Goal: Contribute content

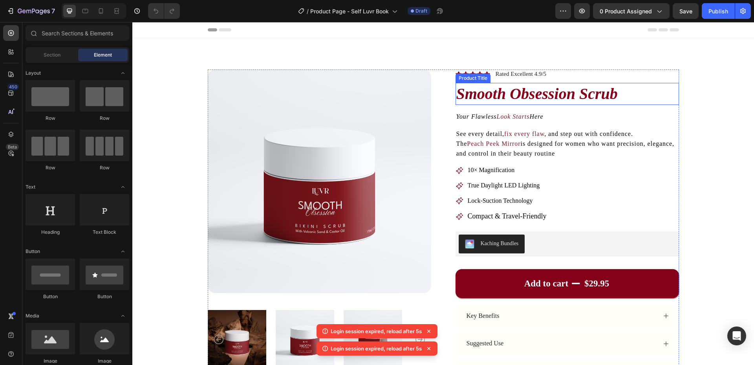
click at [559, 96] on h1 "Smooth Obsession Scrub" at bounding box center [568, 94] width 224 height 22
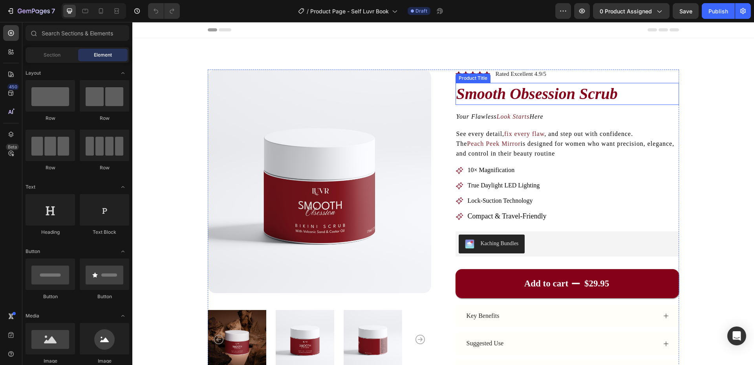
click at [484, 94] on h1 "Smooth Obsession Scrub" at bounding box center [568, 94] width 224 height 22
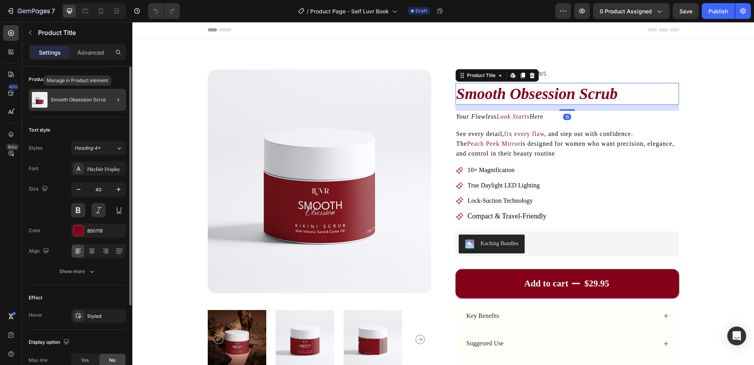
click at [93, 98] on p "Smooth Obsession Scrub" at bounding box center [79, 99] width 56 height 5
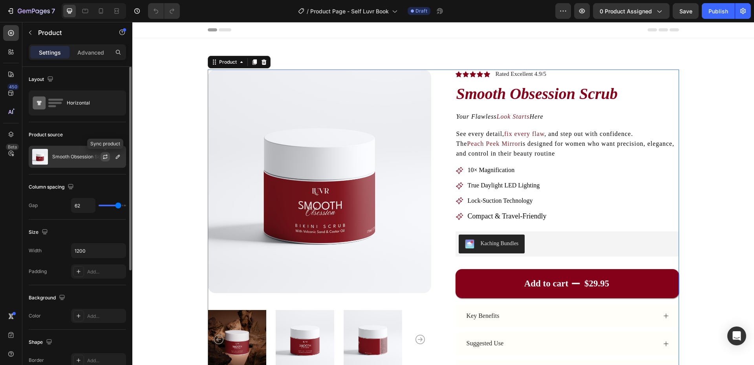
click at [105, 158] on icon "button" at bounding box center [105, 158] width 4 height 2
click at [119, 153] on button "button" at bounding box center [117, 156] width 9 height 9
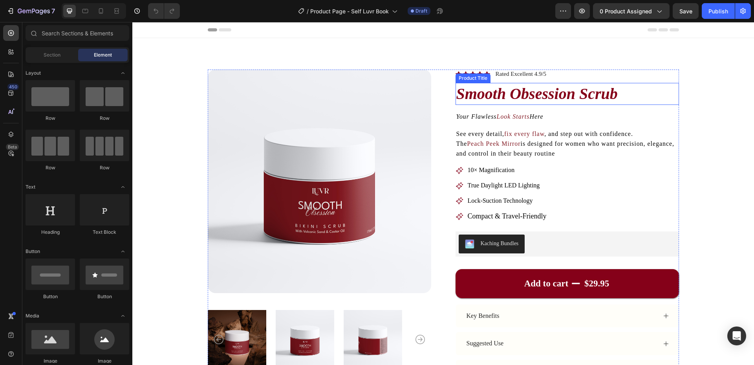
click at [465, 90] on h1 "Smooth Obsession Scrub" at bounding box center [568, 94] width 224 height 22
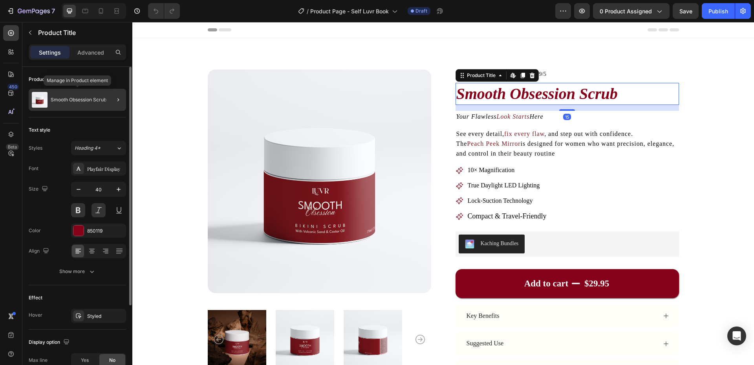
click at [75, 104] on div "Smooth Obsession Scrub" at bounding box center [77, 100] width 97 height 22
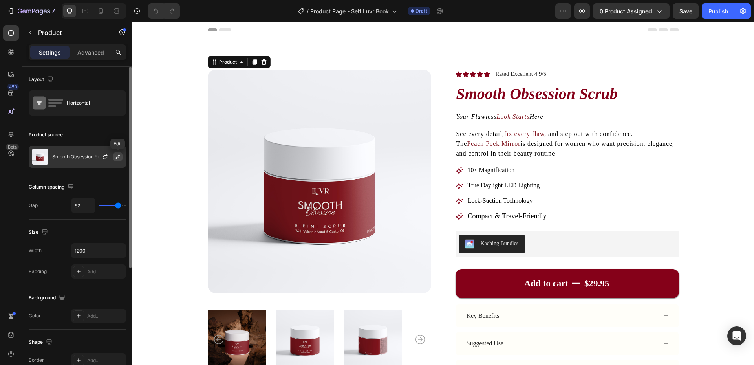
click at [117, 158] on icon "button" at bounding box center [118, 157] width 4 height 4
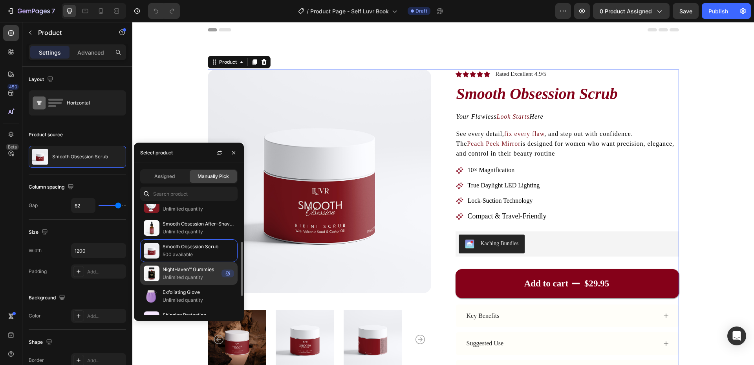
scroll to position [39, 0]
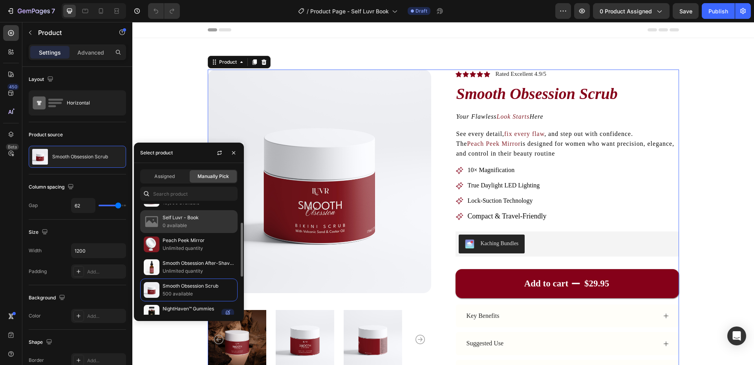
click at [183, 226] on p "0 available" at bounding box center [198, 226] width 71 height 8
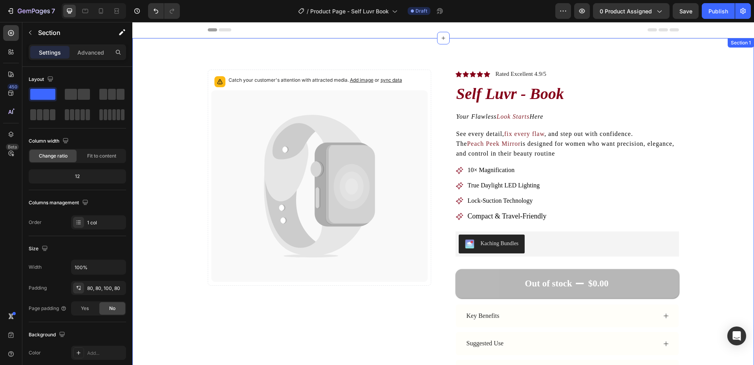
click at [689, 63] on div "Catch your customer's attention with attracted media. Add image or sync data Pr…" at bounding box center [443, 268] width 622 height 460
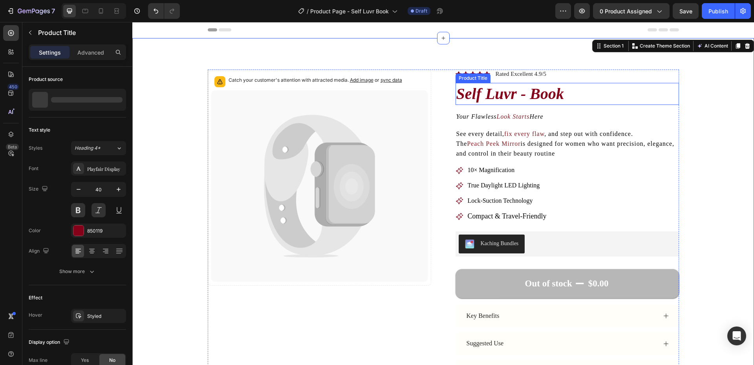
click at [519, 97] on h1 "Self Luvr - Book" at bounding box center [568, 94] width 224 height 22
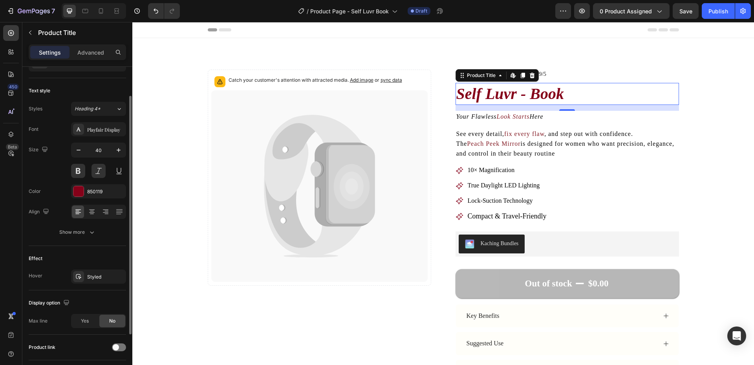
scroll to position [0, 0]
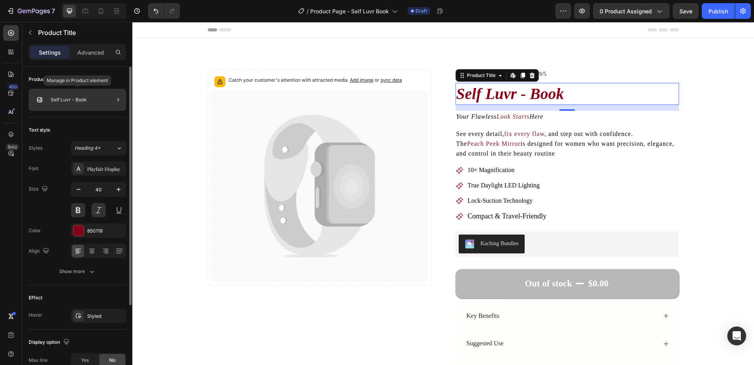
click at [83, 98] on p "Self Luvr - Book" at bounding box center [69, 99] width 36 height 5
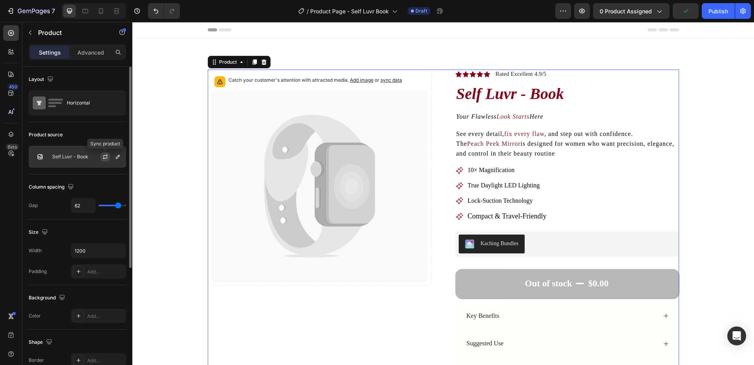
click at [105, 154] on icon "button" at bounding box center [105, 157] width 6 height 6
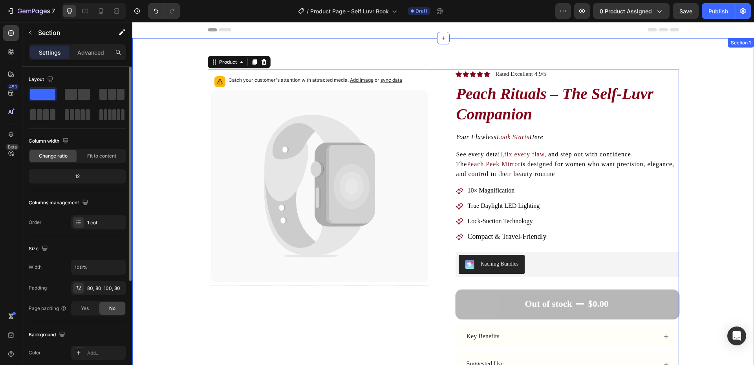
click at [694, 109] on div "Catch your customer's attention with attracted media. Add image or sync data Pr…" at bounding box center [443, 274] width 559 height 409
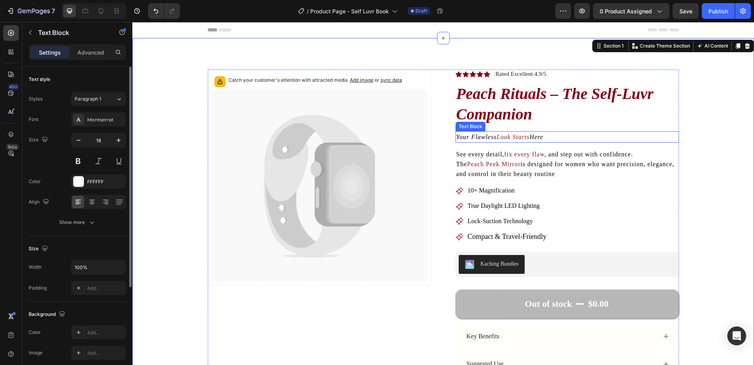
click at [497, 139] on icon "Look Starts" at bounding box center [513, 137] width 33 height 7
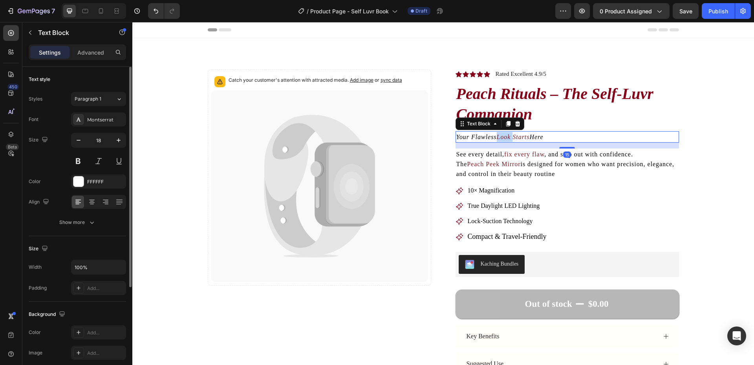
click at [497, 139] on icon "Look Starts" at bounding box center [513, 137] width 33 height 7
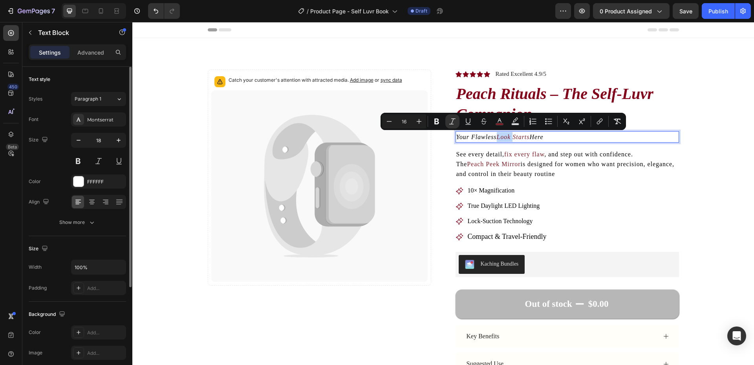
click at [497, 139] on icon "Look Starts" at bounding box center [513, 137] width 33 height 7
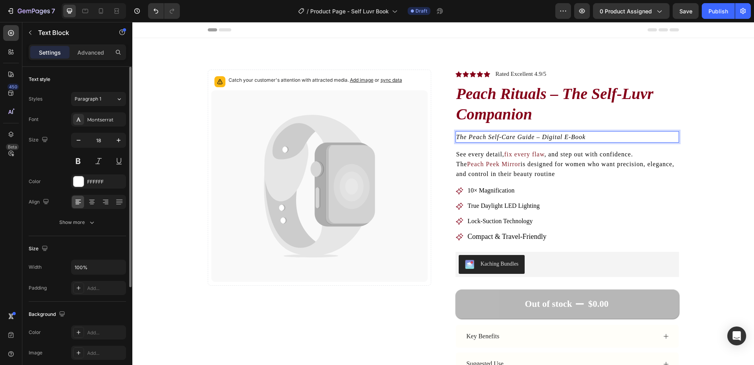
click at [597, 135] on p "The Peach Self-Care Guide – Digital E-Book" at bounding box center [567, 137] width 222 height 10
click at [511, 132] on p "The Peach Self-Care Guide – Digital E-Book" at bounding box center [567, 137] width 222 height 10
click at [687, 127] on div "Catch your customer's attention with attracted media. Add image or sync data Pr…" at bounding box center [443, 274] width 559 height 409
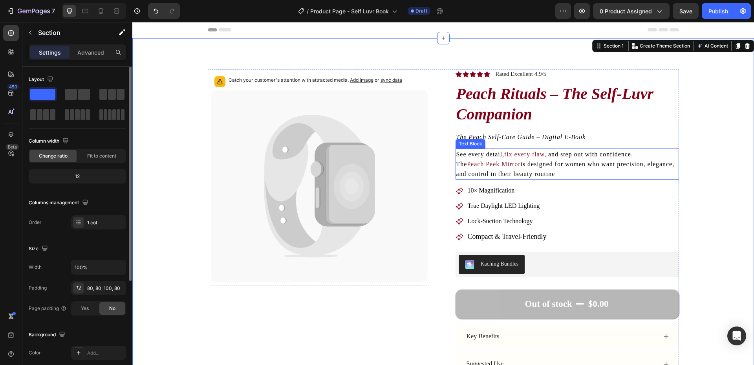
click at [506, 172] on span "is designed for women who want precision, elegance, and control in their beauty…" at bounding box center [565, 169] width 218 height 16
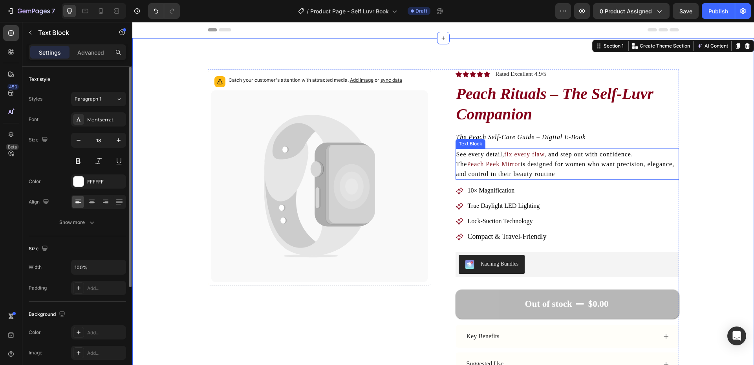
click at [506, 172] on span "is designed for women who want precision, elegance, and control in their beauty…" at bounding box center [565, 169] width 218 height 16
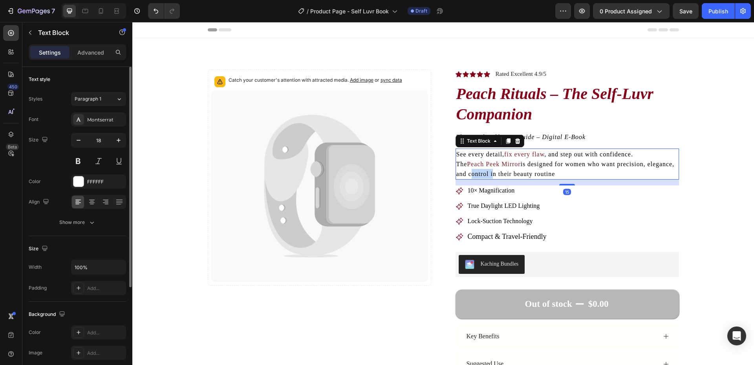
click at [506, 171] on span "is designed for women who want precision, elegance, and control in their beauty…" at bounding box center [565, 169] width 218 height 16
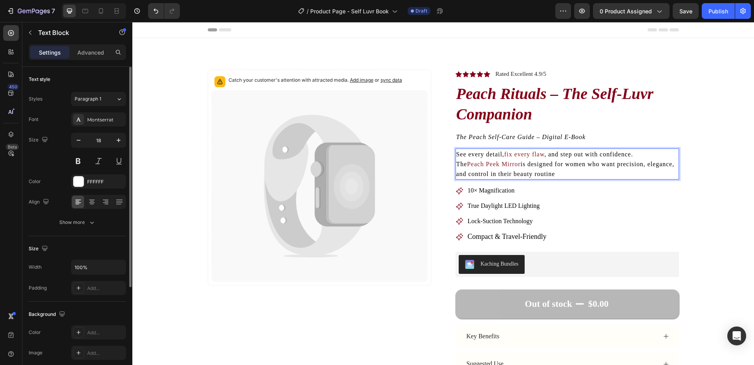
click at [507, 169] on p "See every detail, fix every flaw , and step out with confidence. The Peach Peek…" at bounding box center [567, 164] width 222 height 30
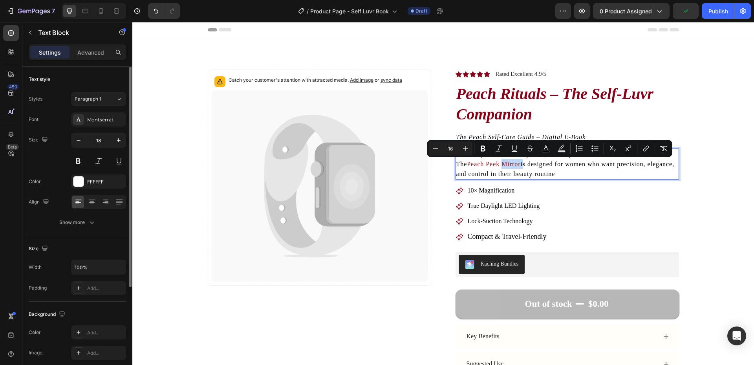
click at [536, 168] on p "See every detail, fix every flaw , and step out with confidence. The Peach Peek…" at bounding box center [567, 164] width 222 height 30
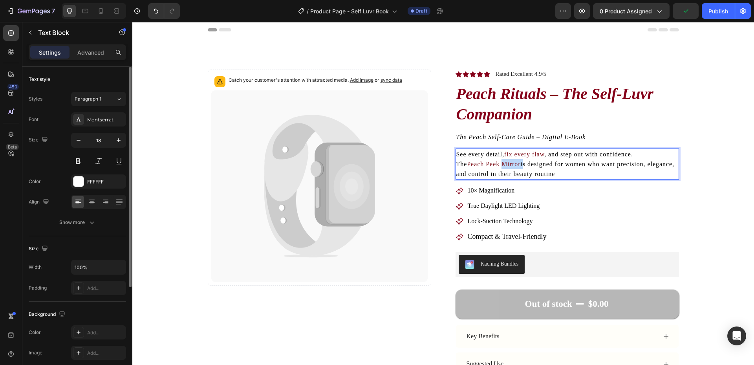
drag, startPoint x: 584, startPoint y: 173, endPoint x: 453, endPoint y: 155, distance: 132.4
click at [456, 155] on div "See every detail, fix every flaw , and step out with confidence. The Peach Peek…" at bounding box center [568, 163] width 224 height 31
click at [546, 158] on p "Your intimate care routine, redefined. This digital guide is designed for women…" at bounding box center [567, 164] width 222 height 30
drag, startPoint x: 530, startPoint y: 154, endPoint x: 559, endPoint y: 156, distance: 28.3
click at [559, 156] on span "Your intimate care routine, redefined. This digital guide is designed for women…" at bounding box center [559, 164] width 207 height 26
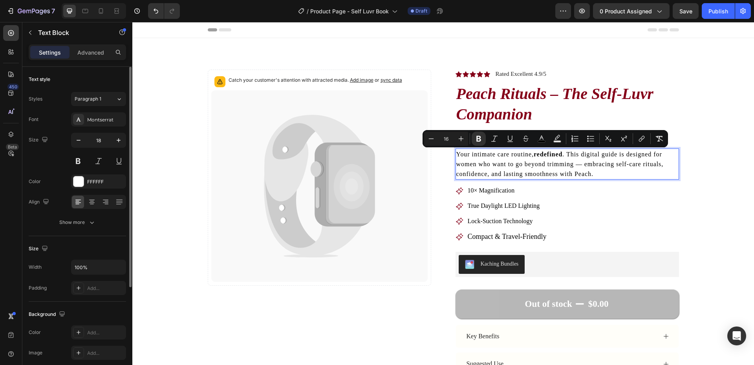
click at [578, 165] on span "Your intimate care routine, redefined . This digital guide is designed for wome…" at bounding box center [559, 164] width 207 height 26
drag, startPoint x: 533, startPoint y: 156, endPoint x: 561, endPoint y: 156, distance: 27.9
click at [561, 156] on strong "redefined" at bounding box center [548, 154] width 29 height 7
click at [572, 166] on span "Your intimate care routine, redefined. This digital guide is designed for women…" at bounding box center [559, 164] width 207 height 26
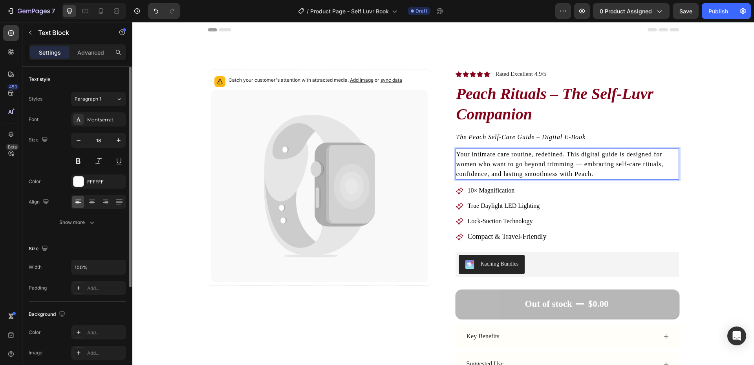
click at [597, 173] on p "Your intimate care routine, redefined. This digital guide is designed for women…" at bounding box center [567, 164] width 222 height 30
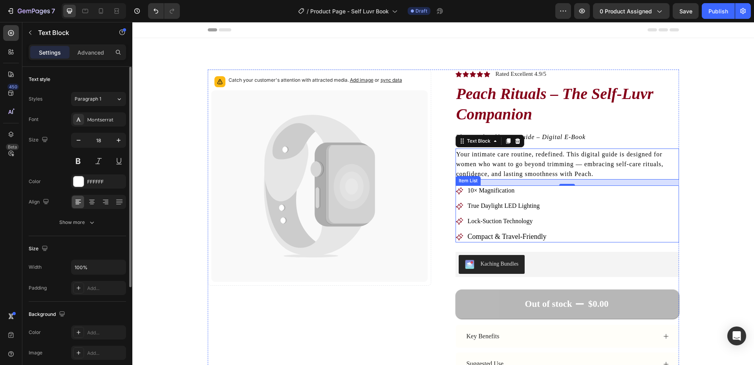
click at [496, 194] on p "10× Magnification" at bounding box center [507, 191] width 79 height 8
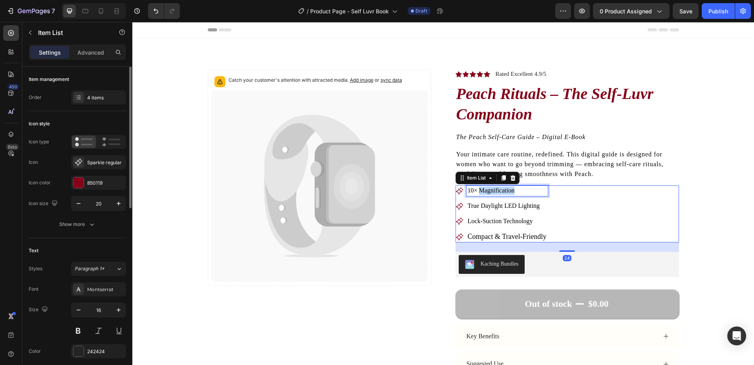
click at [496, 194] on p "10× Magnification" at bounding box center [507, 191] width 79 height 8
click at [498, 222] on span "Lock-Suction Technology" at bounding box center [500, 221] width 65 height 7
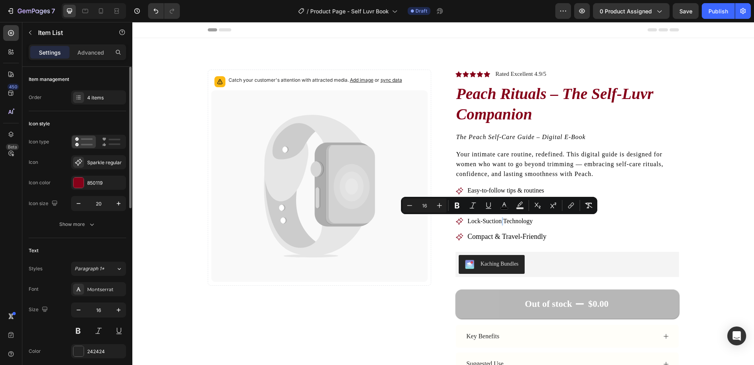
click at [575, 187] on div "Easy-to-follow tips & routines True Daylight LED Lighting Lock-Suction Technolo…" at bounding box center [568, 213] width 224 height 57
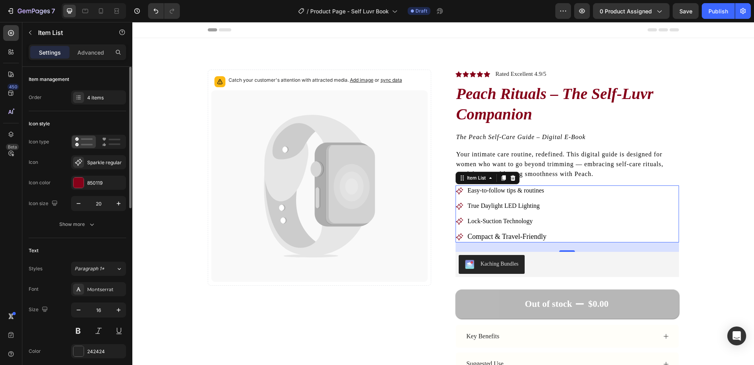
click at [515, 208] on span "True Daylight LED Lighting" at bounding box center [504, 205] width 72 height 7
click at [534, 235] on span "Compact & Travel-Friendly" at bounding box center [507, 237] width 79 height 8
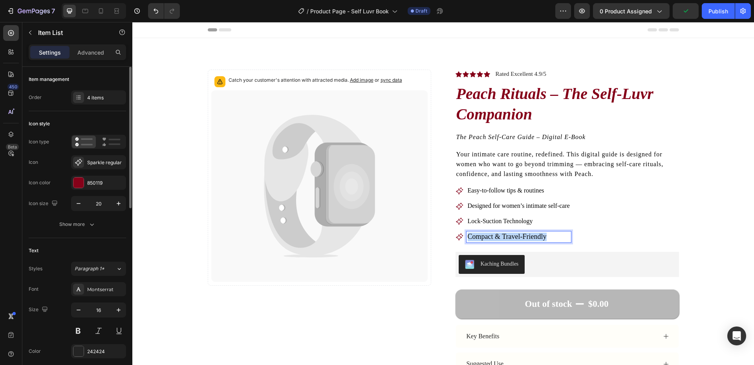
click at [534, 235] on span "Compact & Travel-Friendly" at bounding box center [507, 237] width 79 height 8
click at [653, 222] on div "Easy-to-follow tips & routines Designed for women’s intimate self-care Lock-Suc…" at bounding box center [568, 213] width 224 height 57
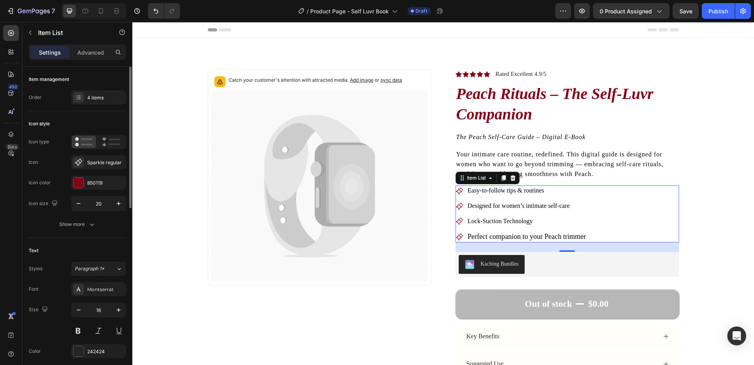
click at [562, 241] on div "Perfect companion to your Peach trimmer" at bounding box center [527, 236] width 121 height 11
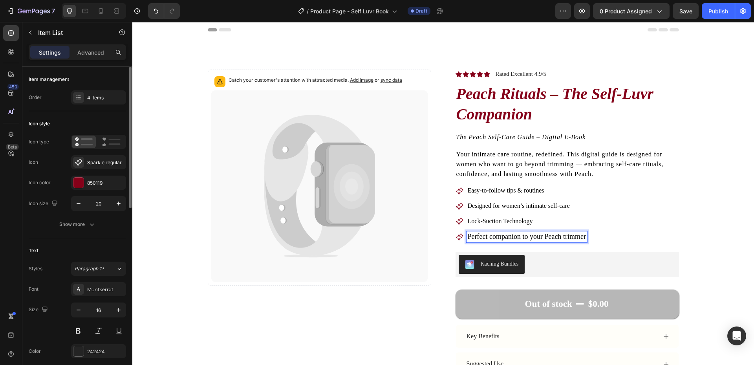
click at [584, 236] on div "Perfect companion to your Peach trimmer" at bounding box center [527, 236] width 121 height 11
click at [557, 238] on span "Perfect companion to your Peach trimmer" at bounding box center [527, 237] width 118 height 8
drag, startPoint x: 558, startPoint y: 237, endPoint x: 544, endPoint y: 236, distance: 13.4
click at [544, 236] on span "Perfect companion to your Peach trimmer" at bounding box center [527, 237] width 118 height 8
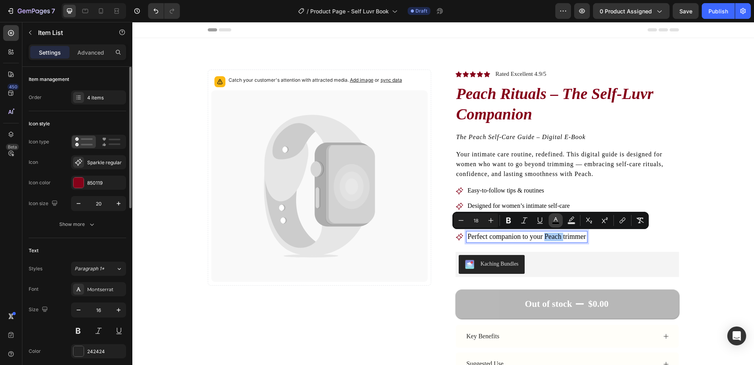
click at [553, 221] on icon "Editor contextual toolbar" at bounding box center [556, 220] width 8 height 8
type input "000000"
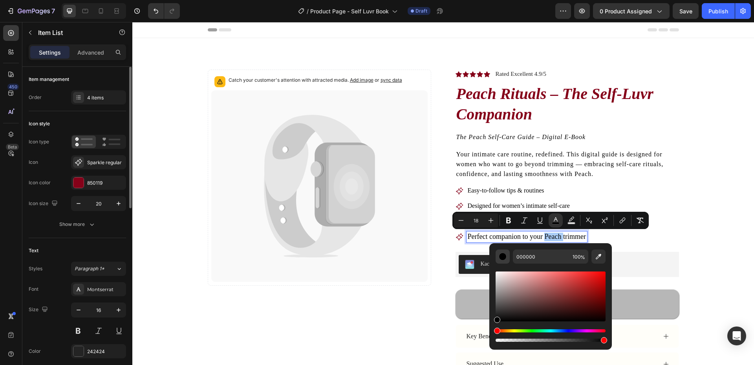
click at [504, 260] on div "Editor contextual toolbar" at bounding box center [503, 257] width 8 height 8
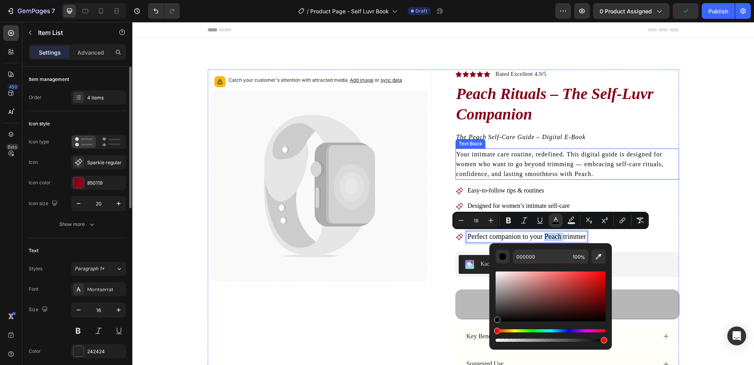
click at [556, 150] on p "Your intimate care routine, redefined. This digital guide is designed for women…" at bounding box center [567, 164] width 222 height 30
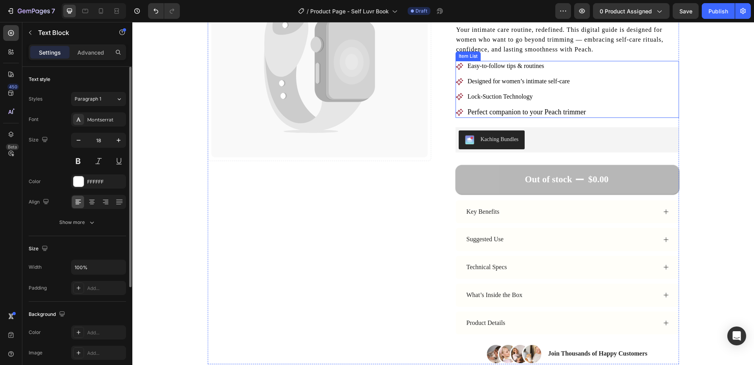
scroll to position [157, 0]
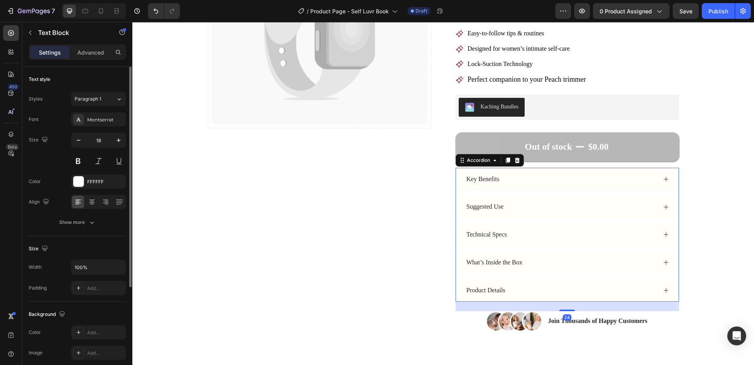
click at [663, 177] on icon at bounding box center [666, 179] width 6 height 6
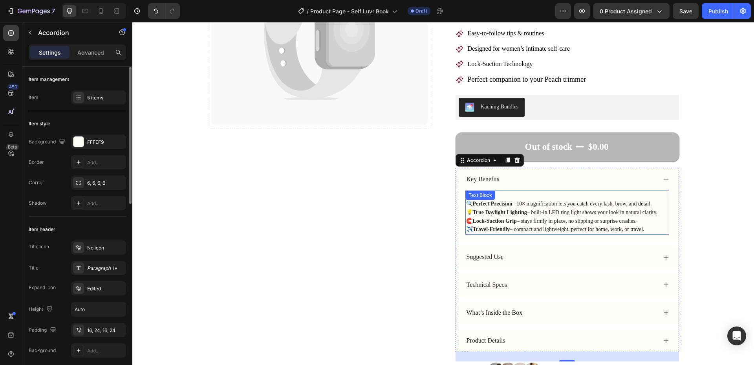
click at [540, 211] on span "💡 True Daylight Lighting – built-in LED ring light shows your look in natural c…" at bounding box center [562, 212] width 192 height 6
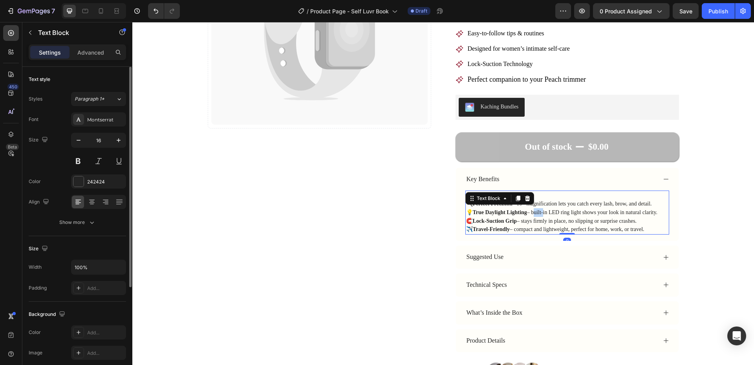
click at [540, 211] on span "💡 True Daylight Lighting – built-in LED ring light shows your look in natural c…" at bounding box center [562, 212] width 192 height 6
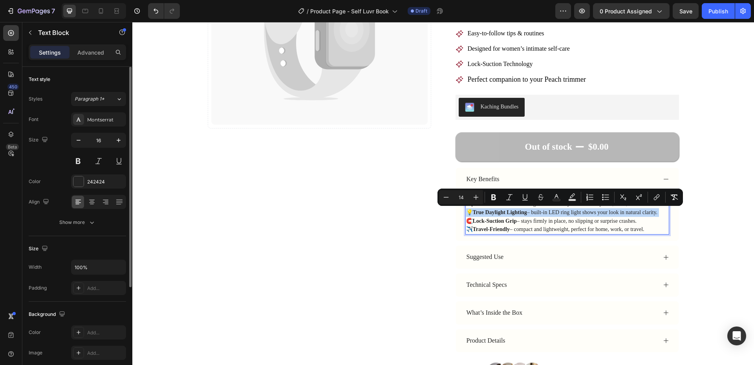
click at [540, 211] on span "💡 True Daylight Lighting – built-in LED ring light shows your look in natural c…" at bounding box center [562, 212] width 192 height 6
click at [590, 211] on span "💡 True Daylight Lighting – built-in LED ring light shows your look in natural c…" at bounding box center [562, 212] width 192 height 6
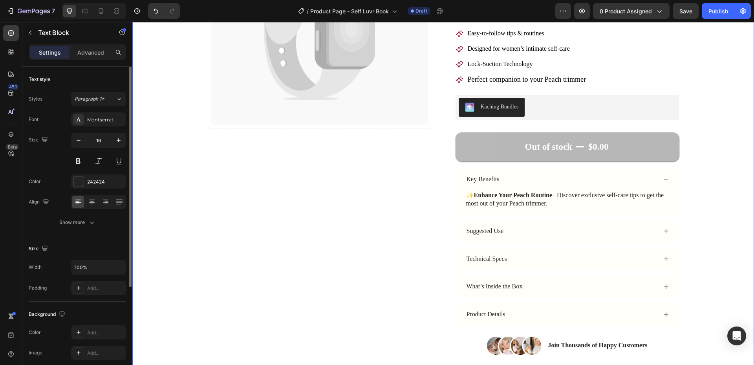
click at [697, 187] on div "Catch your customer's attention with attracted media. Add image or sync data Pr…" at bounding box center [443, 133] width 559 height 443
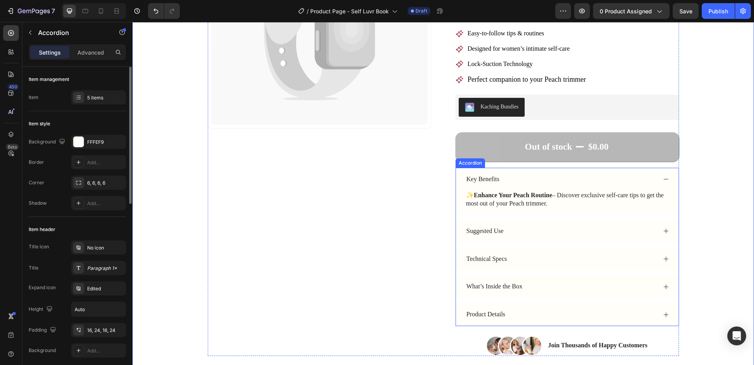
click at [664, 180] on icon at bounding box center [666, 179] width 6 height 6
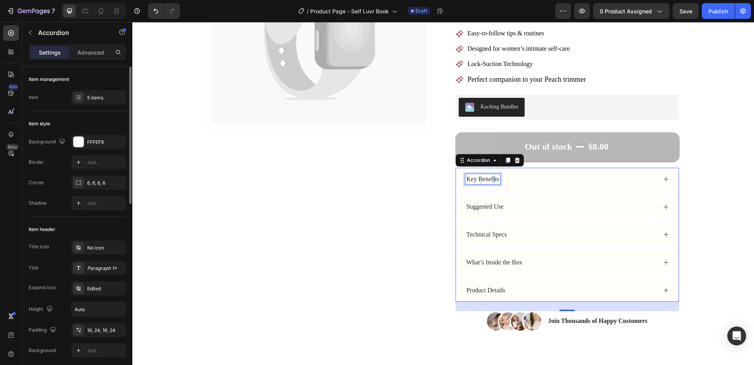
click at [492, 184] on div "Key Benefits" at bounding box center [482, 179] width 35 height 11
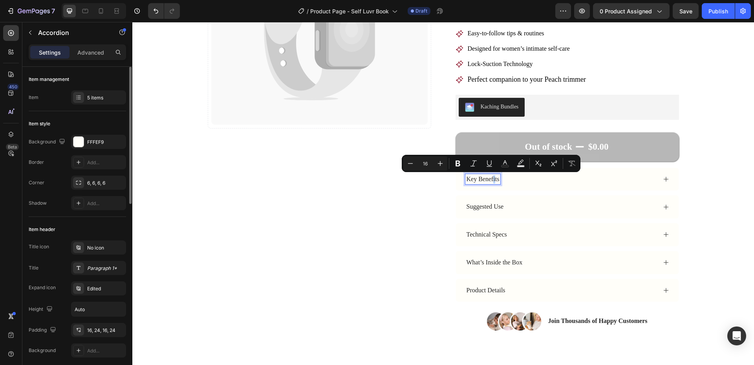
click at [510, 184] on div "Key Benefits" at bounding box center [560, 179] width 191 height 11
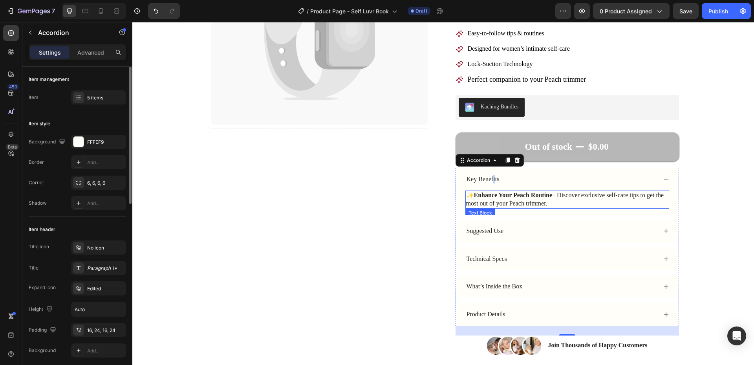
click at [525, 199] on p "✨ Enhance Your Peach Routine – Discover exclusive self-care tips to get the mos…" at bounding box center [567, 199] width 202 height 16
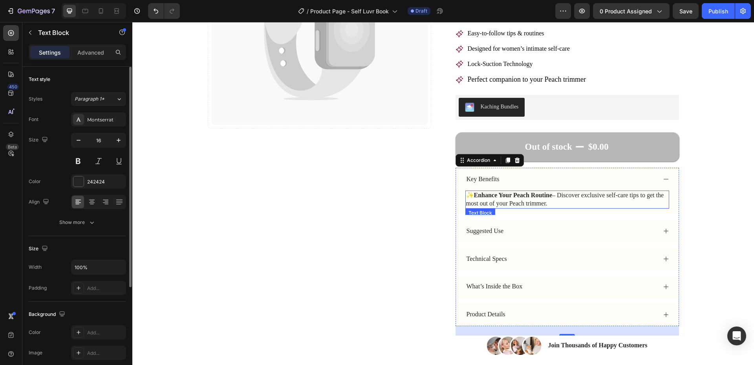
click at [525, 199] on p "✨ Enhance Your Peach Routine – Discover exclusive self-care tips to get the mos…" at bounding box center [567, 199] width 202 height 16
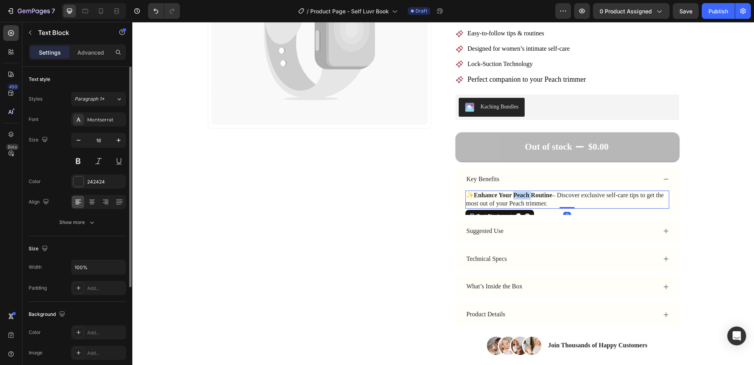
click at [525, 199] on p "✨ Enhance Your Peach Routine – Discover exclusive self-care tips to get the mos…" at bounding box center [567, 199] width 202 height 16
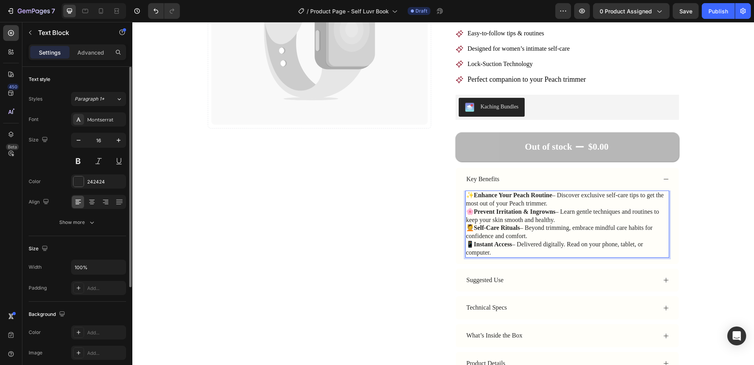
click at [555, 199] on p "✨ Enhance Your Peach Routine – Discover exclusive self-care tips to get the mos…" at bounding box center [567, 199] width 202 height 16
click at [558, 205] on p "✨ Enhance Your Peach Routine – Discover exclusive self-care tips to get the mos…" at bounding box center [567, 199] width 202 height 16
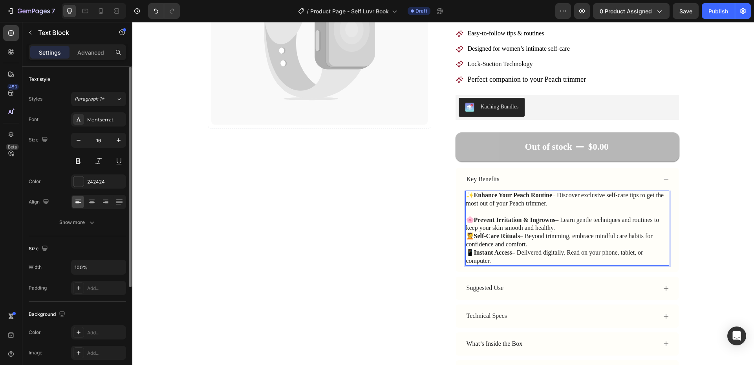
click at [586, 223] on p "🌸 Prevent Irritation & Ingrowns – Learn gentle techniques and routines to keep …" at bounding box center [567, 224] width 202 height 16
click at [577, 229] on p "🌸 Prevent Irritation & Ingrowns – Learn gentle techniques and routines to keep …" at bounding box center [567, 224] width 202 height 16
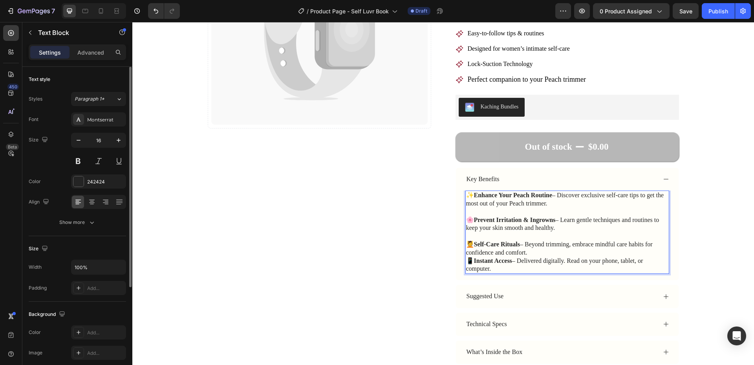
click at [545, 252] on p "💆 Self-Care Rituals – Beyond trimming, embrace mindful care habits for confiden…" at bounding box center [567, 248] width 202 height 16
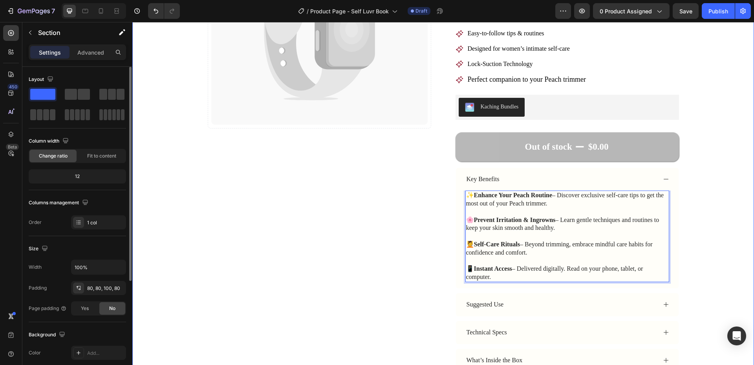
click at [705, 212] on div "Catch your customer's attention with attracted media. Add image or sync data Pr…" at bounding box center [443, 170] width 559 height 517
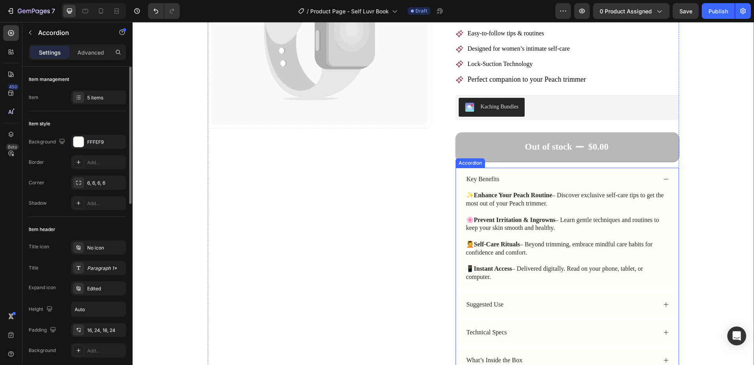
click at [663, 178] on icon at bounding box center [666, 179] width 6 height 6
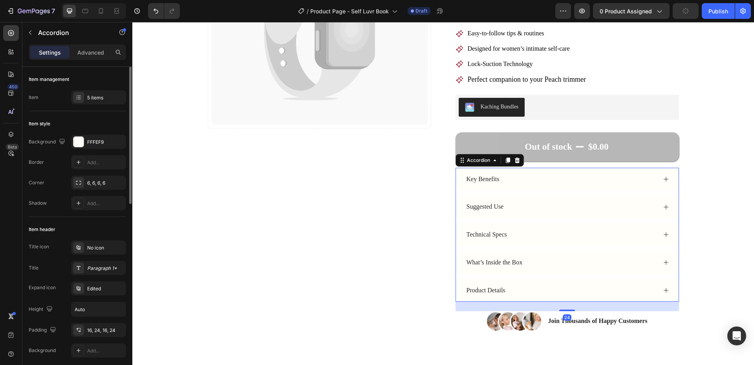
click at [621, 209] on div "Suggested Use" at bounding box center [560, 207] width 191 height 11
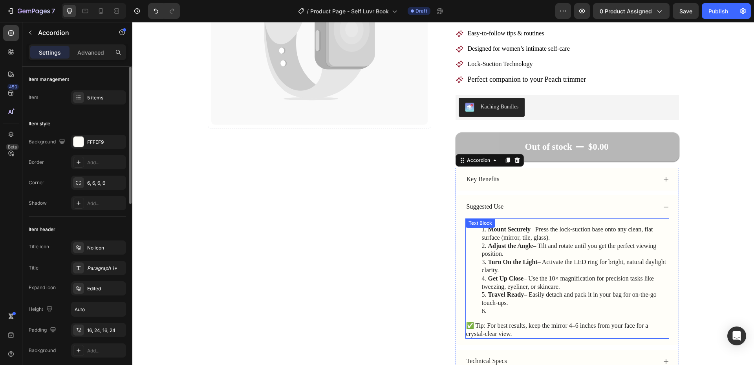
click at [575, 250] on li "Adjust the Angle – Tilt and rotate until you get the perfect viewing position." at bounding box center [575, 250] width 187 height 16
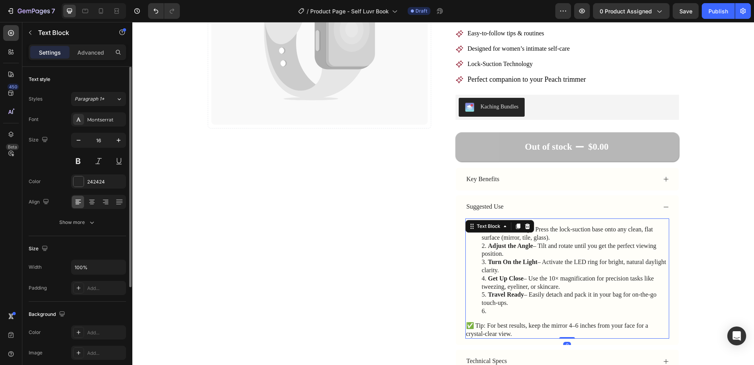
click at [570, 260] on li "Turn On the Light – Activate the LED ring for bright, natural daylight clarity." at bounding box center [575, 266] width 187 height 16
click at [582, 280] on li "Get Up Close – Use the 10× magnification for precision tasks like tweezing, eye…" at bounding box center [575, 283] width 187 height 16
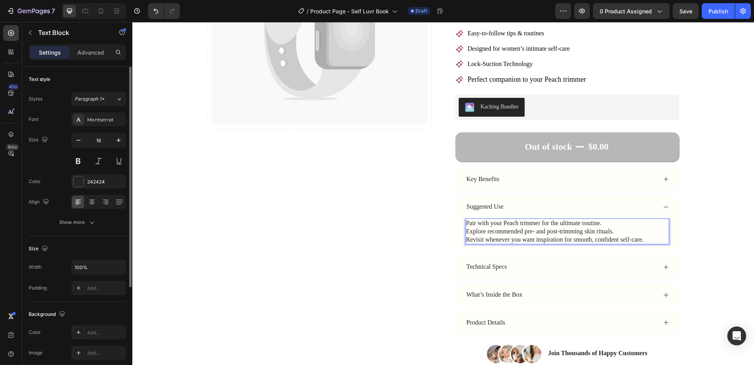
click at [466, 220] on p "Pair with your Peach trimmer for the ultimate routine." at bounding box center [567, 223] width 202 height 8
click at [709, 192] on div "Catch your customer's attention with attracted media. Add image or sync data Pr…" at bounding box center [443, 138] width 559 height 452
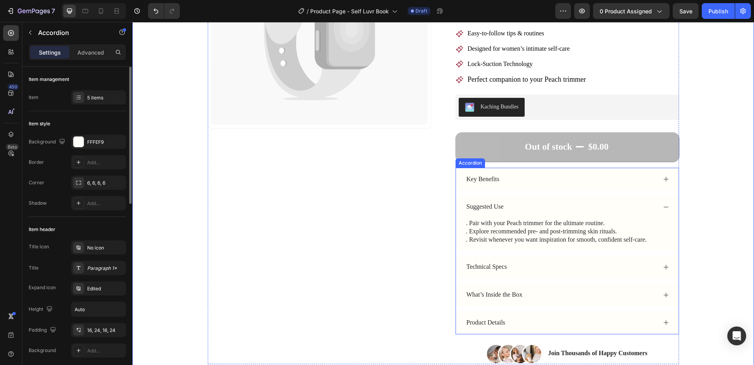
click at [660, 203] on div "Suggested Use" at bounding box center [567, 206] width 223 height 23
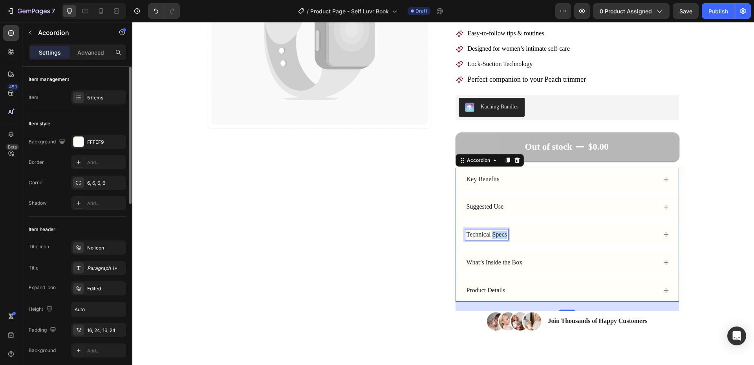
click at [489, 233] on p "Technical Specs" at bounding box center [487, 235] width 40 height 8
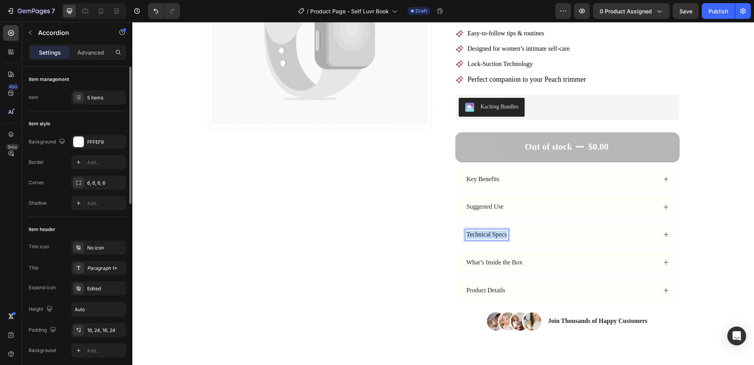
click at [489, 233] on p "Technical Specs" at bounding box center [487, 235] width 40 height 8
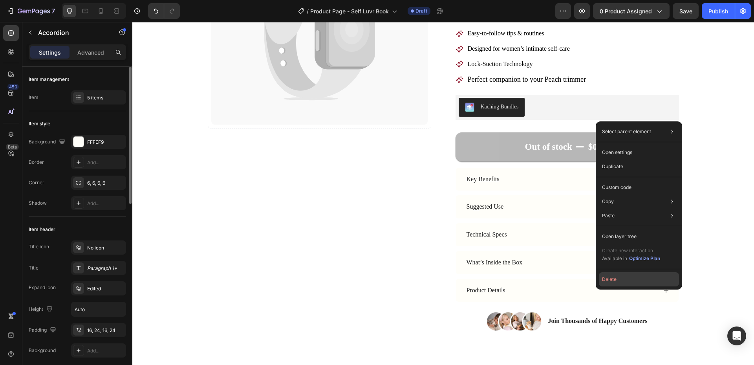
click at [622, 280] on button "Delete" at bounding box center [639, 279] width 80 height 14
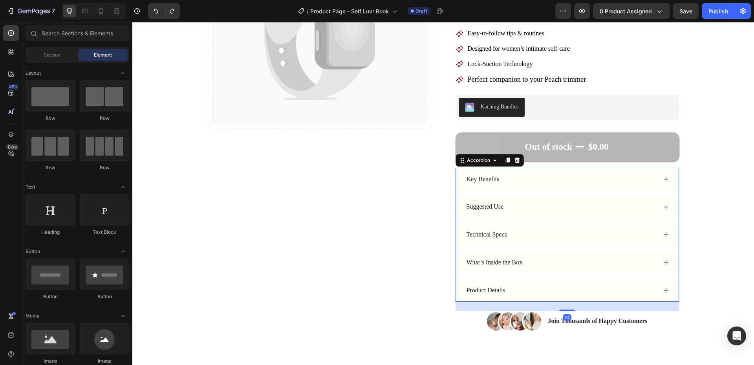
click at [510, 289] on div "Product Details" at bounding box center [560, 290] width 191 height 11
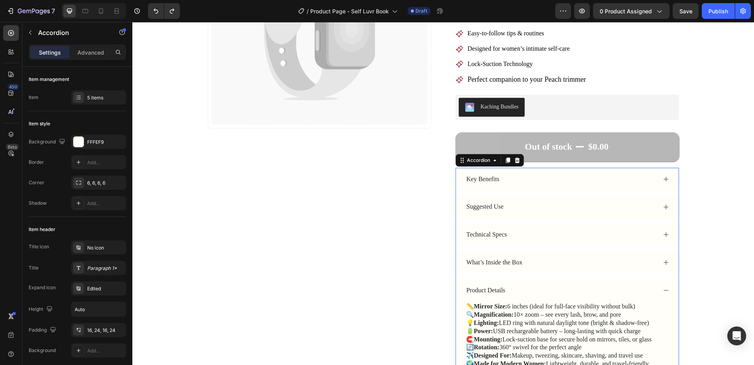
click at [579, 289] on div "Product Details" at bounding box center [560, 290] width 191 height 11
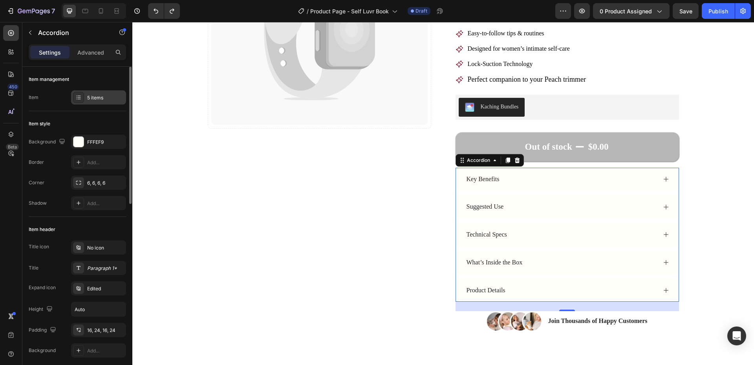
click at [95, 101] on div "5 items" at bounding box center [105, 97] width 37 height 7
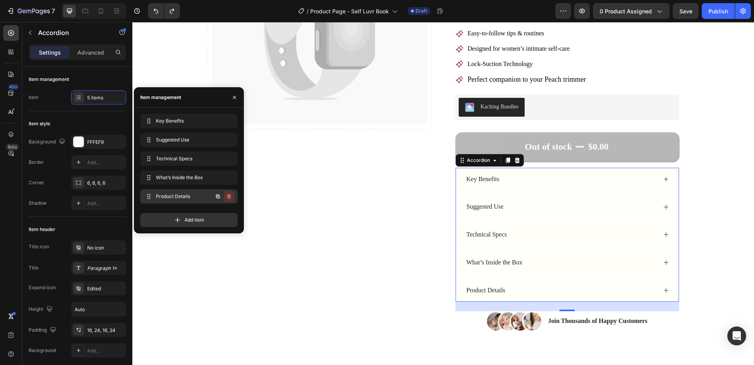
click at [228, 193] on icon "button" at bounding box center [229, 196] width 6 height 6
click at [225, 198] on div "Delete" at bounding box center [223, 196] width 15 height 7
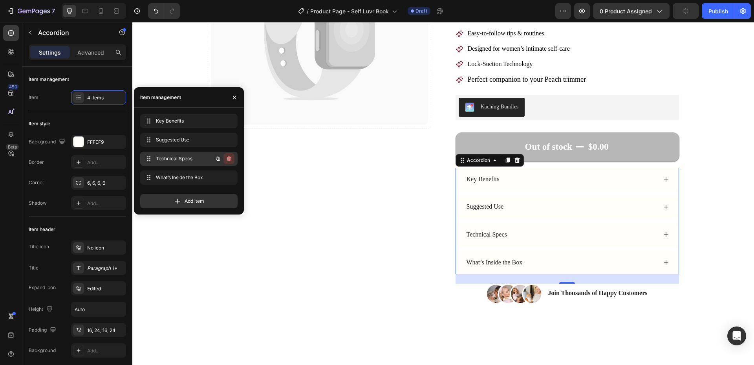
click at [227, 161] on icon "button" at bounding box center [229, 159] width 6 height 6
click at [219, 158] on div "Delete" at bounding box center [223, 158] width 15 height 7
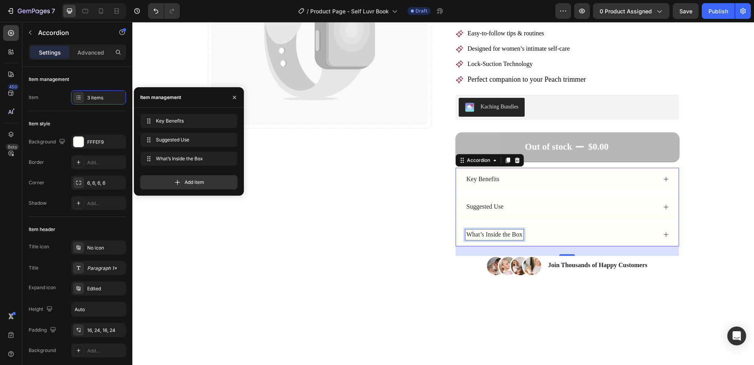
click at [512, 234] on p "What’s Inside the Box" at bounding box center [495, 235] width 56 height 8
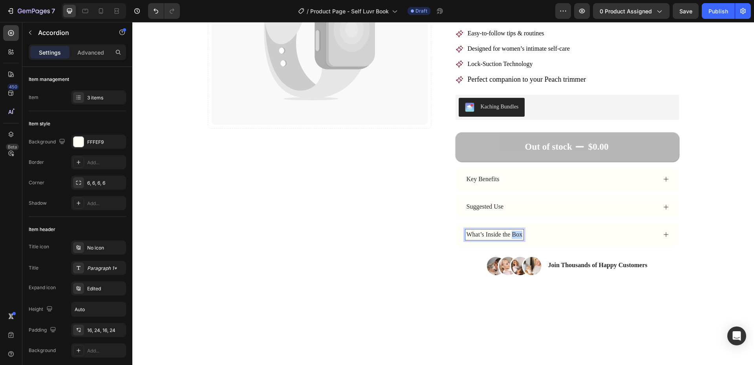
click at [512, 234] on p "What’s Inside the Box" at bounding box center [495, 235] width 56 height 8
click at [687, 202] on div "Catch your customer's attention with attracted media. Add image or sync data Pr…" at bounding box center [443, 94] width 559 height 364
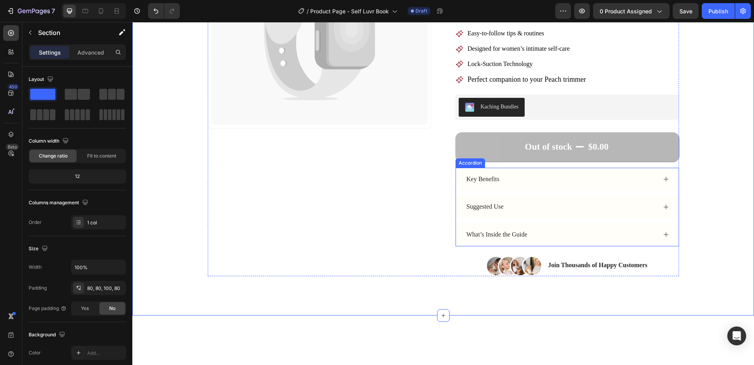
click at [532, 236] on div "What’s Inside the Guide" at bounding box center [560, 234] width 191 height 11
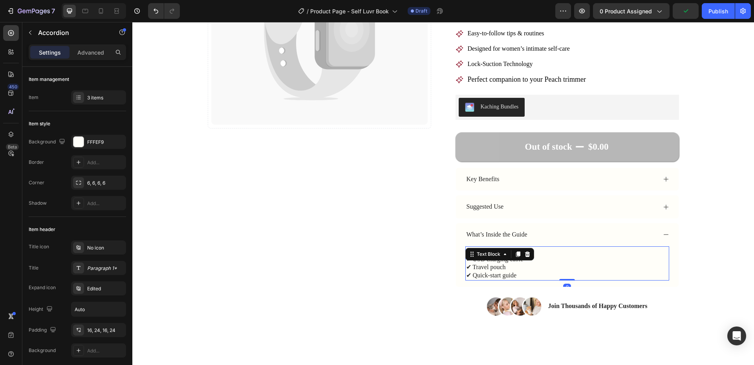
click at [504, 262] on p "✔ Peach Peek™ Mirror ✔ USB charging cable ✔ Travel pouch ✔ Quick-start guide" at bounding box center [567, 263] width 202 height 33
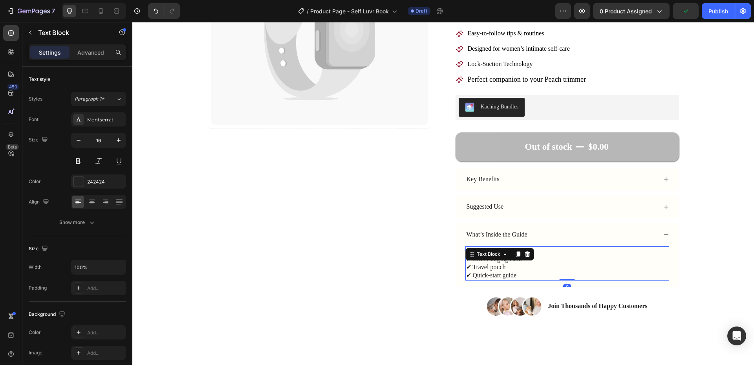
click at [510, 273] on p "✔ Peach Peek™ Mirror ✔ USB charging cable ✔ Travel pouch ✔ Quick-start guide" at bounding box center [567, 263] width 202 height 33
click at [470, 269] on p "✔ Peach Peek™ Mirror ✔ USB charging cable ✔ Travel pouch ✔ Quick-start guide" at bounding box center [567, 263] width 202 height 33
drag, startPoint x: 467, startPoint y: 274, endPoint x: 459, endPoint y: 274, distance: 8.3
click at [459, 274] on div "✔ Peach Peek™ Mirror ✔ USB charging cable ✔ Travel pouch ✔ Quick-start guide Te…" at bounding box center [567, 266] width 223 height 40
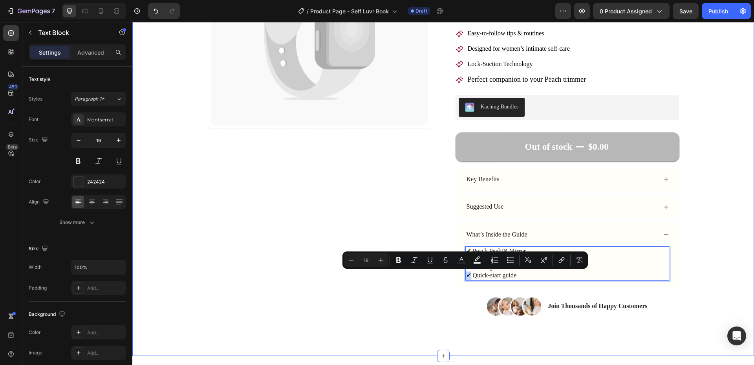
copy p "✔"
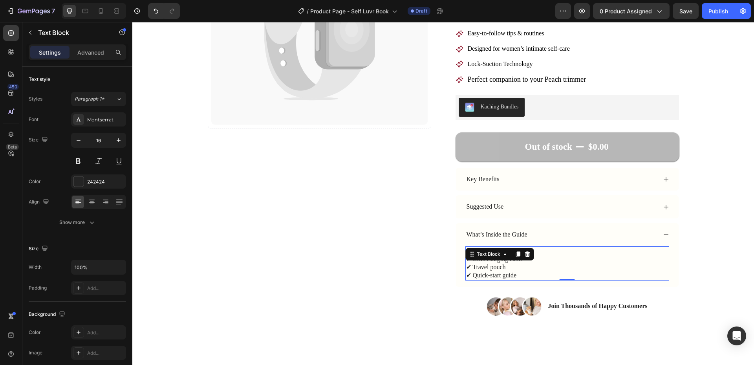
click at [494, 271] on p "✔ Peach Peek™ Mirror ✔ USB charging cable ✔ Travel pouch ✔ Quick-start guide" at bounding box center [567, 263] width 202 height 33
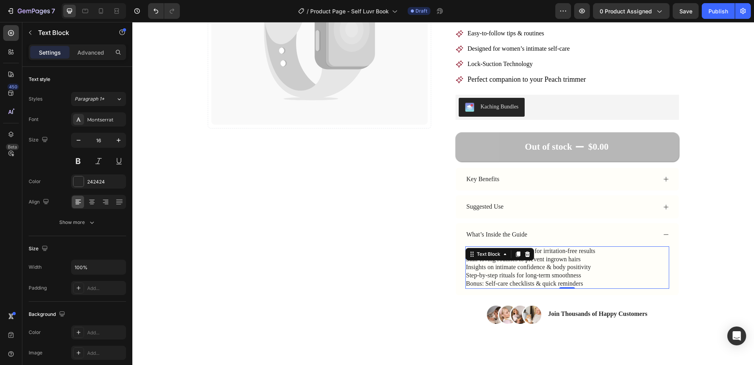
click at [472, 270] on p "Insights on intimate confidence & body positivity" at bounding box center [567, 267] width 202 height 8
click at [466, 249] on p "Expert tips on using Peach for irritation-free results" at bounding box center [567, 251] width 202 height 8
click at [466, 258] on p "Skin-loving routines to prevent ingrown hairs" at bounding box center [567, 259] width 202 height 8
click at [466, 267] on p "Insights on intimate confidence & body positivity" at bounding box center [567, 267] width 202 height 8
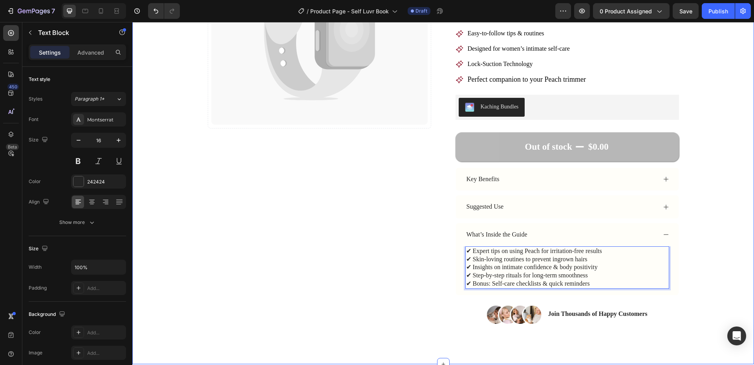
click at [696, 235] on div "Catch your customer's attention with attracted media. Add image or sync data Pr…" at bounding box center [443, 118] width 559 height 412
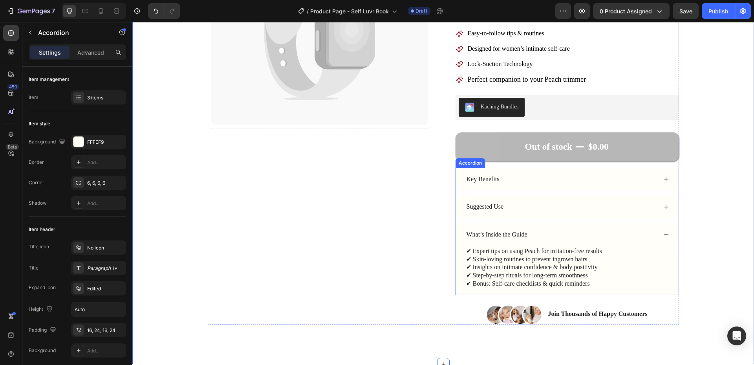
click at [667, 235] on div "What’s Inside the Guide" at bounding box center [567, 234] width 223 height 23
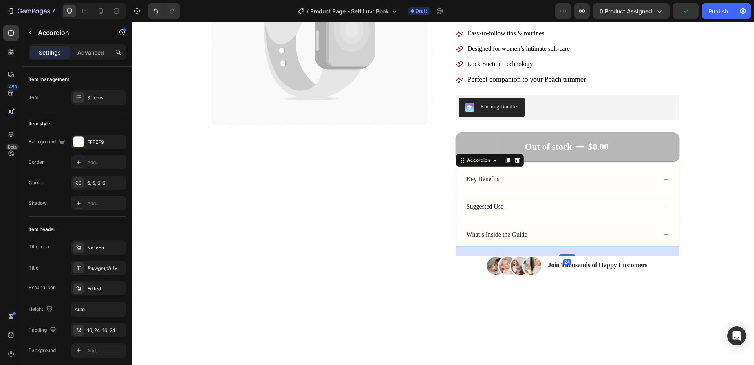
click at [665, 205] on icon at bounding box center [666, 207] width 6 height 6
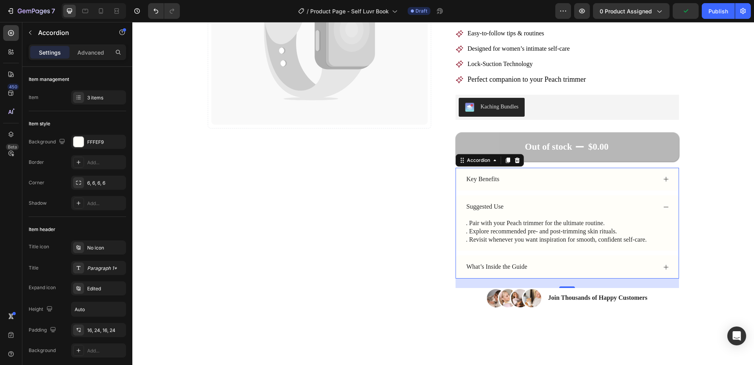
click at [661, 203] on div "Suggested Use" at bounding box center [567, 206] width 223 height 23
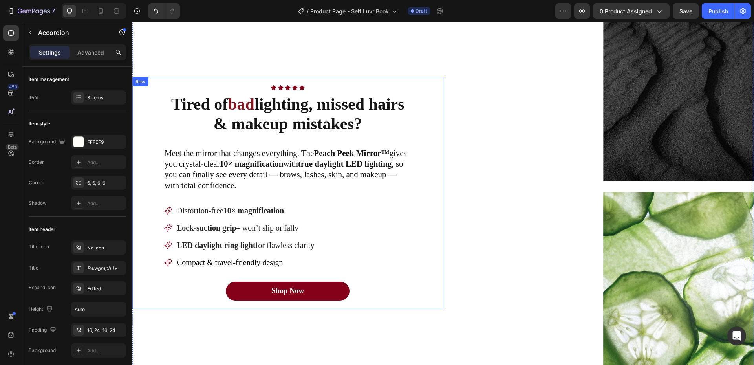
scroll to position [496, 0]
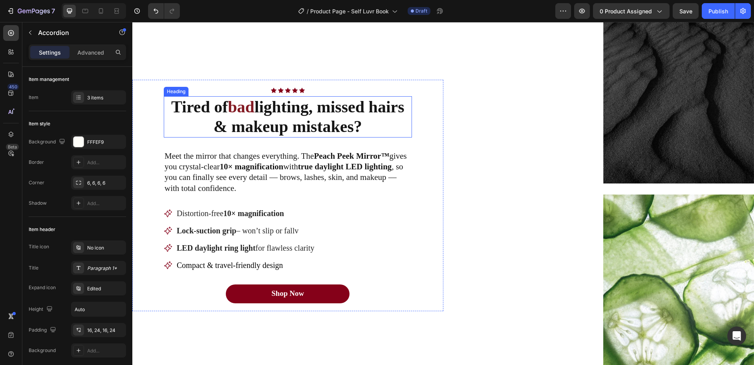
click at [290, 118] on strong "lighting, missed hairs & makeup mistakes?" at bounding box center [309, 117] width 191 height 38
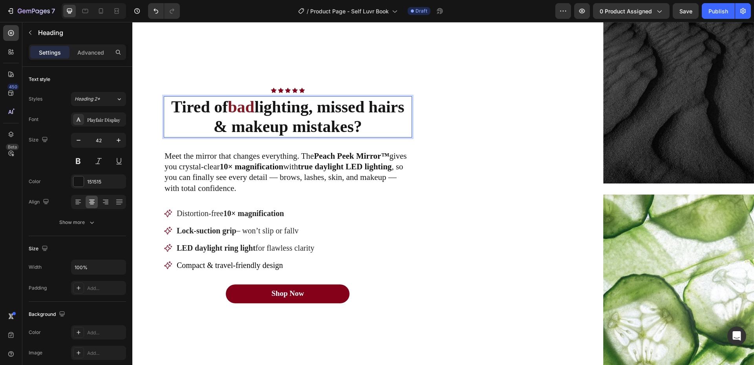
click at [251, 111] on strong "bad" at bounding box center [241, 107] width 27 height 18
click at [243, 110] on strong "bad" at bounding box center [241, 107] width 27 height 18
drag, startPoint x: 243, startPoint y: 110, endPoint x: 234, endPoint y: 113, distance: 9.3
click at [234, 113] on strong "bad" at bounding box center [241, 107] width 27 height 18
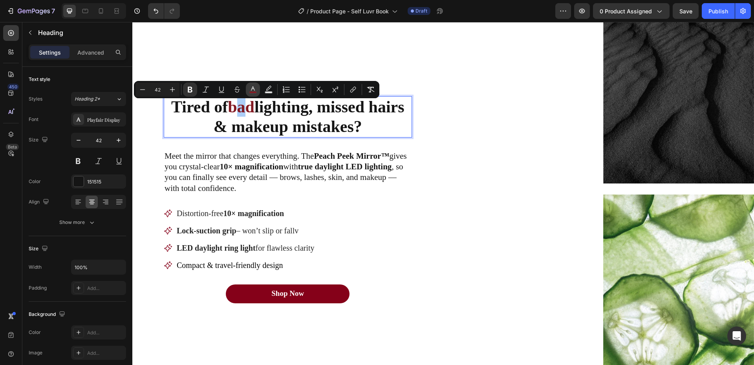
click at [256, 90] on icon "Editor contextual toolbar" at bounding box center [253, 90] width 8 height 8
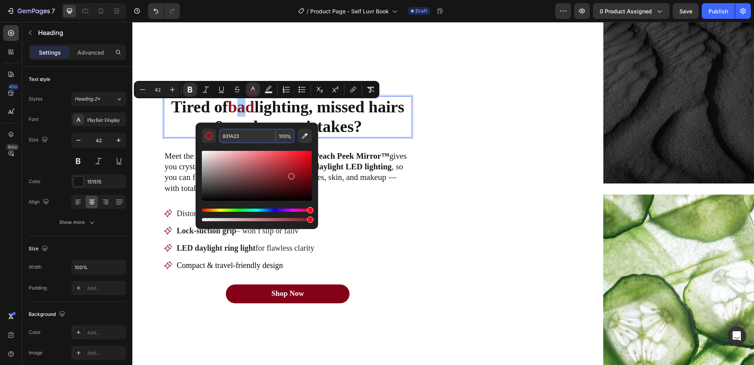
click at [235, 134] on input "831A23" at bounding box center [247, 136] width 57 height 14
click at [86, 179] on div "151515" at bounding box center [98, 181] width 55 height 14
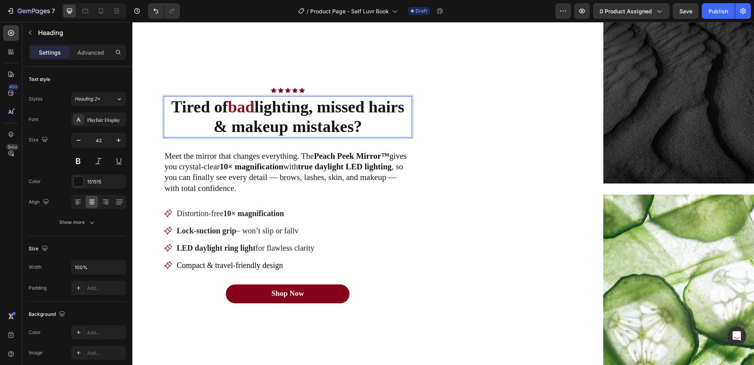
click at [274, 120] on p "Tired of bad lighting, missed hairs & makeup mistakes?" at bounding box center [288, 117] width 247 height 40
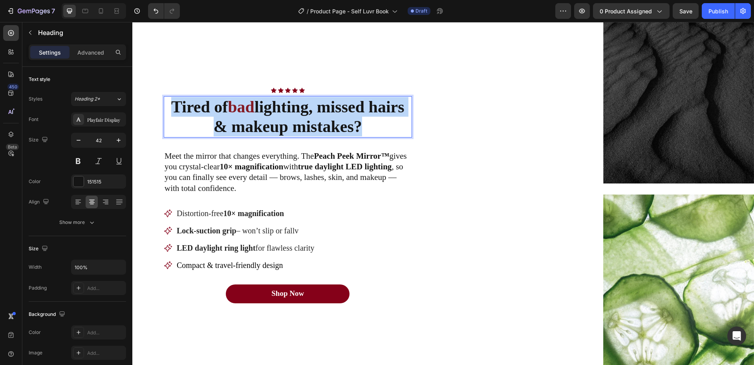
click at [274, 120] on p "Tired of bad lighting, missed hairs & makeup mistakes?" at bounding box center [288, 117] width 247 height 40
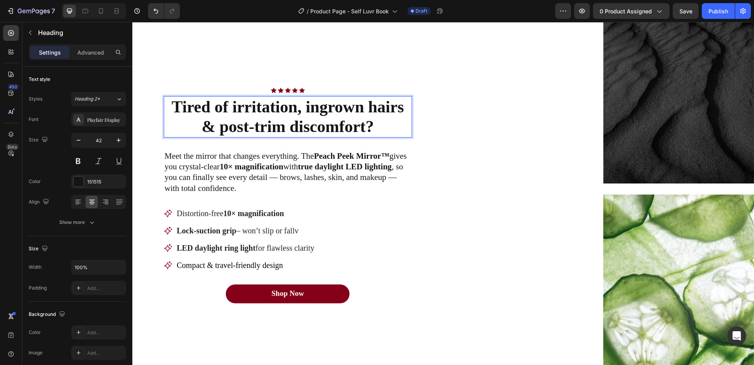
click at [239, 111] on strong "Tired of irritation, ingrown hairs & post-trim discomfort?" at bounding box center [288, 117] width 233 height 38
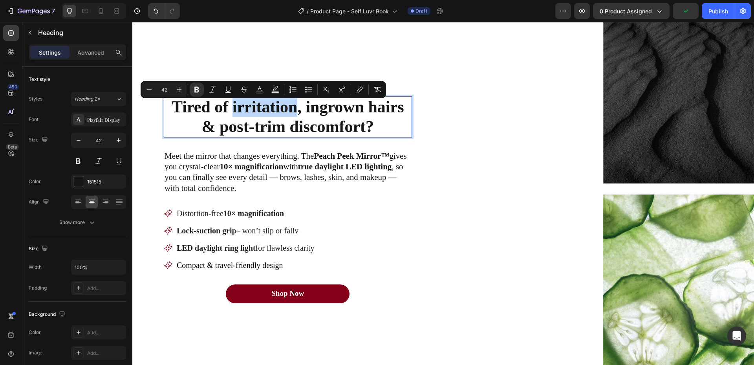
drag, startPoint x: 231, startPoint y: 111, endPoint x: 295, endPoint y: 117, distance: 64.7
click at [295, 117] on strong "Tired of irritation, ingrown hairs & post-trim discomfort?" at bounding box center [288, 117] width 233 height 38
click at [260, 92] on rect "Editor contextual toolbar" at bounding box center [259, 93] width 7 height 2
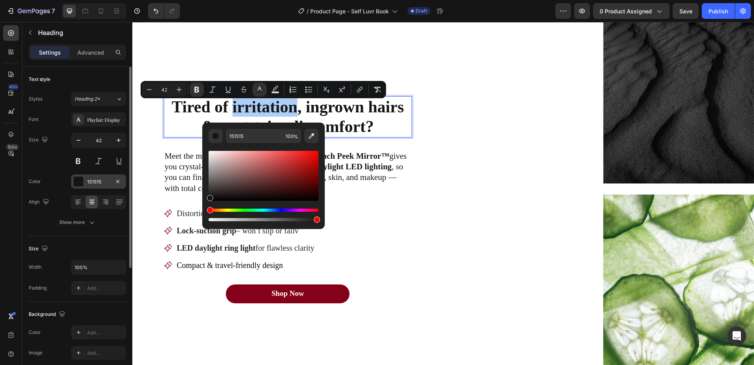
click at [98, 181] on div "151515" at bounding box center [98, 181] width 23 height 7
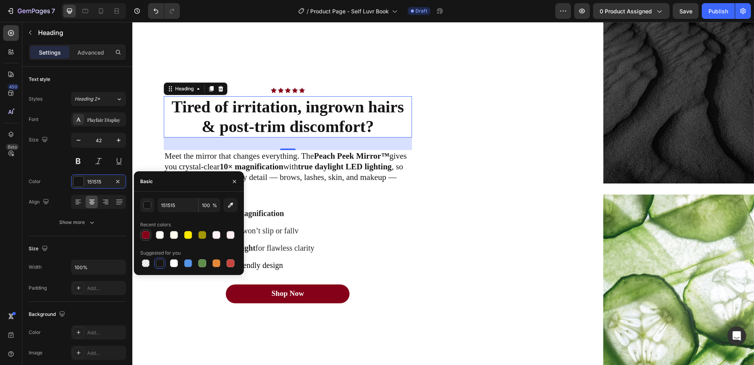
click at [148, 235] on div at bounding box center [146, 235] width 8 height 8
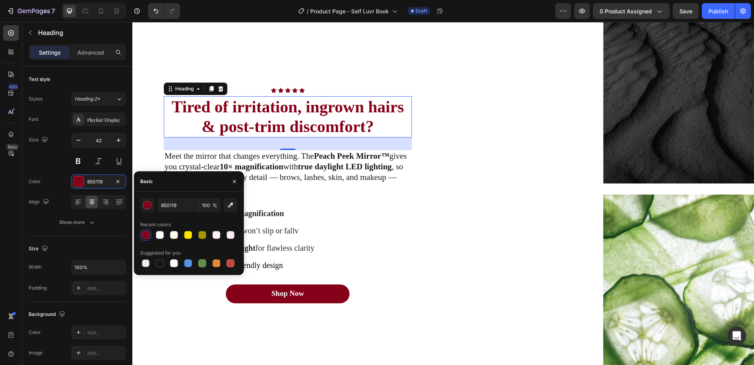
type input "151515"
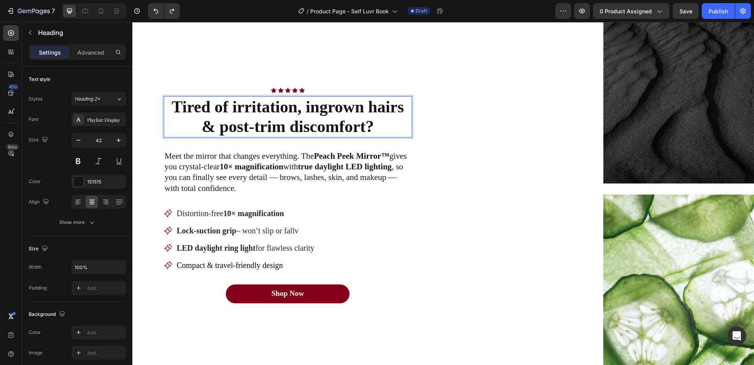
click at [385, 126] on p "Tired of irritation, ingrown hairs & post-trim discomfort?" at bounding box center [288, 117] width 247 height 40
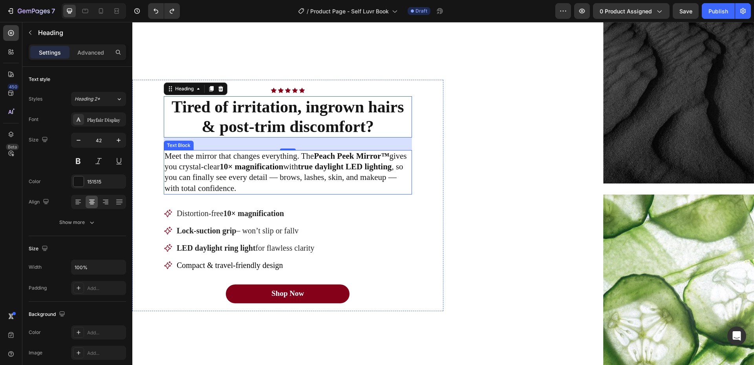
click at [270, 164] on p "Meet the mirror that changes everything. The Peach Peek Mirror™ gives you cryst…" at bounding box center [288, 172] width 247 height 43
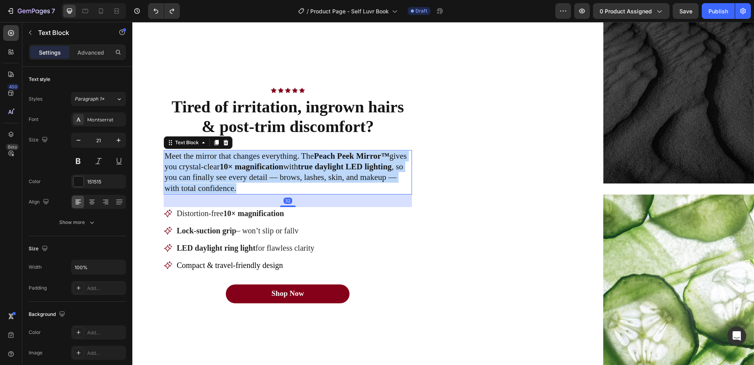
click at [270, 164] on p "Meet the mirror that changes everything. The Peach Peek Mirror™ gives you cryst…" at bounding box center [288, 172] width 247 height 43
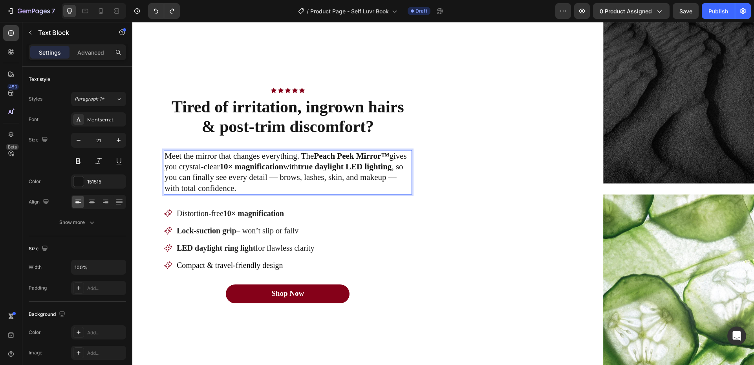
scroll to position [512, 0]
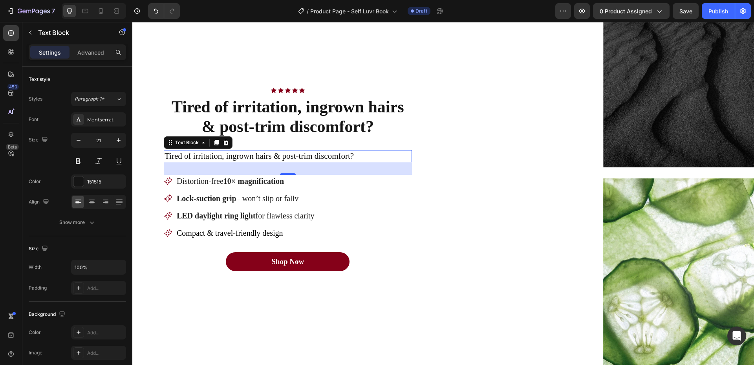
click at [236, 158] on p "Tired of irritation, ingrown hairs & post-trim discomfort?" at bounding box center [288, 156] width 247 height 11
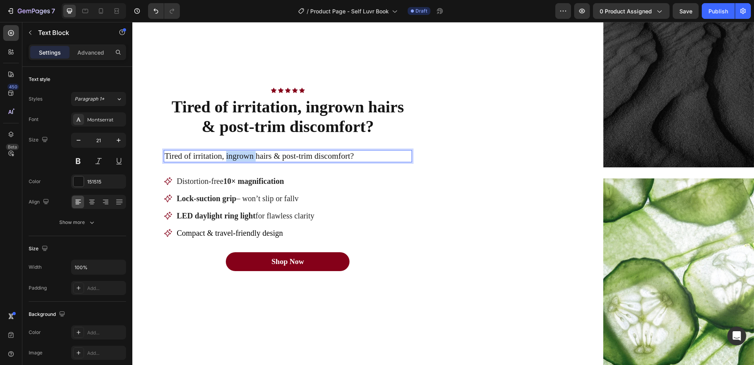
click at [236, 158] on p "Tired of irritation, ingrown hairs & post-trim discomfort?" at bounding box center [288, 156] width 247 height 11
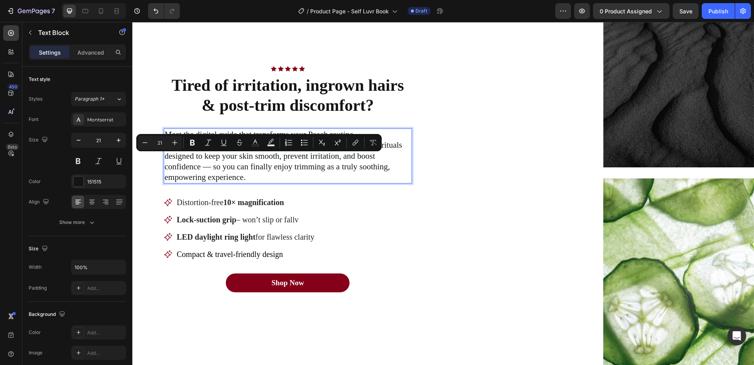
scroll to position [491, 0]
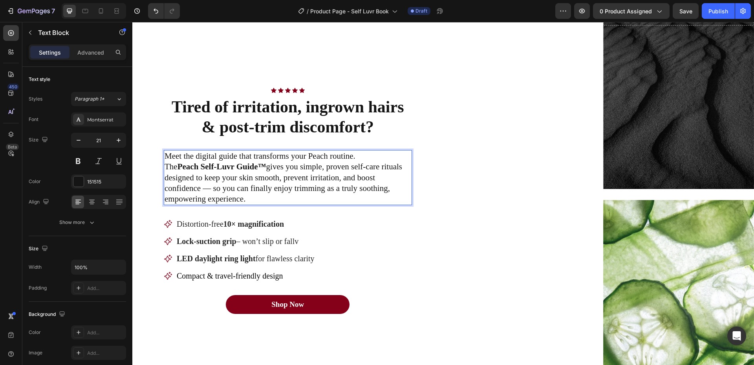
click at [270, 168] on p "Meet the digital guide that transforms your Peach routine. The Peach Self-Luvr …" at bounding box center [288, 177] width 247 height 53
click at [268, 168] on p "Meet the digital guide that transforms your Peach routine. The Peach Self-Luvr …" at bounding box center [288, 177] width 247 height 53
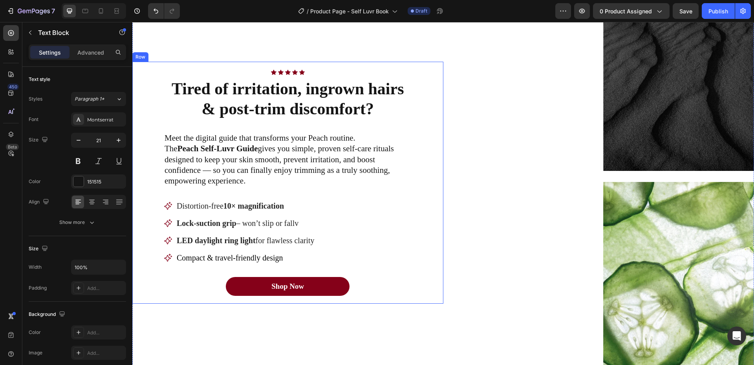
scroll to position [511, 0]
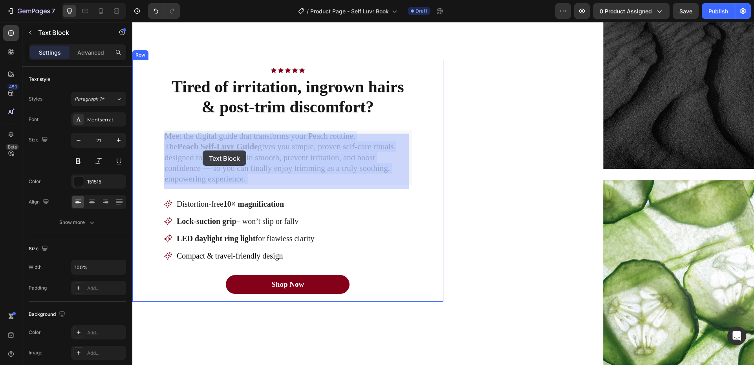
drag, startPoint x: 260, startPoint y: 154, endPoint x: 194, endPoint y: 149, distance: 66.6
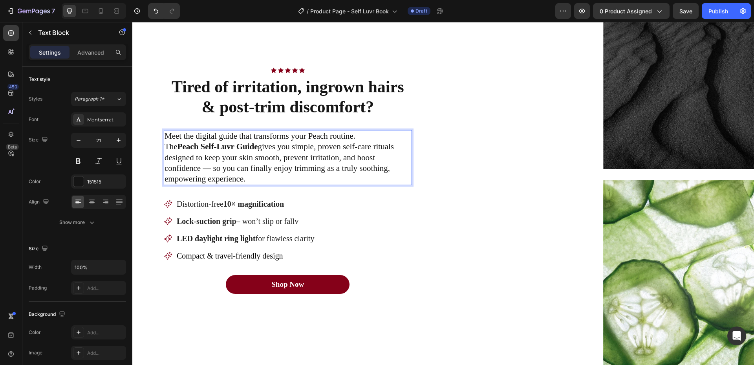
click at [181, 150] on strong "Peach Self-Luvr Guide" at bounding box center [218, 146] width 81 height 9
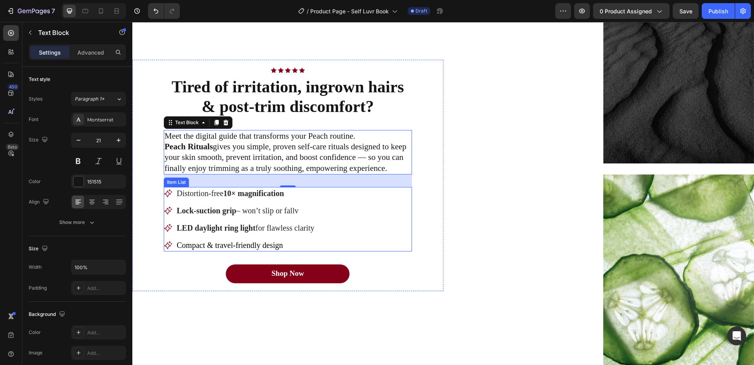
click at [284, 197] on strong "10× magnification" at bounding box center [254, 193] width 60 height 9
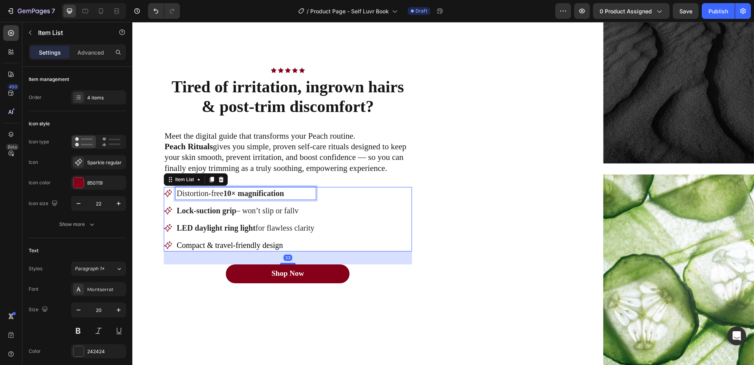
click at [284, 197] on strong "10× magnification" at bounding box center [254, 193] width 60 height 9
click at [268, 216] on p "Lock-suction grip – won’t slip or fallv" at bounding box center [266, 210] width 178 height 10
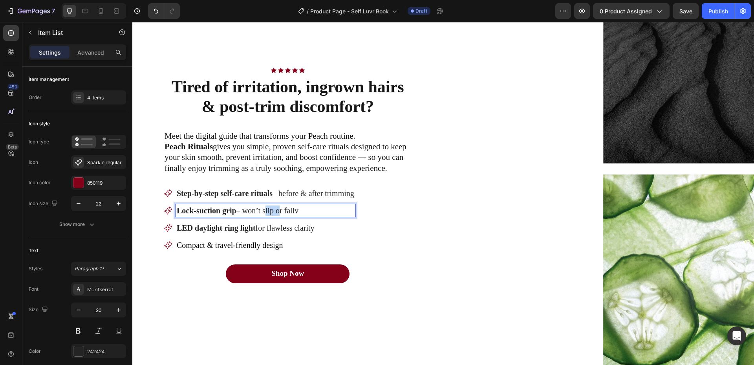
click at [268, 216] on p "Lock-suction grip – won’t slip or fallv" at bounding box center [266, 210] width 178 height 10
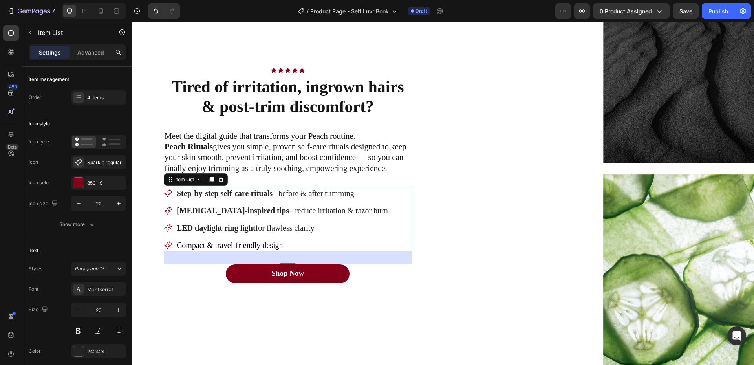
click at [288, 232] on p "LED daylight ring light for flawless clarity" at bounding box center [282, 228] width 211 height 10
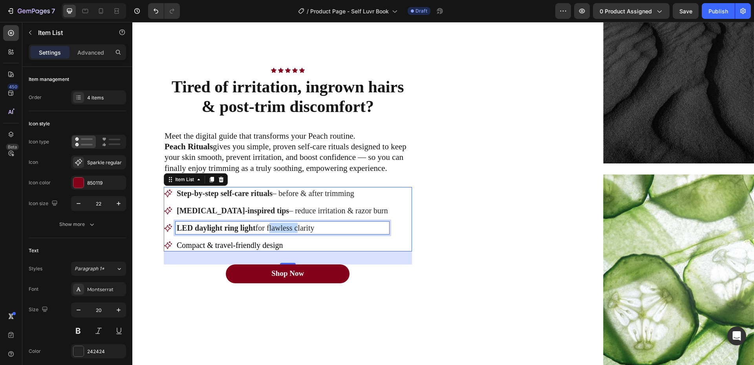
click at [288, 232] on p "LED daylight ring light for flawless clarity" at bounding box center [282, 228] width 211 height 10
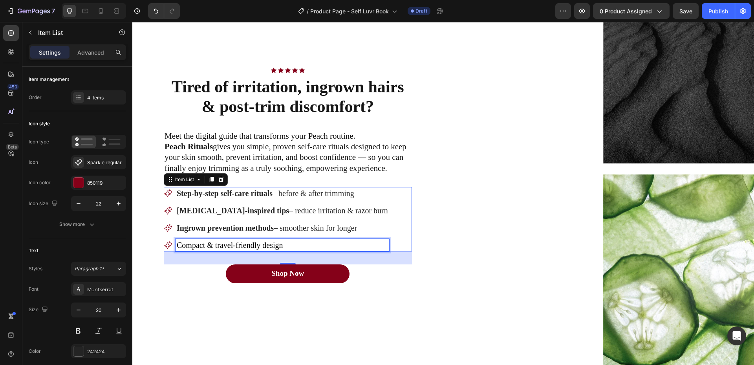
click at [214, 249] on span "Compact & travel-friendly design" at bounding box center [230, 245] width 106 height 9
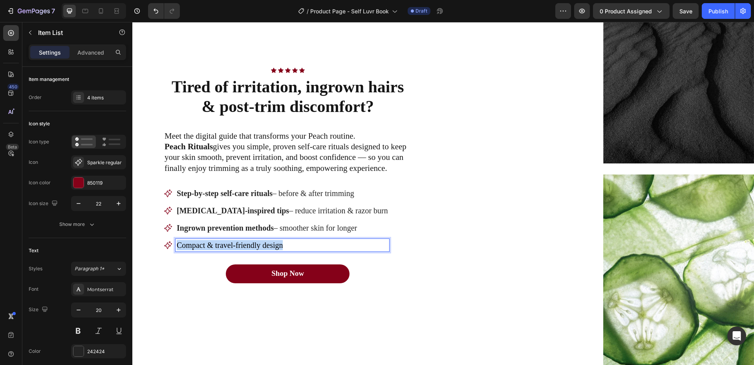
click at [214, 249] on span "Compact & travel-friendly design" at bounding box center [230, 245] width 106 height 9
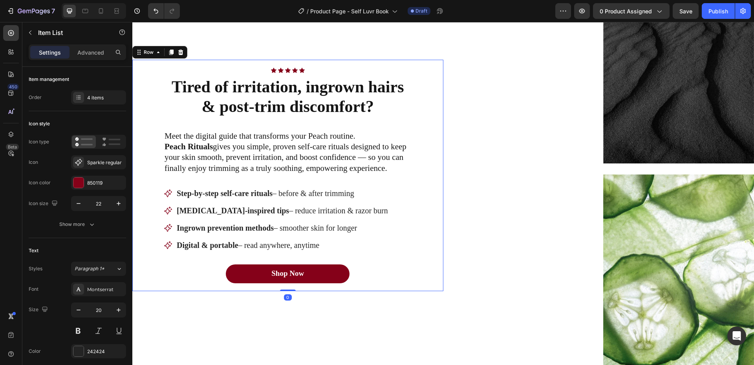
click at [414, 242] on div "Icon Icon Icon Icon Icon Icon List Row Tired of irritation, ingrown hairs & pos…" at bounding box center [287, 175] width 311 height 231
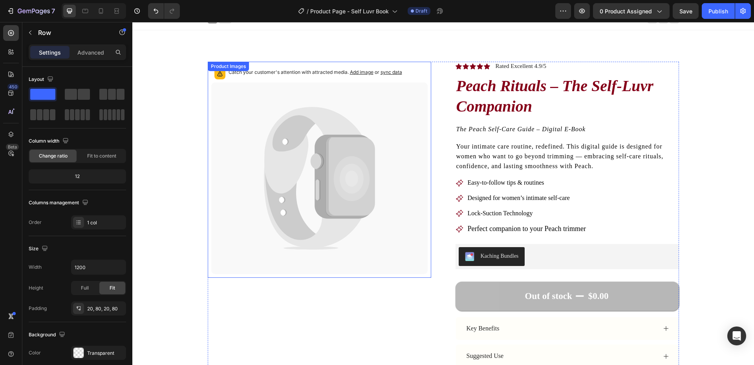
scroll to position [0, 0]
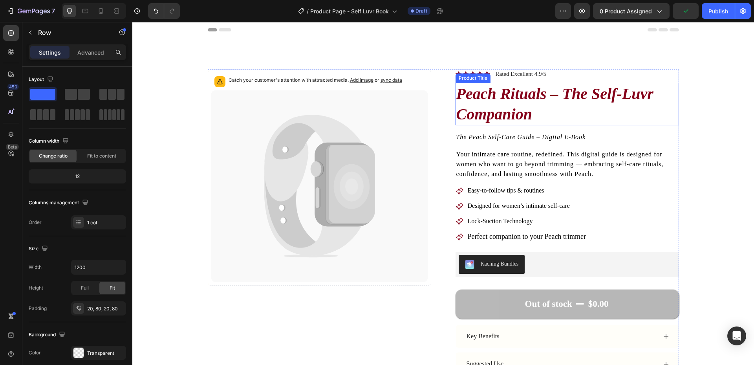
click at [574, 92] on h1 "Peach Rituals – The Self-Luvr Companion" at bounding box center [568, 104] width 224 height 42
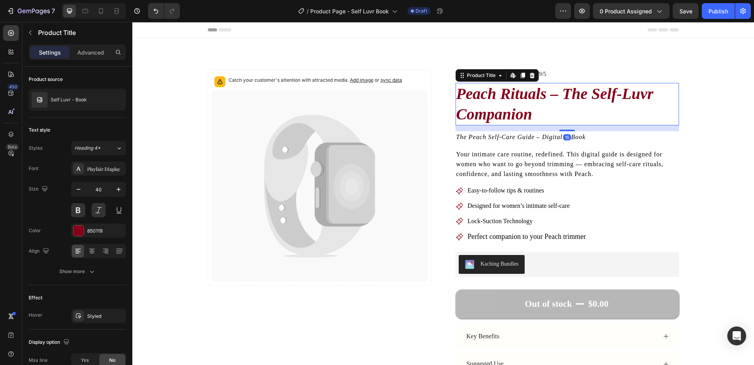
click at [563, 93] on h1 "Peach Rituals – The Self-Luvr Companion" at bounding box center [568, 104] width 224 height 42
click at [559, 94] on h1 "Peach Rituals – The Self-Luvr Companion" at bounding box center [568, 104] width 224 height 42
click at [559, 96] on h1 "Peach Rituals – The Self-Luvr Companion" at bounding box center [568, 104] width 224 height 42
click at [573, 92] on h1 "Peach Rituals – The Self-Luvr Companion" at bounding box center [568, 104] width 224 height 42
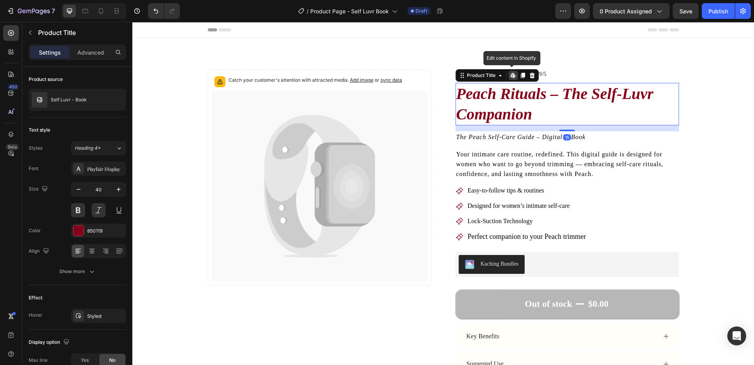
click at [573, 92] on h1 "Peach Rituals – The Self-Luvr Companion" at bounding box center [568, 104] width 224 height 42
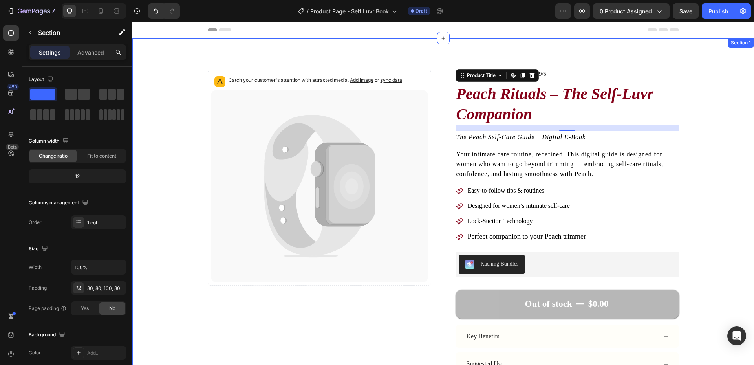
click at [692, 99] on div "Catch your customer's attention with attracted media. Add image or sync data Pr…" at bounding box center [443, 252] width 559 height 364
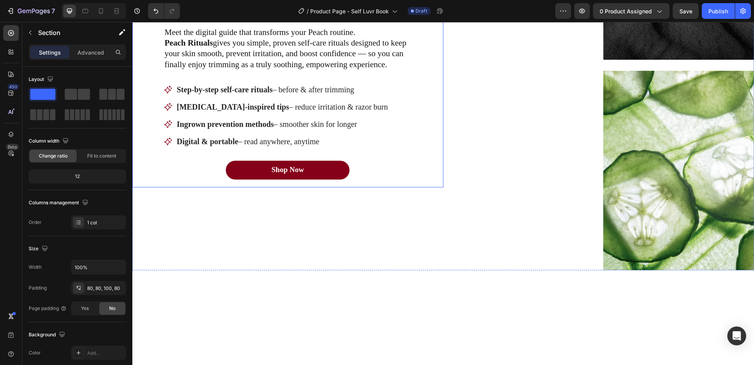
scroll to position [786, 0]
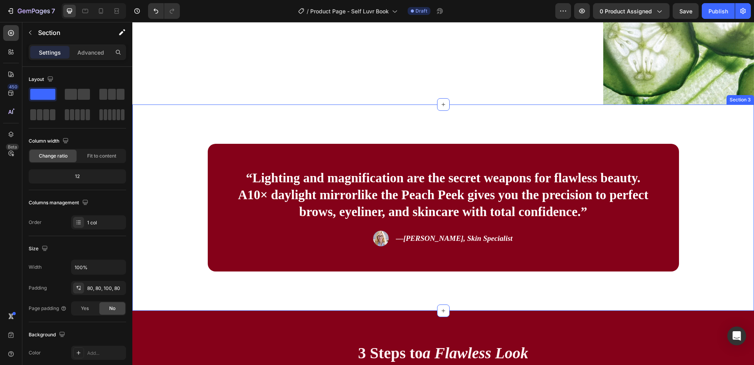
click at [172, 185] on div "“Lighting and magnification are the secret weapons for flawless beauty. A 10× d…" at bounding box center [443, 208] width 559 height 128
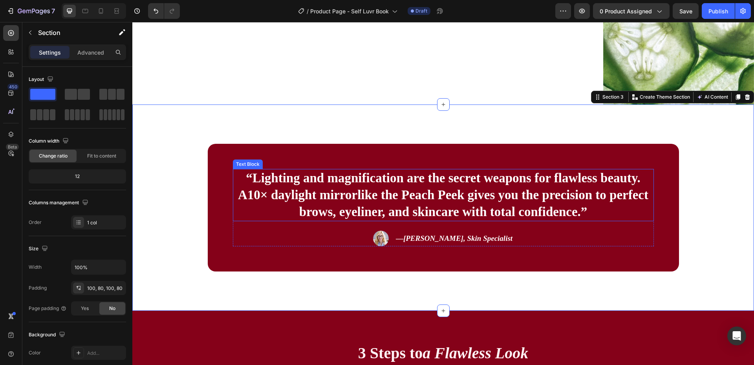
click at [371, 203] on p "“Lighting and magnification are the secret weapons for flawless beauty. A 10× d…" at bounding box center [444, 195] width 420 height 51
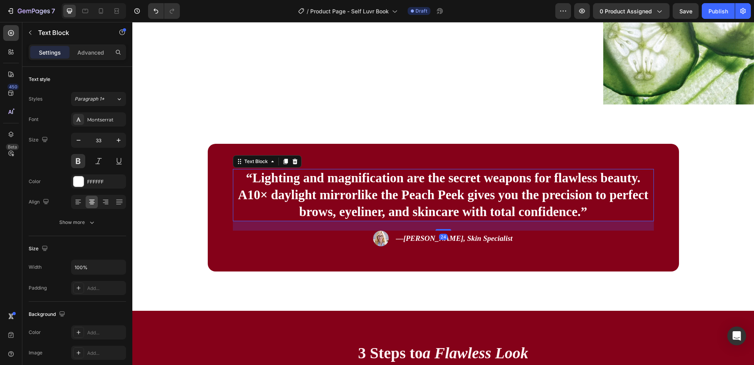
click at [371, 203] on p "“Lighting and magnification are the secret weapons for flawless beauty. A 10× d…" at bounding box center [444, 195] width 420 height 51
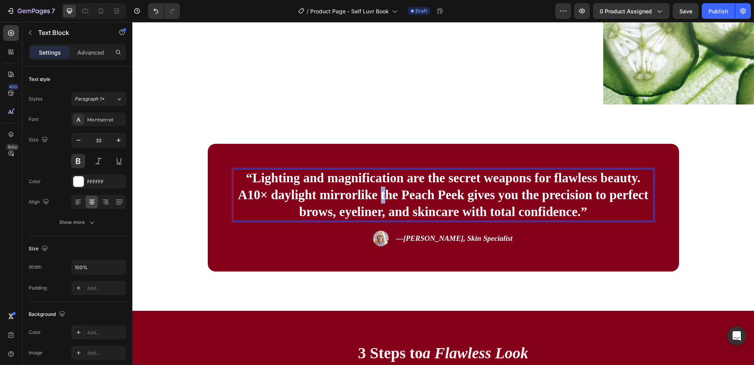
click at [371, 203] on p "“Lighting and magnification are the secret weapons for flawless beauty. A 10× d…" at bounding box center [444, 195] width 420 height 51
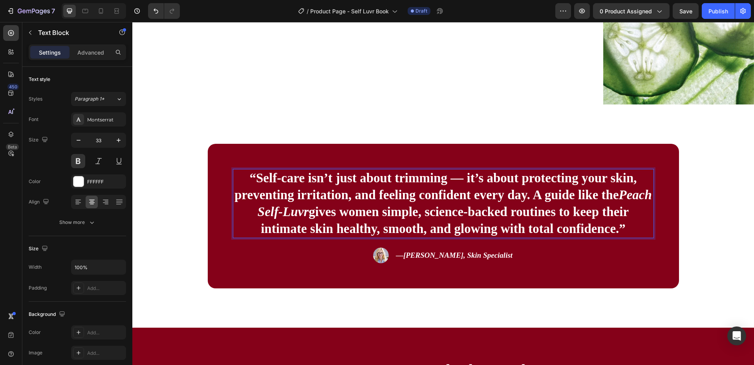
click at [598, 200] on p "“Self-care isn’t just about trimming — it’s about protecting your skin, prevent…" at bounding box center [444, 204] width 420 height 68
click at [313, 247] on div "“Self-care isn’t just about trimming — it’s about protecting your skin, prevent…" at bounding box center [443, 216] width 421 height 94
click at [296, 219] on icon "Peach Self-Luvr" at bounding box center [455, 203] width 394 height 31
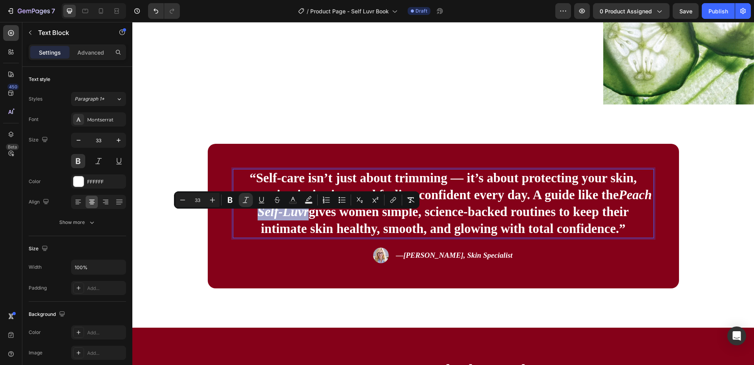
drag, startPoint x: 321, startPoint y: 220, endPoint x: 273, endPoint y: 220, distance: 48.7
click at [273, 219] on icon "Peach Self-Luvr" at bounding box center [455, 203] width 394 height 31
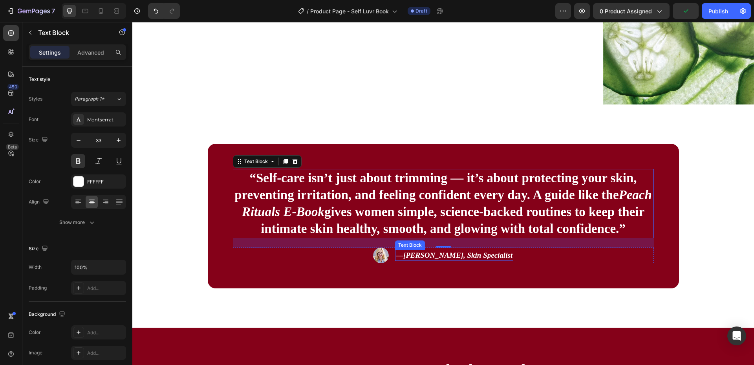
click at [464, 259] on icon "Dr. Larah V., Skin Specialist" at bounding box center [457, 255] width 109 height 8
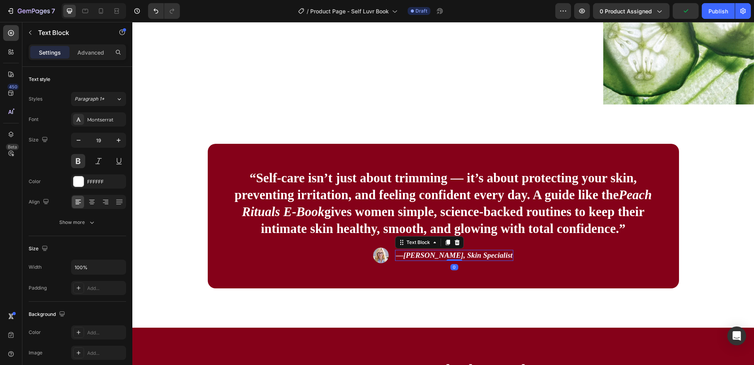
click at [464, 259] on icon "Dr. Larah V., Skin Specialist" at bounding box center [457, 255] width 109 height 8
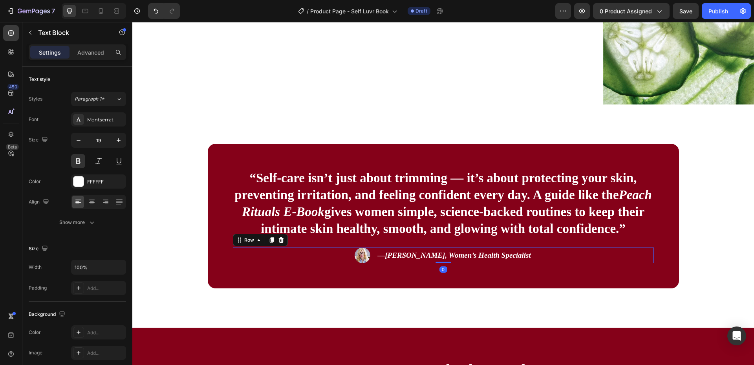
click at [553, 260] on div "Image — Dr. Larah V., Women’s Health Specialist Text Block Row 0" at bounding box center [443, 255] width 421 height 16
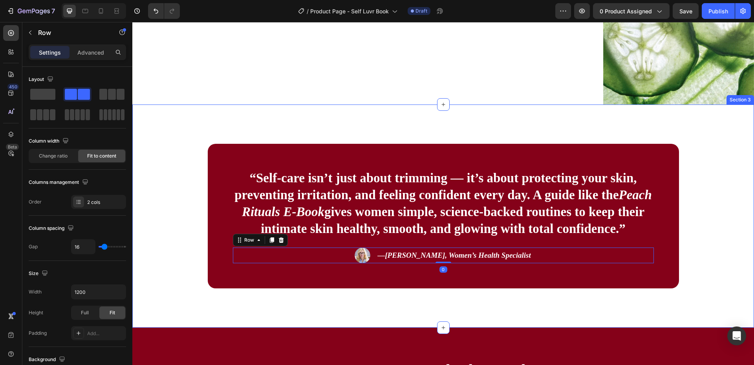
click at [704, 186] on div "“Self-care isn’t just about trimming — it’s about protecting your skin, prevent…" at bounding box center [443, 216] width 559 height 145
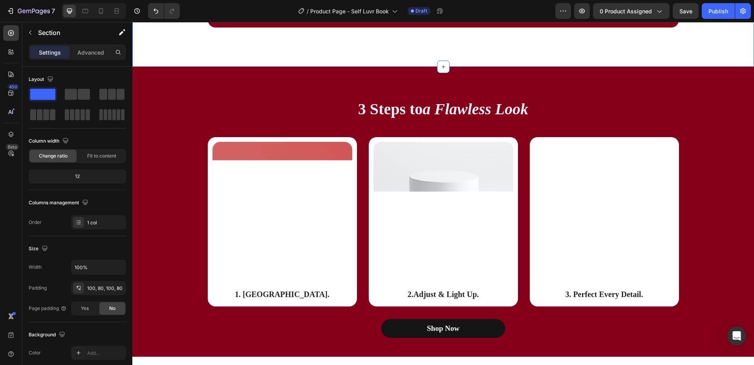
scroll to position [1100, 0]
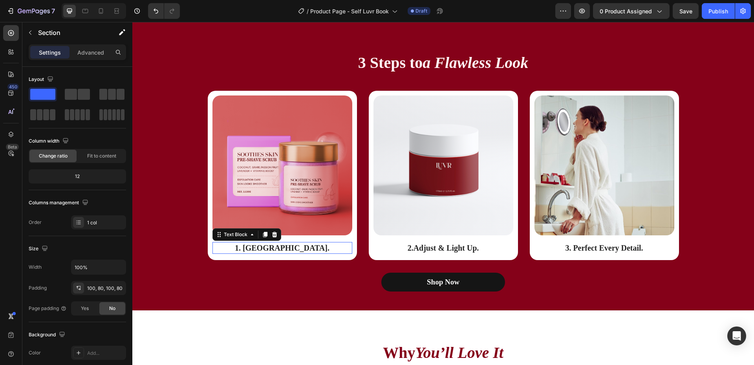
click at [285, 244] on p "1. Mount & Lock." at bounding box center [282, 248] width 138 height 10
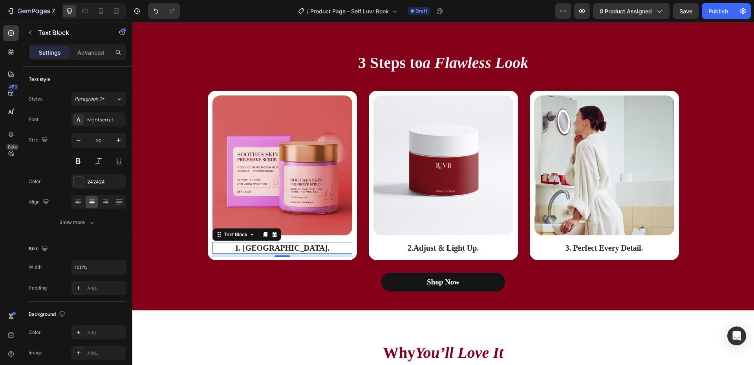
click at [297, 248] on p "1. Mount & Lock." at bounding box center [282, 248] width 138 height 10
drag, startPoint x: 310, startPoint y: 247, endPoint x: 258, endPoint y: 249, distance: 52.3
click at [258, 249] on p "1. Mount & Lock." at bounding box center [282, 248] width 138 height 10
click at [476, 249] on p "2. Adjust & Light Up ." at bounding box center [443, 248] width 138 height 10
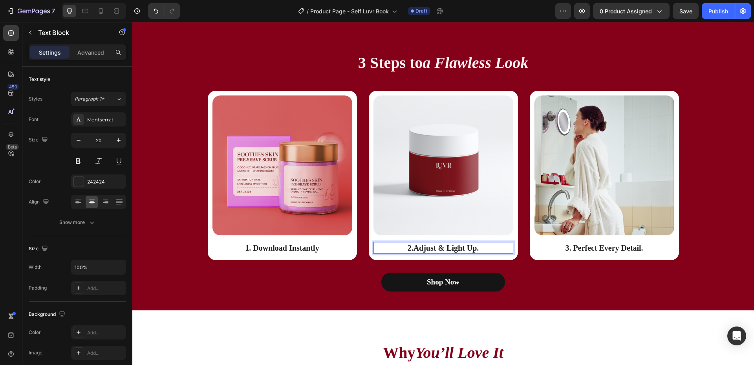
click at [479, 247] on p "2. Adjust & Light Up ." at bounding box center [443, 248] width 138 height 10
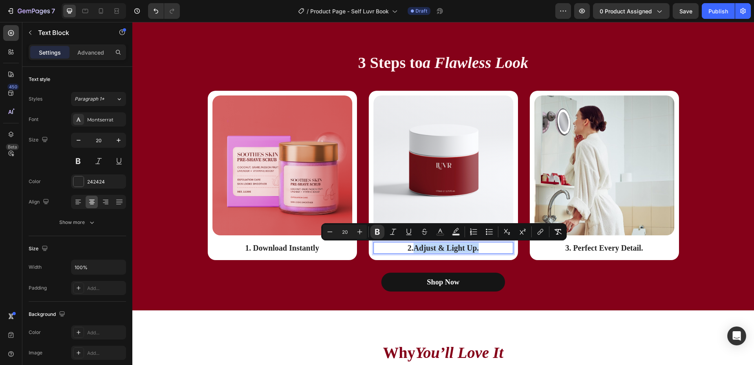
drag, startPoint x: 480, startPoint y: 247, endPoint x: 412, endPoint y: 247, distance: 67.6
click at [412, 247] on p "2. Adjust & Light Up ." at bounding box center [443, 248] width 138 height 10
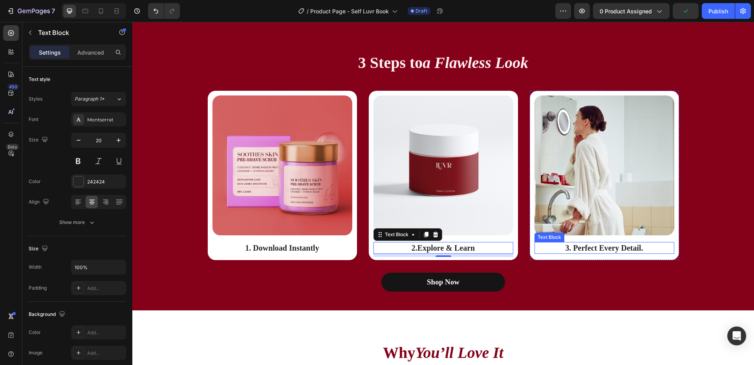
click at [638, 250] on p "3. Perfect Every Detail." at bounding box center [604, 248] width 138 height 10
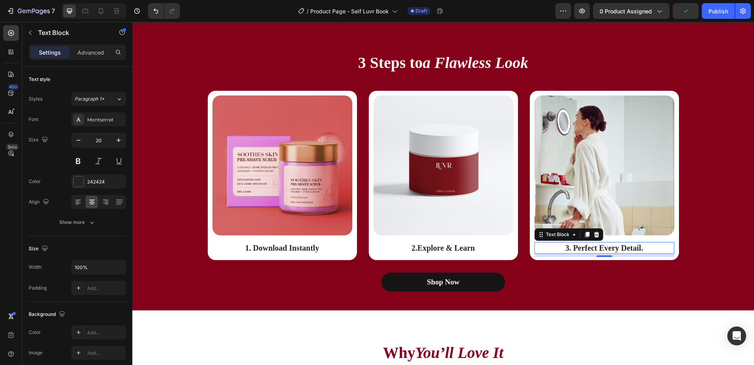
click at [638, 250] on p "3. Perfect Every Detail." at bounding box center [604, 248] width 138 height 10
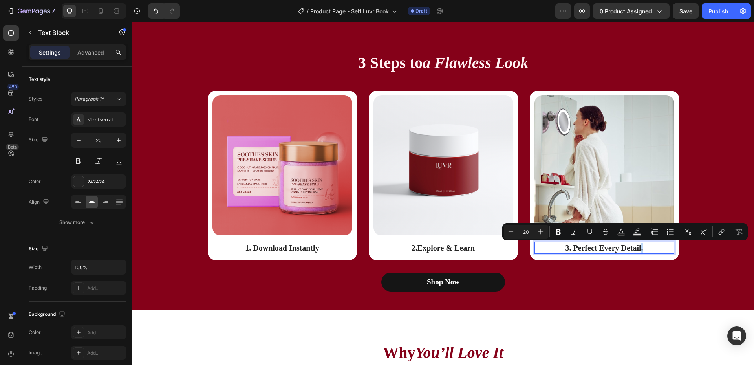
click at [642, 249] on p "3. Perfect Every Detail." at bounding box center [604, 248] width 138 height 10
drag, startPoint x: 642, startPoint y: 249, endPoint x: 572, endPoint y: 253, distance: 70.0
click at [572, 253] on p "3. Perfect Every Detail." at bounding box center [604, 248] width 138 height 10
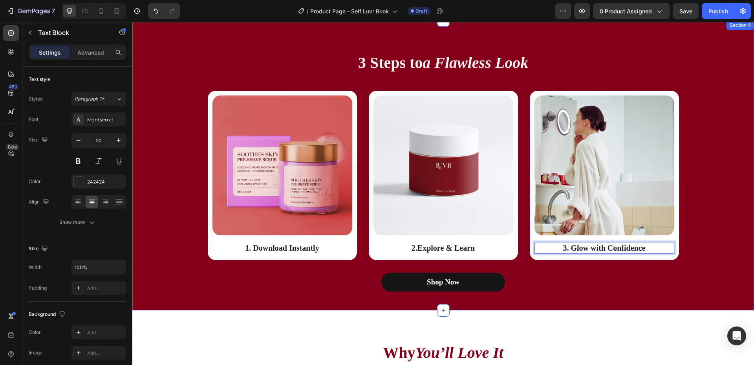
click at [683, 238] on div "Image 1. Download Instantly Text Block Row Image 2. Explore & Learn Text Block …" at bounding box center [443, 182] width 610 height 182
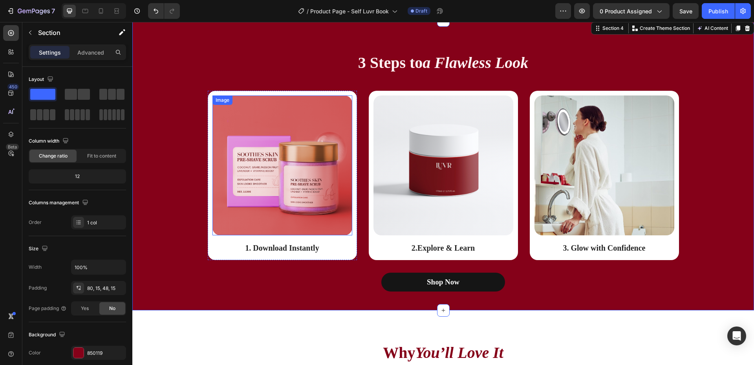
click at [283, 182] on img at bounding box center [283, 165] width 140 height 140
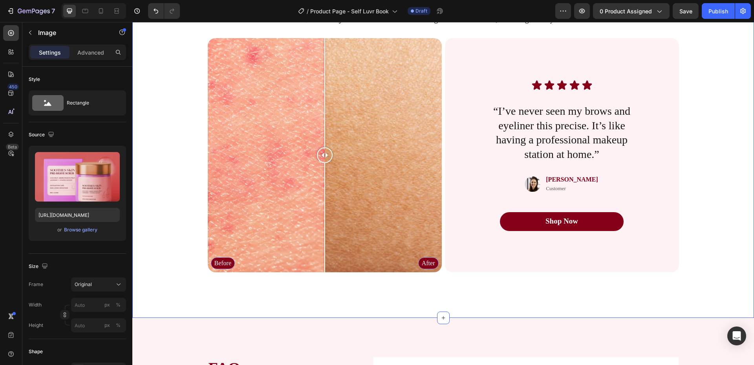
scroll to position [1453, 0]
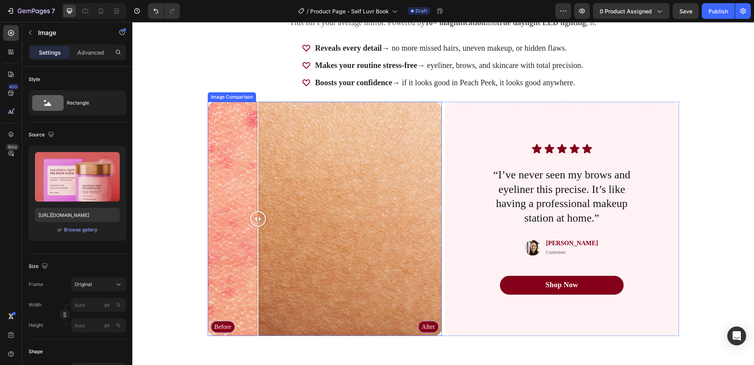
drag, startPoint x: 319, startPoint y: 222, endPoint x: 339, endPoint y: 231, distance: 22.5
click at [266, 231] on div at bounding box center [258, 219] width 16 height 234
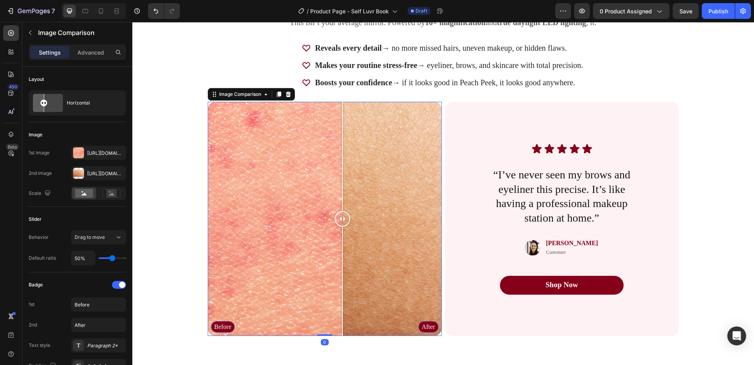
click at [372, 164] on div "Before After" at bounding box center [325, 219] width 234 height 234
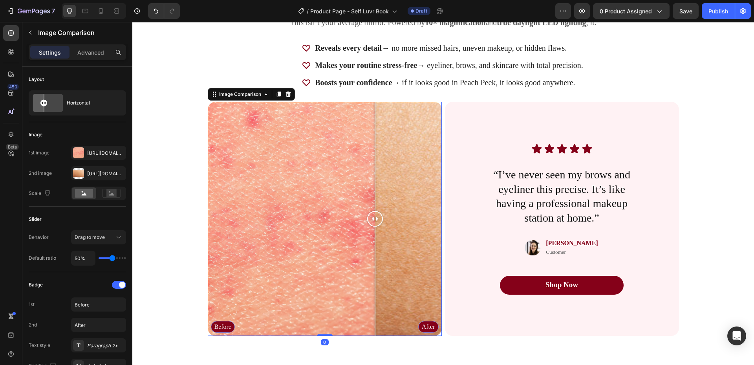
click at [258, 154] on div "Before After" at bounding box center [325, 219] width 234 height 234
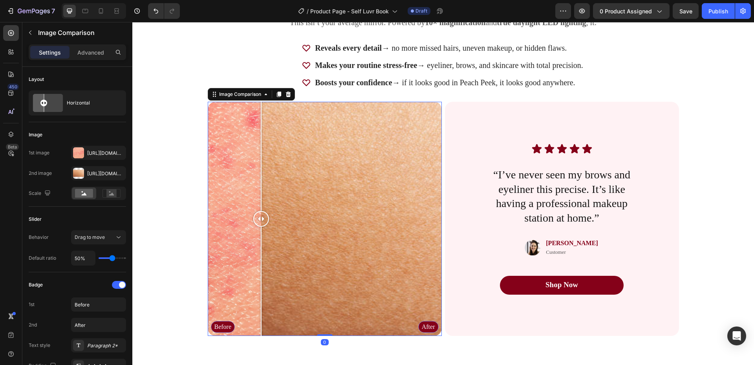
click at [367, 154] on div "Before After" at bounding box center [325, 219] width 234 height 234
click at [262, 171] on div "Before After" at bounding box center [325, 219] width 234 height 234
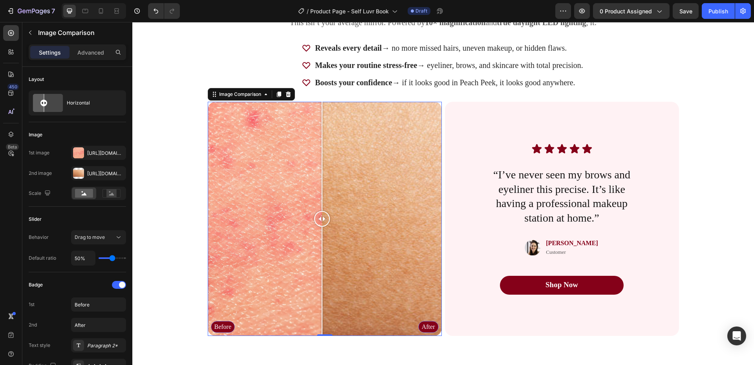
drag, startPoint x: 265, startPoint y: 220, endPoint x: 318, endPoint y: 238, distance: 55.9
click at [318, 238] on div at bounding box center [322, 219] width 16 height 234
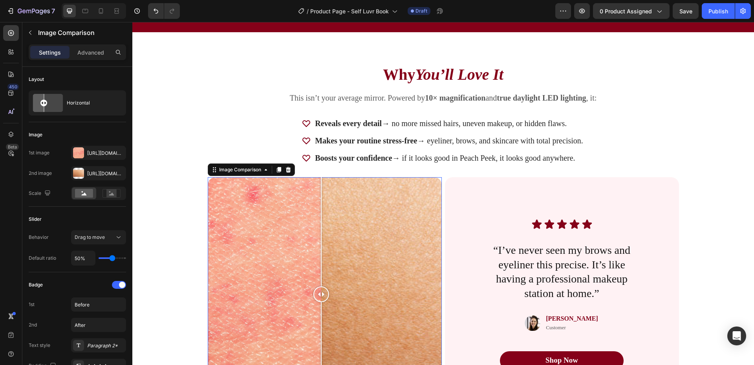
scroll to position [1336, 0]
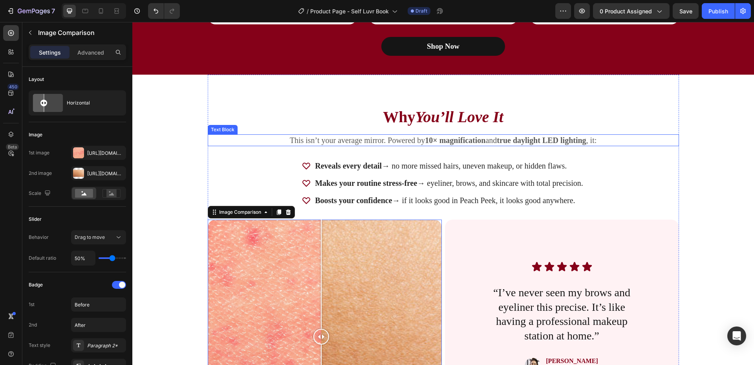
click at [478, 141] on strong "10× magnification" at bounding box center [455, 140] width 60 height 9
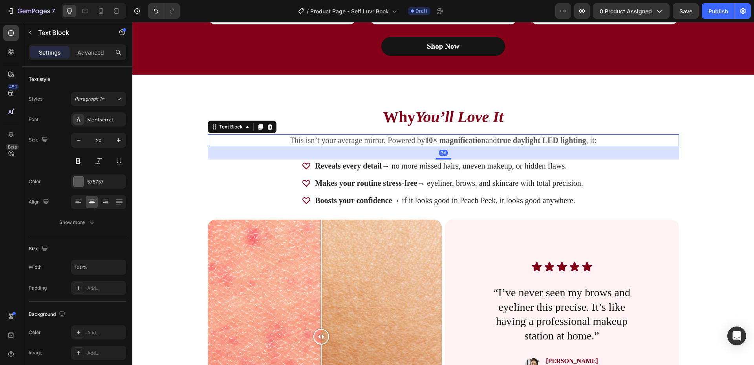
click at [478, 141] on strong "10× magnification" at bounding box center [455, 140] width 60 height 9
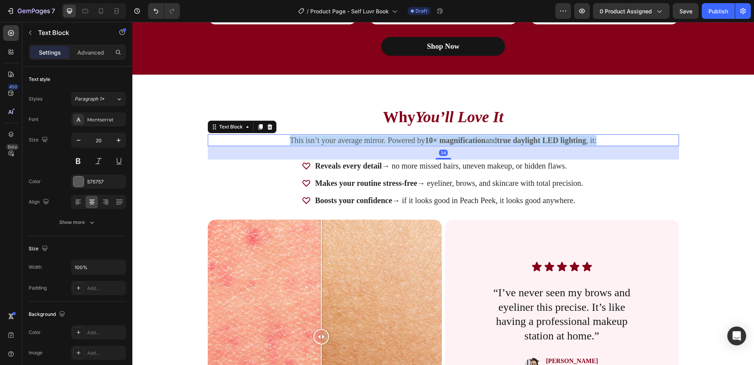
click at [478, 141] on strong "10× magnification" at bounding box center [455, 140] width 60 height 9
click at [382, 141] on p "This isn’t your average mirror. Powered by 10× magnification and true daylight …" at bounding box center [444, 140] width 470 height 10
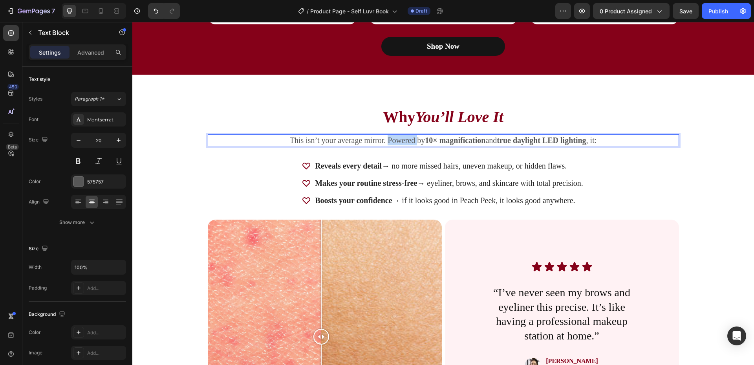
click at [382, 141] on p "This isn’t your average mirror. Powered by 10× magnification and true daylight …" at bounding box center [444, 140] width 470 height 10
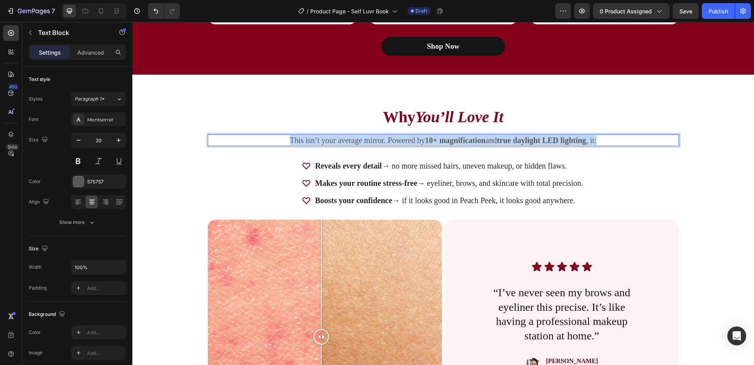
click at [382, 141] on p "This isn’t your average mirror. Powered by 10× magnification and true daylight …" at bounding box center [444, 140] width 470 height 10
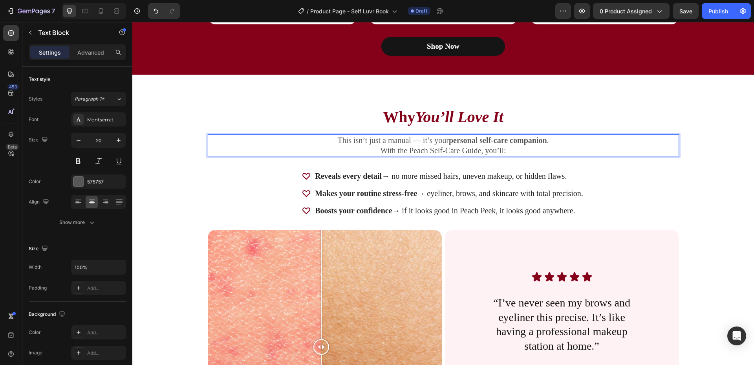
click at [512, 148] on p "This isn’t just a manual — it’s your personal self-care companion . With the Pe…" at bounding box center [444, 145] width 470 height 20
click at [382, 139] on p "This isn’t just a manual — it’s your personal self-care companion . With the Pe…" at bounding box center [444, 145] width 470 height 20
click at [380, 142] on p "This isn’t just a manual — it’s your personal self-care companion . With the Pe…" at bounding box center [444, 145] width 470 height 20
click at [379, 141] on p "This isn’t just a manual — it’s your personal self-care companion . With the Pe…" at bounding box center [444, 145] width 470 height 20
click at [512, 149] on p "This isn’t a manual — it’s your personal self-care companion . With the Peach S…" at bounding box center [444, 145] width 470 height 20
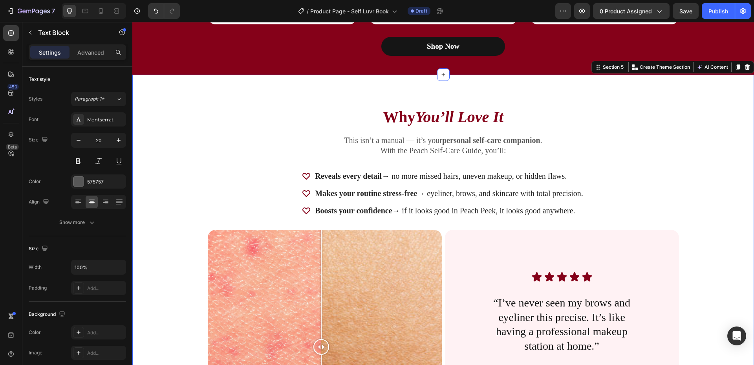
click at [691, 141] on div "Why You’ll Love It Heading This isn’t a manual — it’s your personal self-care c…" at bounding box center [443, 273] width 559 height 396
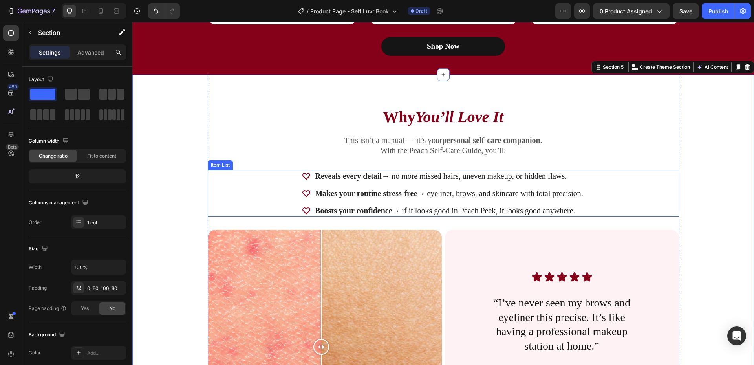
click at [360, 176] on strong "Reveals every detail" at bounding box center [348, 176] width 67 height 9
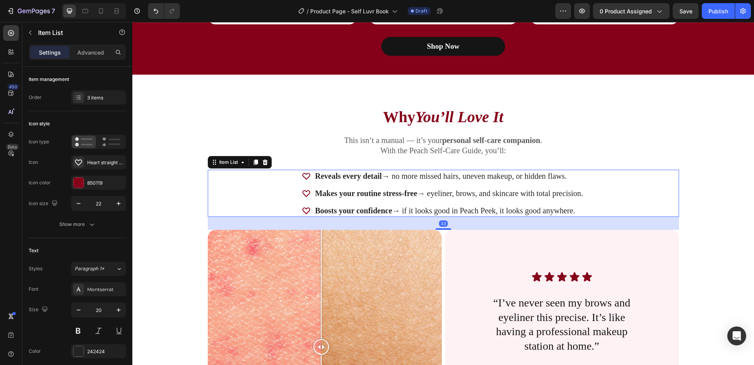
click at [360, 176] on strong "Reveals every detail" at bounding box center [348, 176] width 67 height 9
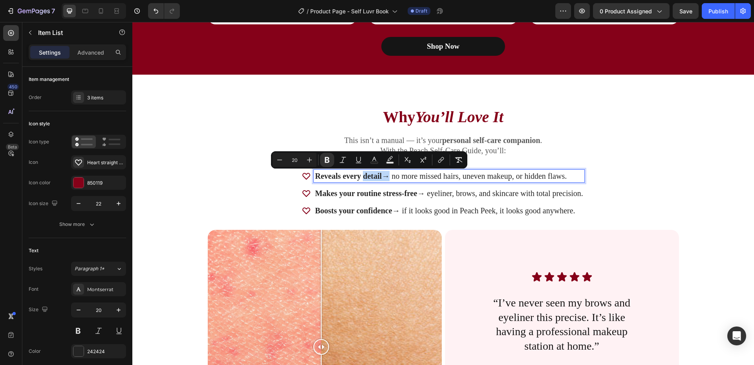
click at [372, 175] on strong "Reveals every detail" at bounding box center [348, 176] width 67 height 9
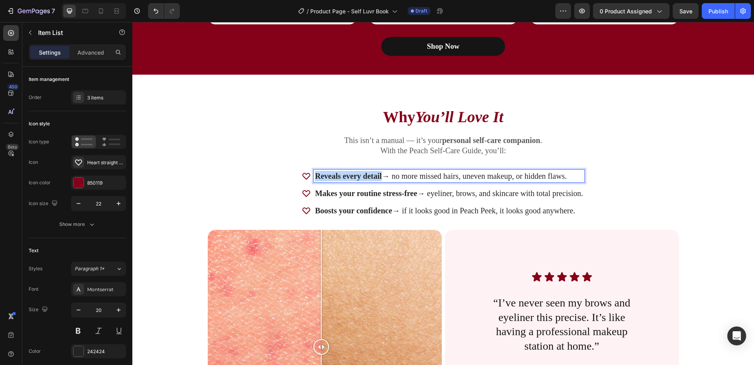
drag, startPoint x: 378, startPoint y: 175, endPoint x: 312, endPoint y: 180, distance: 66.2
click at [315, 180] on p "Reveals every detail → no more missed hairs, uneven makeup, or hidden flaws." at bounding box center [449, 176] width 268 height 10
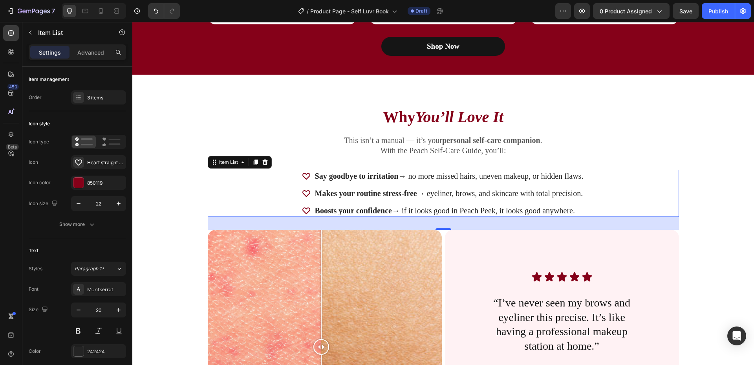
click at [571, 177] on p "Say goodbye to irritation → no more missed hairs, uneven makeup, or hidden flaw…" at bounding box center [449, 176] width 269 height 10
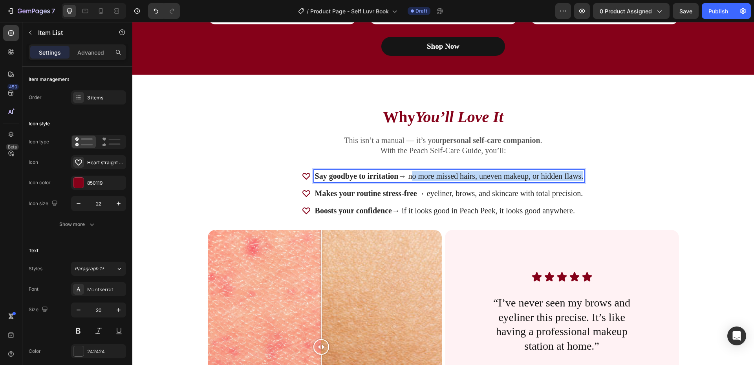
drag, startPoint x: 579, startPoint y: 177, endPoint x: 408, endPoint y: 182, distance: 171.4
click at [408, 182] on div "Say goodbye to irritation → no more missed hairs, uneven makeup, or hidden flaw…" at bounding box center [449, 176] width 271 height 13
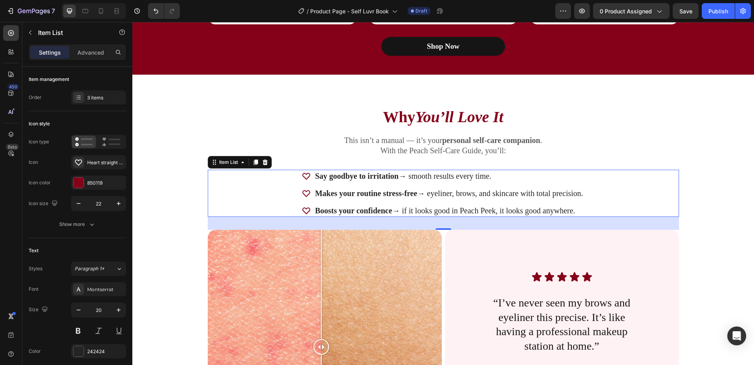
click at [377, 195] on strong "Makes your routine stress-free" at bounding box center [366, 193] width 102 height 9
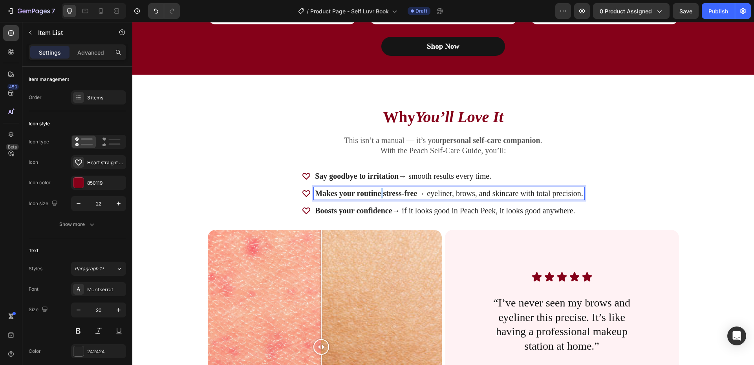
click at [377, 195] on strong "Makes your routine stress-free" at bounding box center [366, 193] width 102 height 9
drag, startPoint x: 413, startPoint y: 193, endPoint x: 311, endPoint y: 199, distance: 102.7
click at [314, 199] on div "Makes your routine stress-free → eyeliner, brows, and skincare with total preci…" at bounding box center [449, 193] width 271 height 13
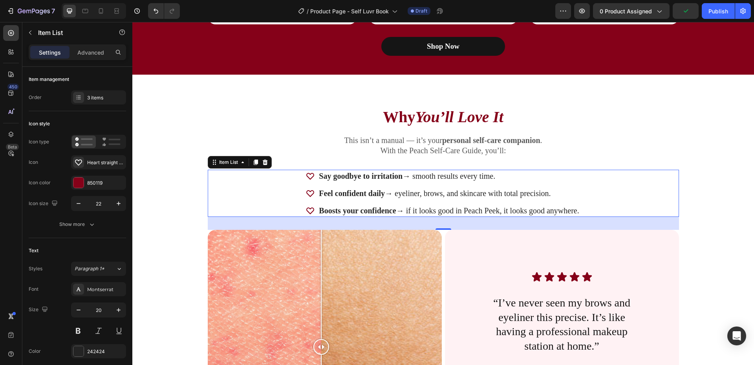
drag, startPoint x: 451, startPoint y: 196, endPoint x: 501, endPoint y: 195, distance: 49.5
click at [454, 196] on p "Feel confident daily → eyeliner, brows, and skincare with total precision." at bounding box center [449, 193] width 260 height 10
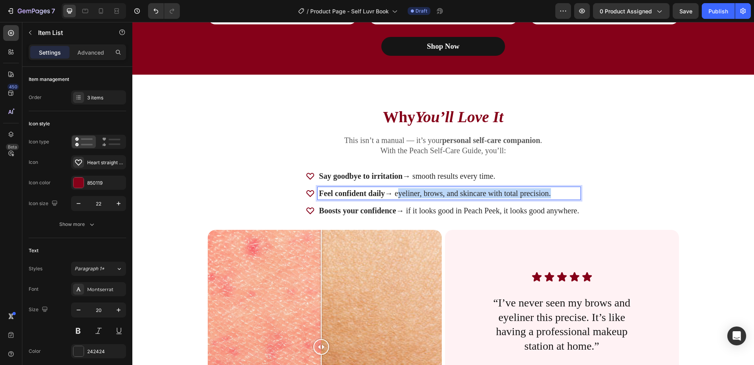
drag, startPoint x: 546, startPoint y: 194, endPoint x: 394, endPoint y: 193, distance: 151.2
click at [394, 193] on p "Feel confident daily → eyeliner, brows, and skincare with total precision." at bounding box center [449, 193] width 260 height 10
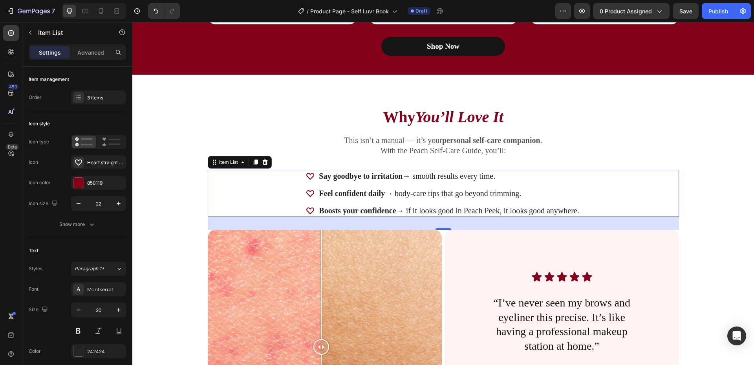
click at [361, 210] on strong "Boosts your confidence" at bounding box center [357, 210] width 77 height 9
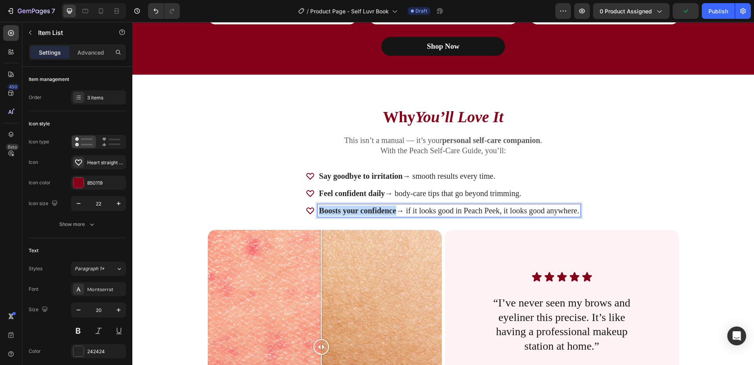
drag, startPoint x: 316, startPoint y: 211, endPoint x: 392, endPoint y: 211, distance: 75.8
click at [392, 211] on strong "Boosts your confidence" at bounding box center [357, 210] width 77 height 9
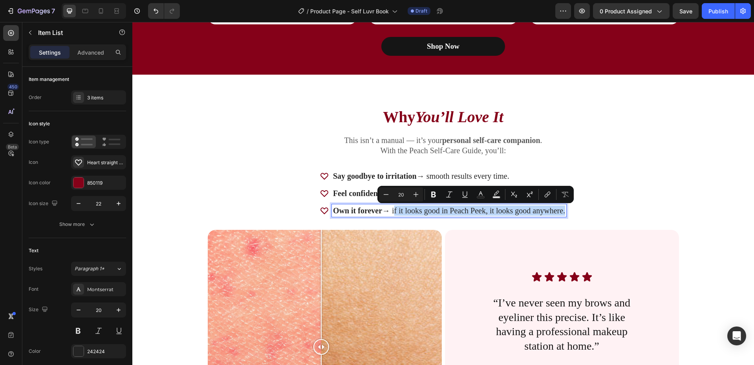
drag, startPoint x: 390, startPoint y: 210, endPoint x: 561, endPoint y: 214, distance: 170.2
click at [561, 214] on p "Own it forever → if it looks good in Peach Peek, it looks good anywhere." at bounding box center [449, 210] width 232 height 10
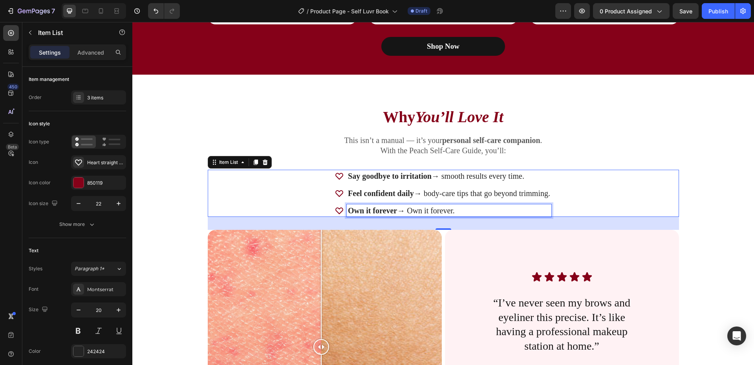
click at [439, 212] on p "Own it forever → Own it forever." at bounding box center [449, 210] width 202 height 10
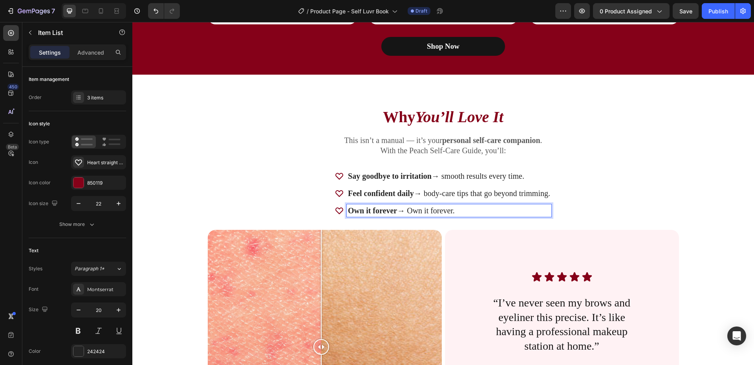
click at [445, 212] on p "Own it forever → Own it forever." at bounding box center [449, 210] width 202 height 10
drag, startPoint x: 450, startPoint y: 211, endPoint x: 407, endPoint y: 211, distance: 42.8
click at [407, 211] on p "Own it forever → Own it forever." at bounding box center [449, 210] width 202 height 10
click at [627, 186] on div "Say goodbye to irritation → smooth results every time. Feel confident daily → b…" at bounding box center [443, 193] width 471 height 47
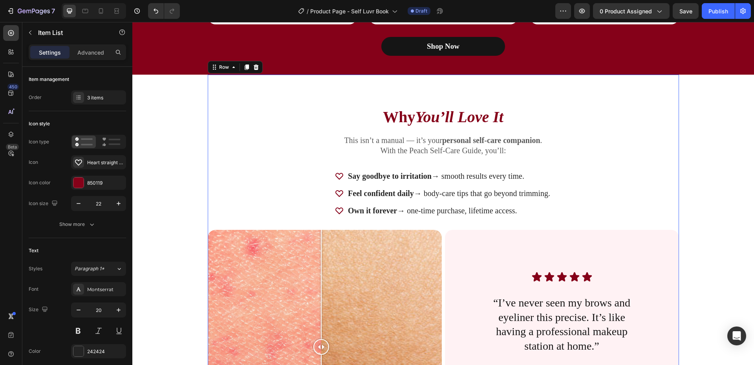
click at [645, 100] on div "Why You’ll Love It Heading This isn’t a manual — it’s your personal self-care c…" at bounding box center [443, 269] width 471 height 389
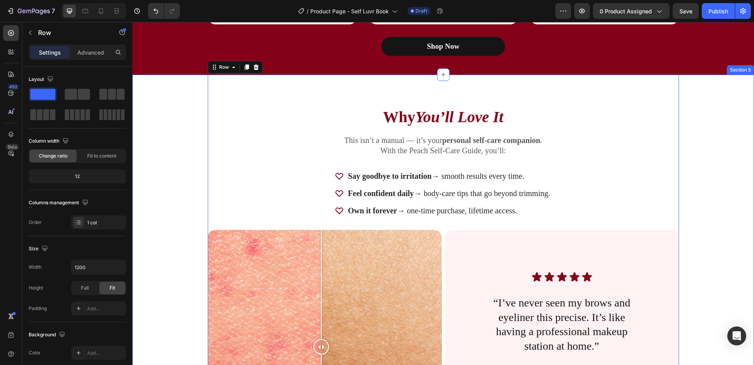
click at [704, 113] on div "Why You’ll Love It Heading This isn’t a manual — it’s your personal self-care c…" at bounding box center [443, 273] width 559 height 396
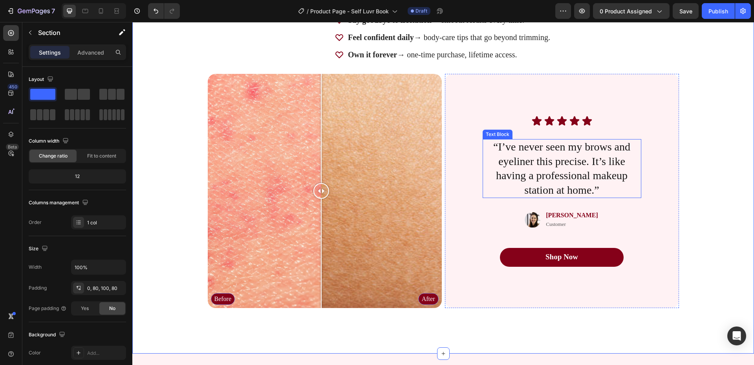
scroll to position [1493, 0]
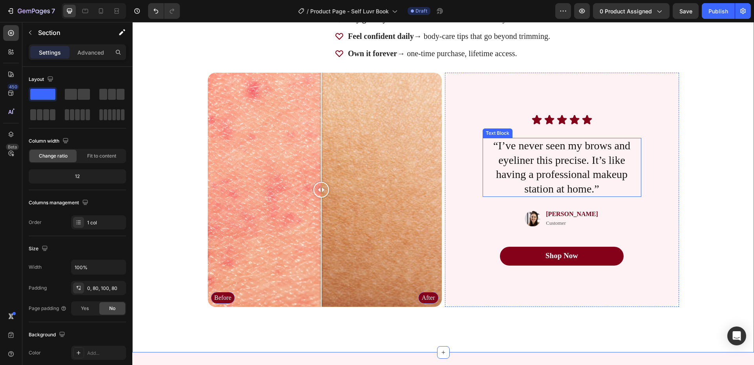
click at [553, 169] on p "“I’ve never seen my brows and eyeliner this precise. It’s like having a profess…" at bounding box center [562, 167] width 157 height 57
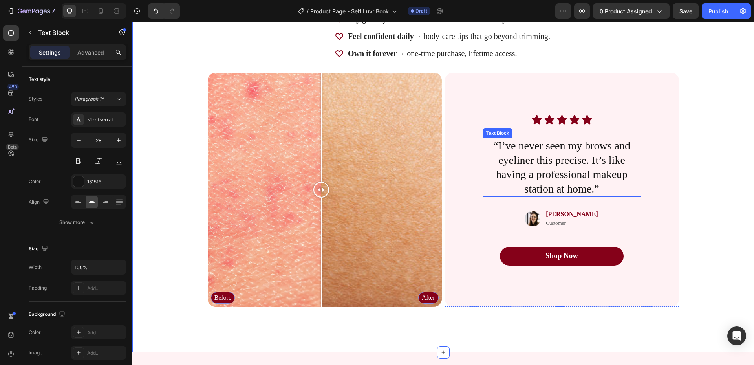
click at [553, 169] on p "“I’ve never seen my brows and eyeliner this precise. It’s like having a profess…" at bounding box center [562, 167] width 157 height 57
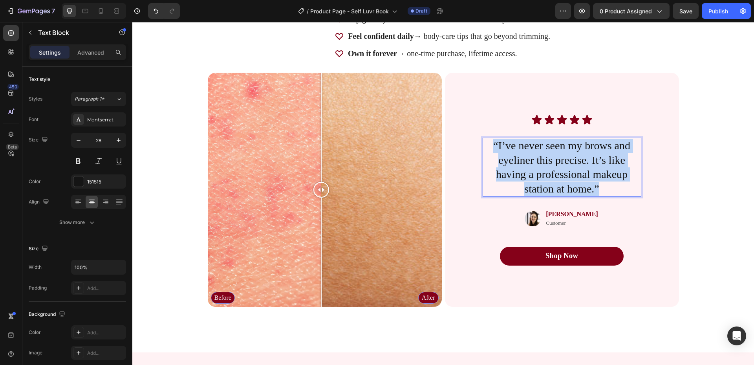
click at [553, 169] on p "“I’ve never seen my brows and eyeliner this precise. It’s like having a profess…" at bounding box center [562, 167] width 157 height 57
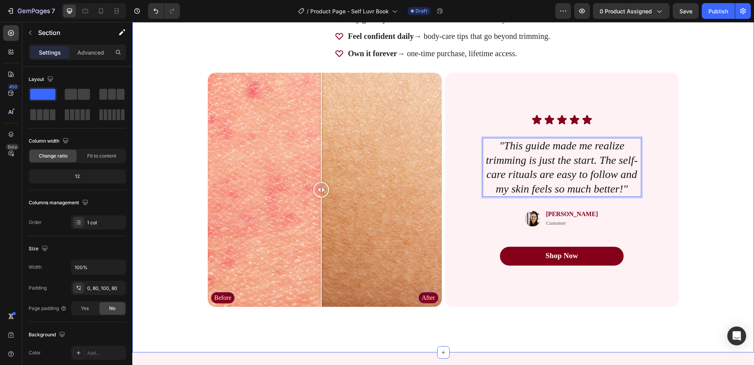
click at [705, 117] on div "Why You’ll Love It Heading This isn’t a manual — it’s your personal self-care c…" at bounding box center [443, 116] width 559 height 396
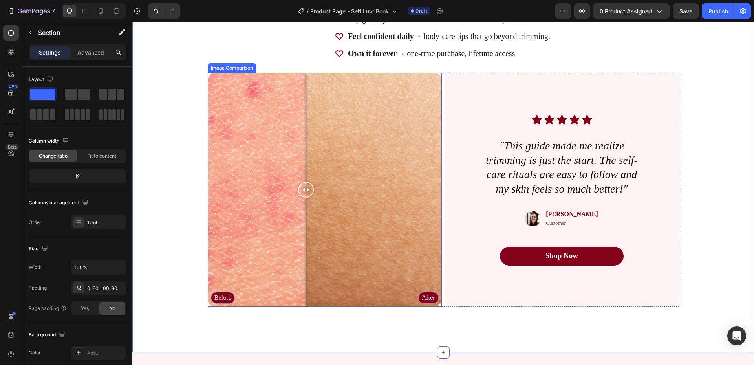
drag, startPoint x: 317, startPoint y: 192, endPoint x: 347, endPoint y: 202, distance: 32.1
click at [314, 200] on div at bounding box center [306, 190] width 16 height 234
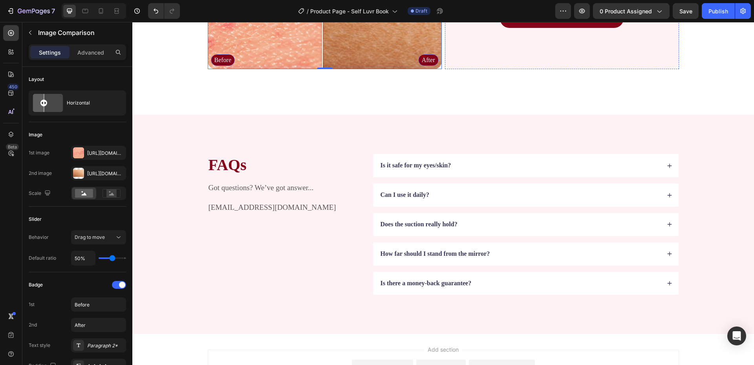
scroll to position [1728, 0]
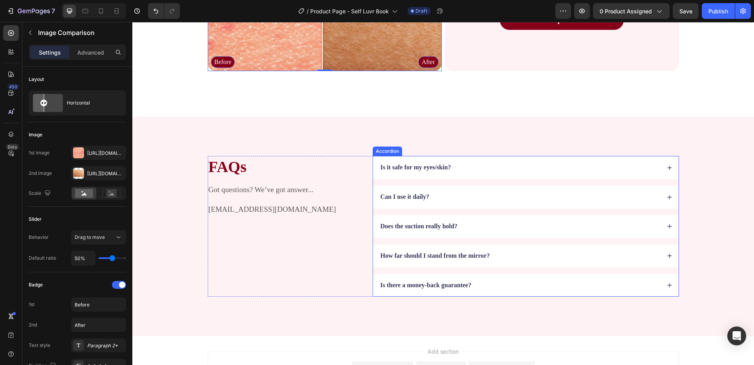
click at [424, 168] on strong "Is it safe for my eyes/skin?" at bounding box center [416, 167] width 71 height 7
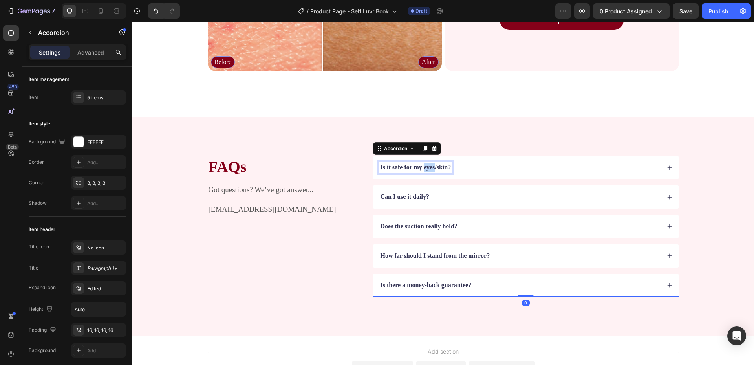
click at [424, 168] on strong "Is it safe for my eyes/skin?" at bounding box center [416, 167] width 71 height 7
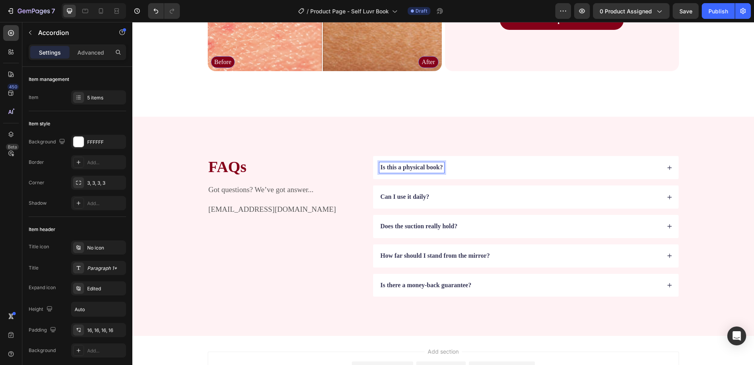
click at [509, 168] on div "Is this a physical book?" at bounding box center [519, 167] width 281 height 11
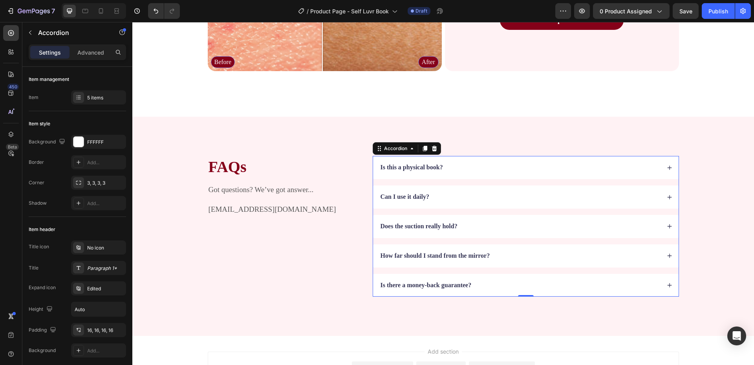
click at [649, 166] on div "Is this a physical book?" at bounding box center [519, 167] width 281 height 11
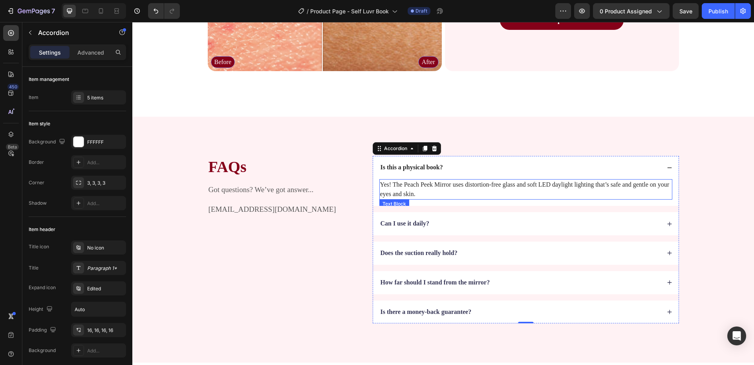
click at [529, 180] on p "Yes! The Peach Peek Mirror uses distortion-free glass and soft LED daylight lig…" at bounding box center [525, 189] width 291 height 19
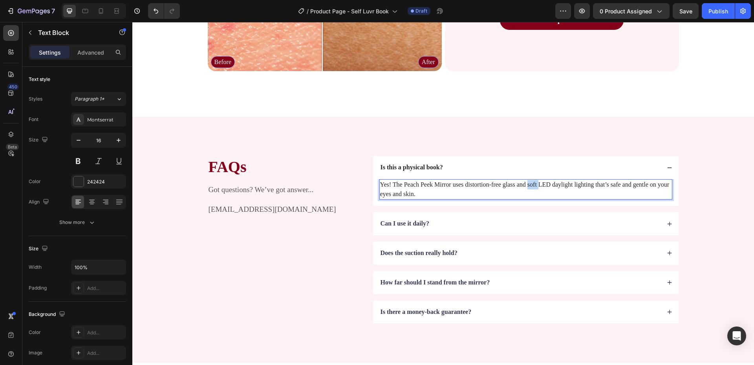
click at [529, 180] on p "Yes! The Peach Peek Mirror uses distortion-free glass and soft LED daylight lig…" at bounding box center [525, 189] width 291 height 19
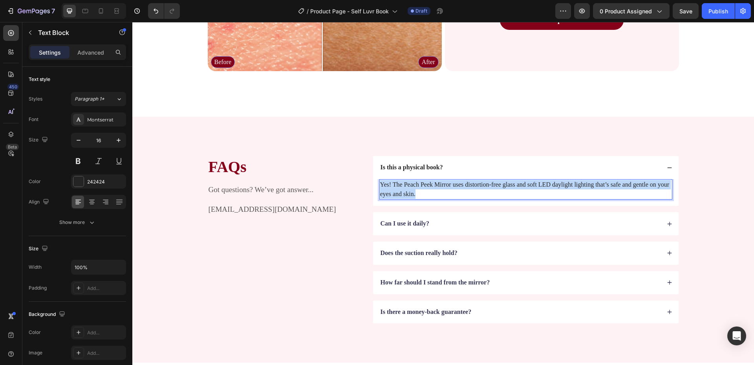
click at [529, 180] on p "Yes! The Peach Peek Mirror uses distortion-free glass and soft LED daylight lig…" at bounding box center [525, 189] width 291 height 19
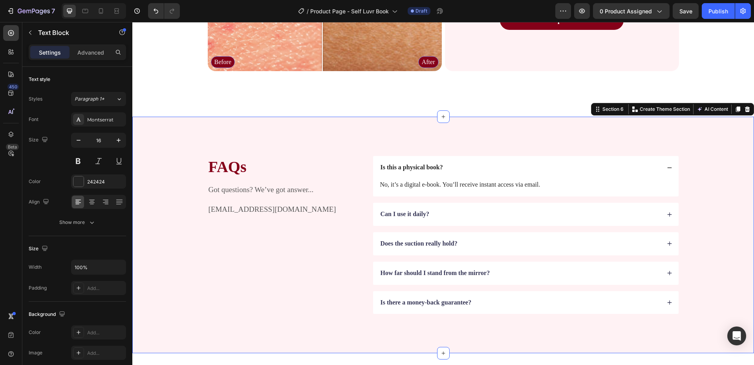
click at [708, 172] on div "FAQs Heading Got questions? We’ve got answer... support@tryluvr.com Text Block …" at bounding box center [443, 235] width 559 height 158
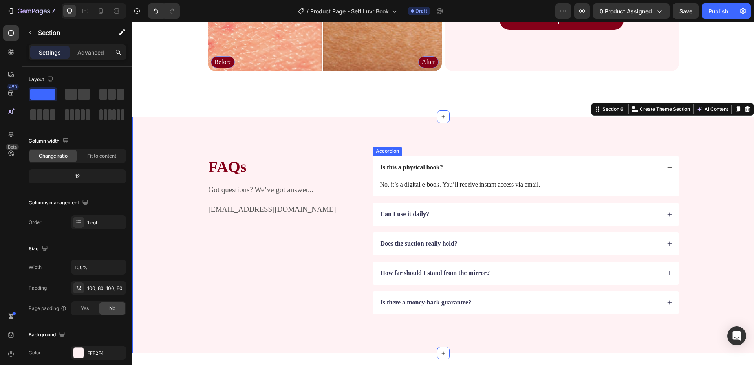
click at [438, 217] on div "Can I use it daily?" at bounding box center [519, 214] width 281 height 11
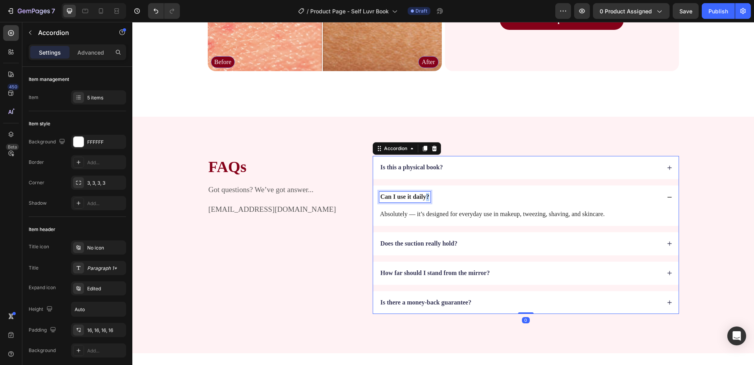
click at [423, 197] on strong "Can I use it daily?" at bounding box center [405, 196] width 49 height 7
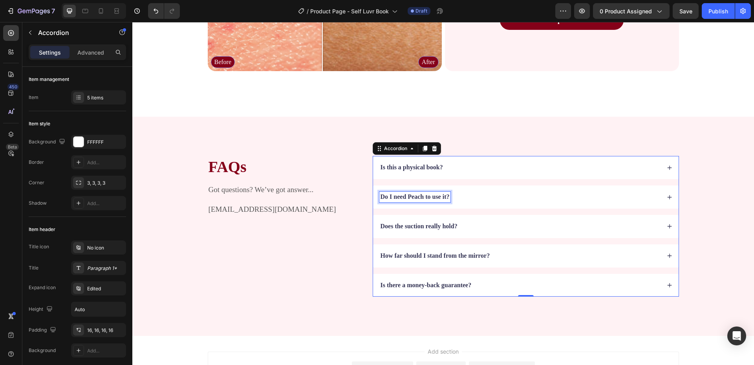
click at [503, 195] on div "Do I need Peach to use it?" at bounding box center [519, 197] width 281 height 11
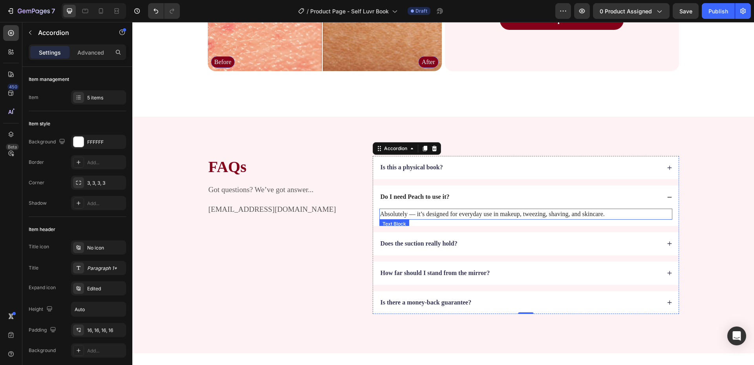
click at [476, 216] on p "Absolutely — it’s designed for everyday use in makeup, tweezing, shaving, and s…" at bounding box center [525, 213] width 291 height 9
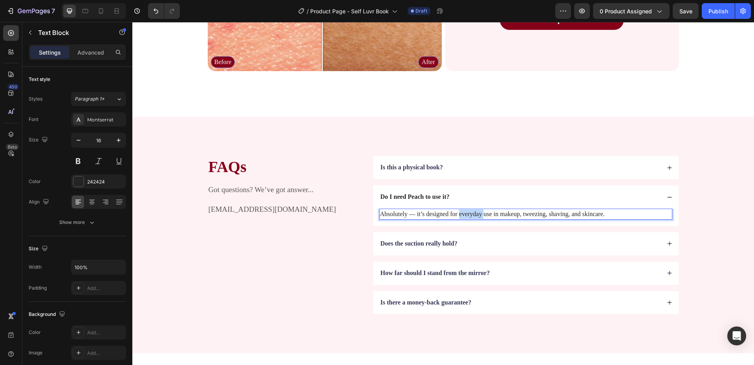
click at [476, 216] on p "Absolutely — it’s designed for everyday use in makeup, tweezing, shaving, and s…" at bounding box center [525, 213] width 291 height 9
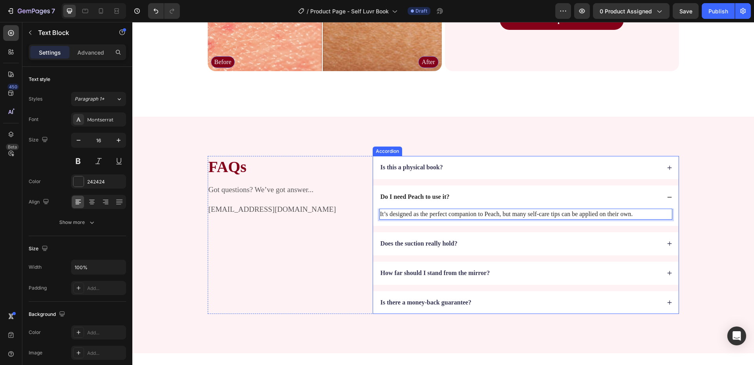
click at [668, 246] on icon at bounding box center [669, 243] width 5 height 5
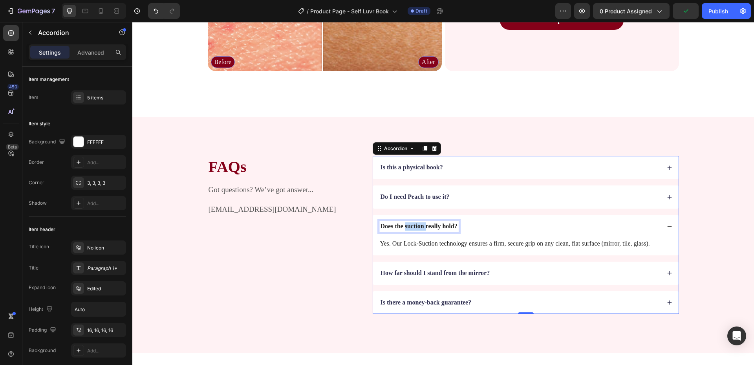
click at [414, 225] on strong "Does the suction really hold?" at bounding box center [419, 226] width 77 height 7
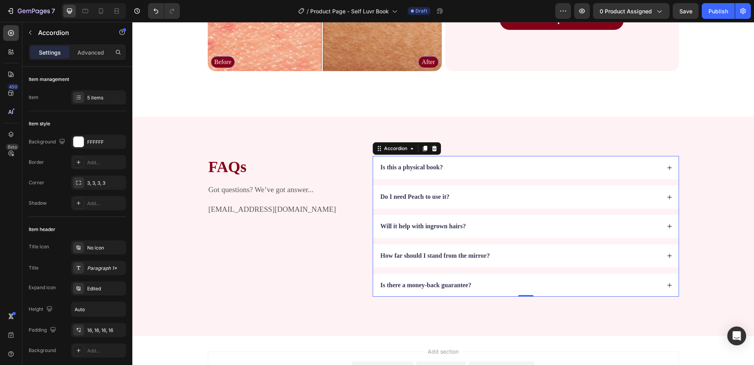
click at [500, 224] on div "Will it help with ingrown hairs?" at bounding box center [519, 226] width 281 height 11
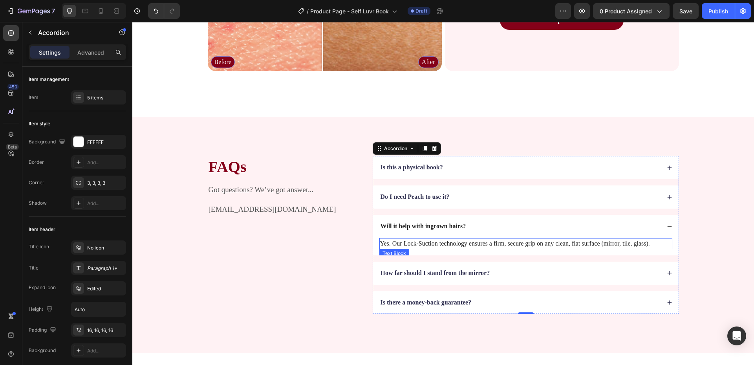
click at [481, 242] on p "Yes. Our Lock-Suction technology ensures a firm, secure grip on any clean, flat…" at bounding box center [525, 243] width 291 height 9
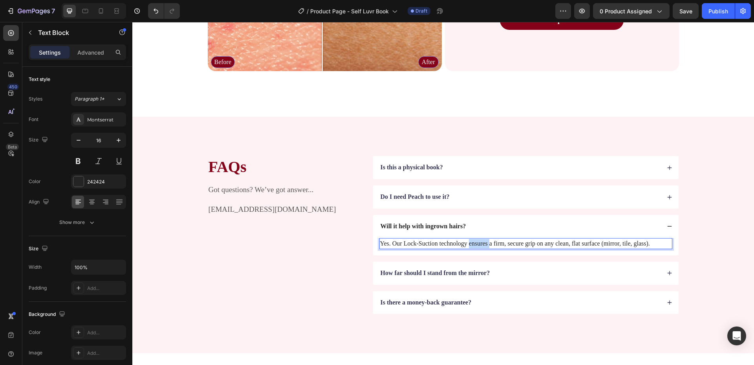
click at [481, 242] on p "Yes. Our Lock-Suction technology ensures a firm, secure grip on any clean, flat…" at bounding box center [525, 243] width 291 height 9
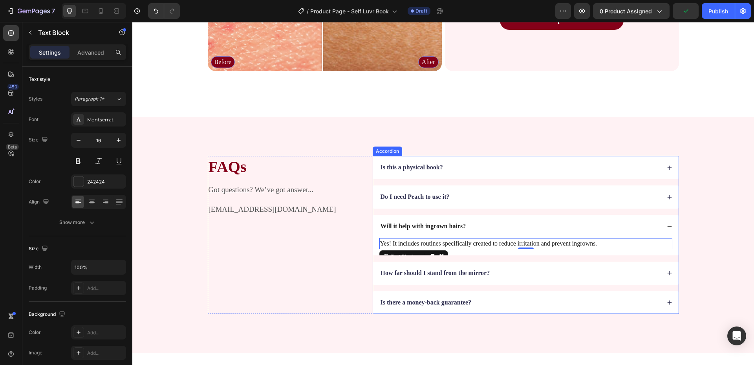
click at [419, 273] on strong "How far should I stand from the mirror?" at bounding box center [436, 272] width 110 height 7
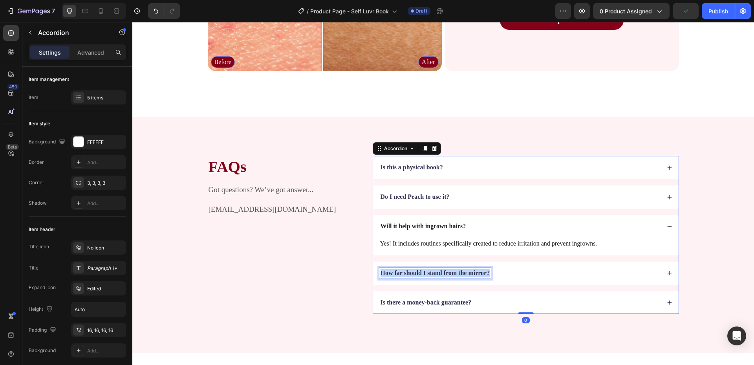
click at [419, 273] on strong "How far should I stand from the mirror?" at bounding box center [436, 272] width 110 height 7
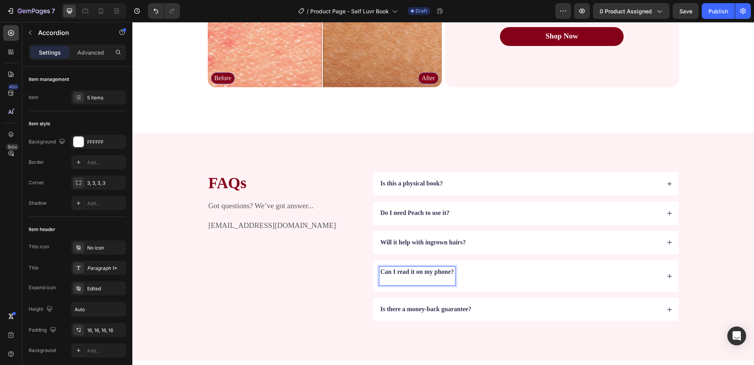
scroll to position [1711, 0]
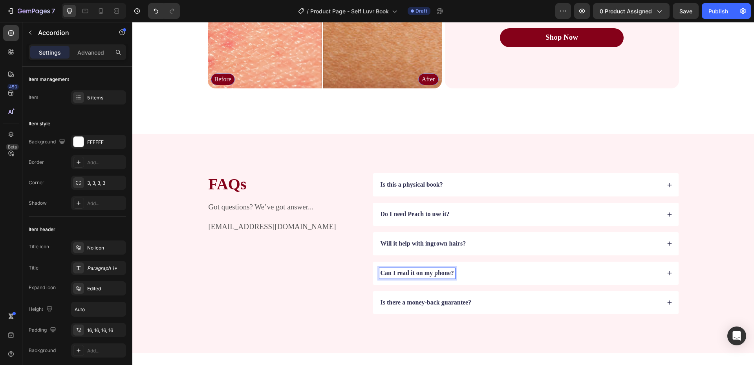
click at [513, 275] on div "Can I read it on my phone?" at bounding box center [519, 273] width 281 height 11
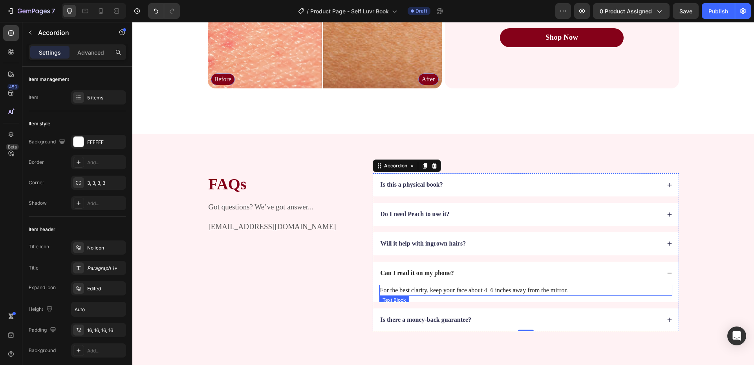
click at [474, 291] on p "For the best clarity, keep your face about 4–6 inches away from the mirror." at bounding box center [525, 290] width 291 height 9
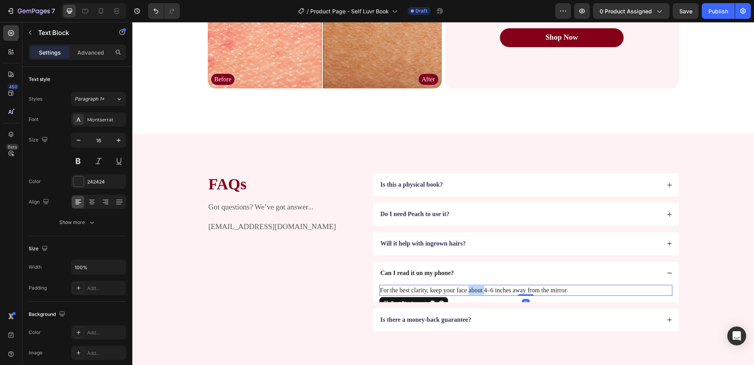
click at [474, 291] on p "For the best clarity, keep your face about 4–6 inches away from the mirror." at bounding box center [525, 290] width 291 height 9
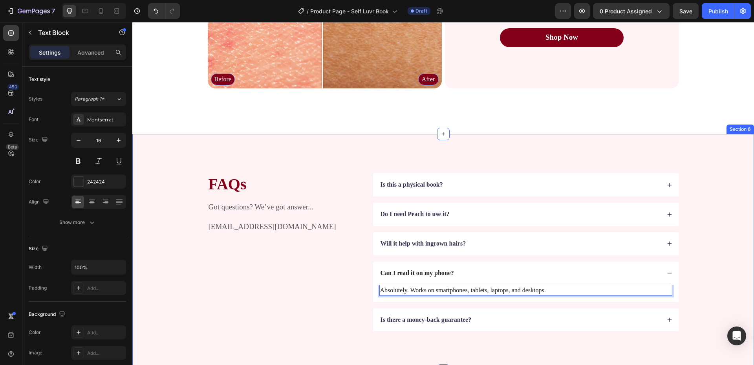
click at [726, 243] on div "FAQs Heading Got questions? We’ve got answer... support@tryluvr.com Text Block …" at bounding box center [443, 252] width 622 height 236
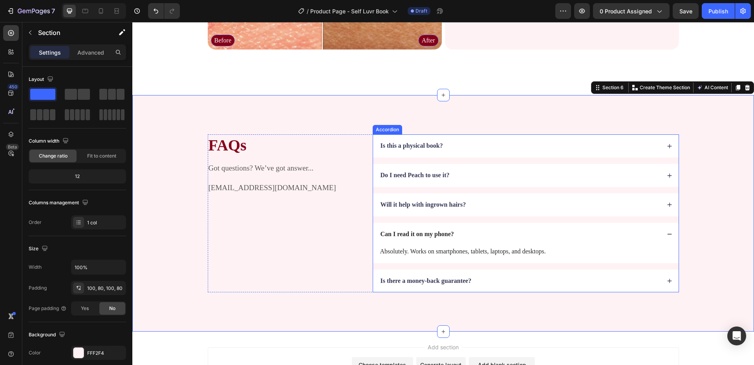
scroll to position [1750, 0]
click at [588, 282] on div "Is there a money-back guarantee?" at bounding box center [519, 280] width 281 height 11
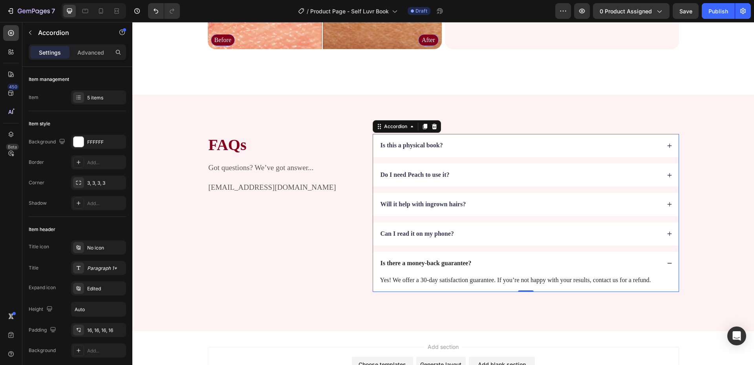
drag, startPoint x: 667, startPoint y: 268, endPoint x: 658, endPoint y: 267, distance: 9.8
click at [667, 268] on div "Is there a money-back guarantee?" at bounding box center [526, 263] width 306 height 23
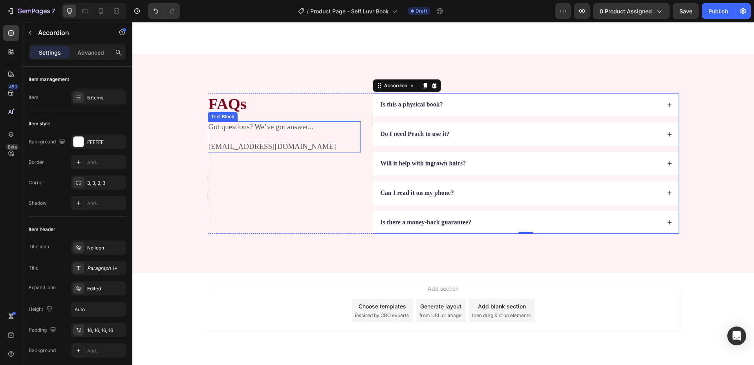
scroll to position [1812, 0]
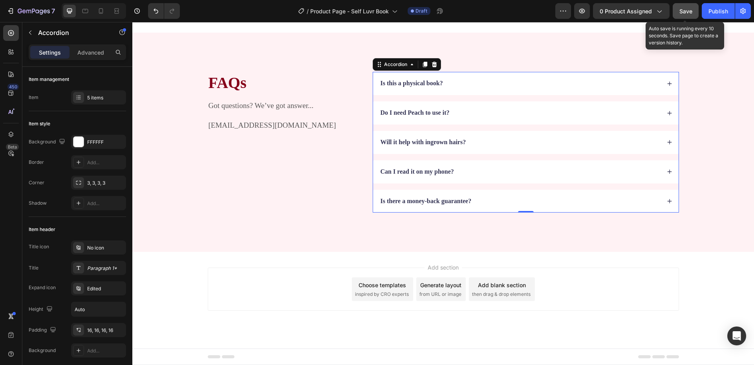
click at [685, 10] on span "Save" at bounding box center [686, 11] width 13 height 7
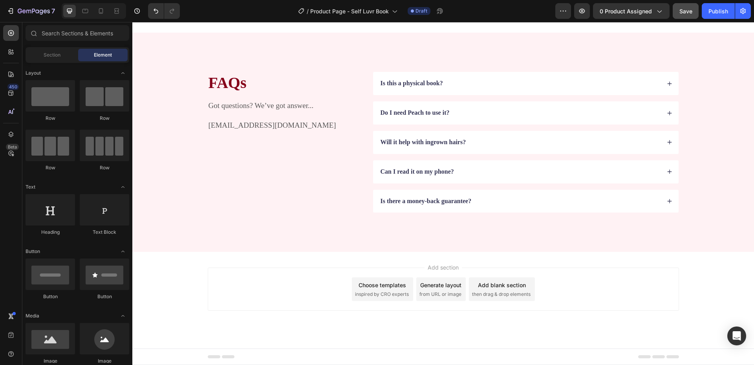
drag, startPoint x: 311, startPoint y: 278, endPoint x: 306, endPoint y: 283, distance: 7.8
drag, startPoint x: 306, startPoint y: 283, endPoint x: 257, endPoint y: 276, distance: 48.8
drag, startPoint x: 257, startPoint y: 276, endPoint x: 459, endPoint y: 262, distance: 202.0
click at [459, 262] on div "Add section Choose templates inspired by CRO experts Generate layout from URL o…" at bounding box center [443, 300] width 622 height 97
click at [492, 285] on div "Add blank section" at bounding box center [502, 285] width 48 height 8
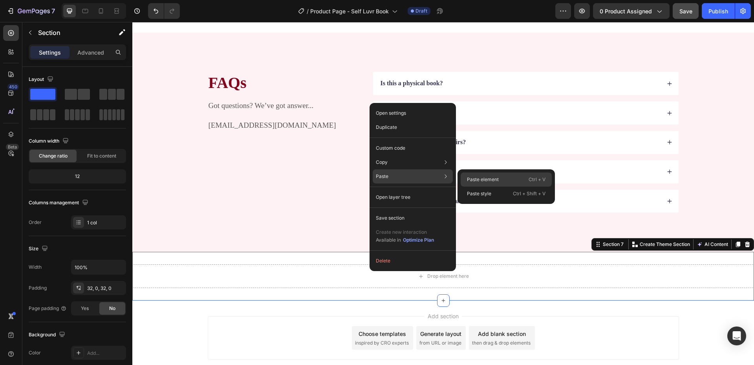
click at [503, 187] on div "Paste element Ctrl + V" at bounding box center [506, 194] width 91 height 14
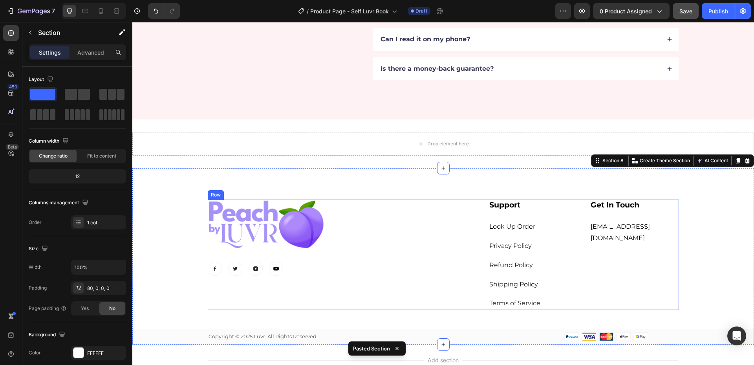
scroll to position [1920, 0]
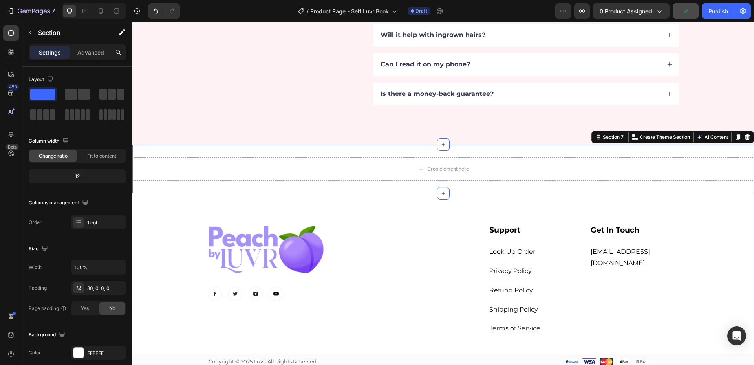
click at [379, 157] on div "Drop element here Section 7 You can create reusable sections Create Theme Secti…" at bounding box center [443, 169] width 622 height 49
click at [744, 138] on icon at bounding box center [747, 137] width 6 height 6
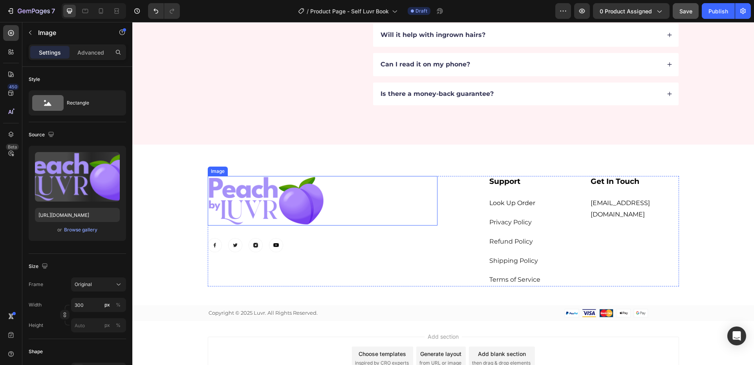
click at [274, 205] on img at bounding box center [267, 200] width 118 height 49
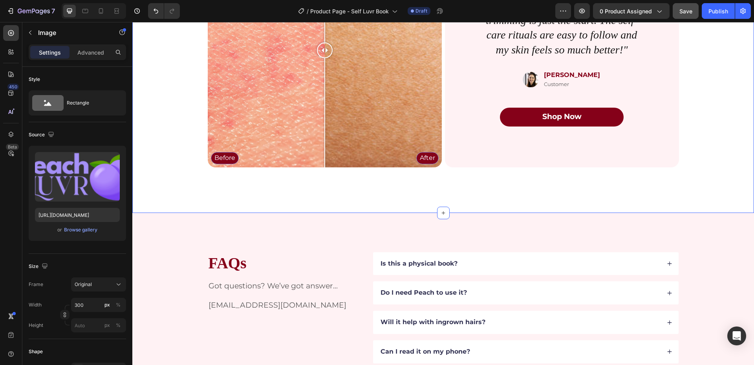
scroll to position [1885, 0]
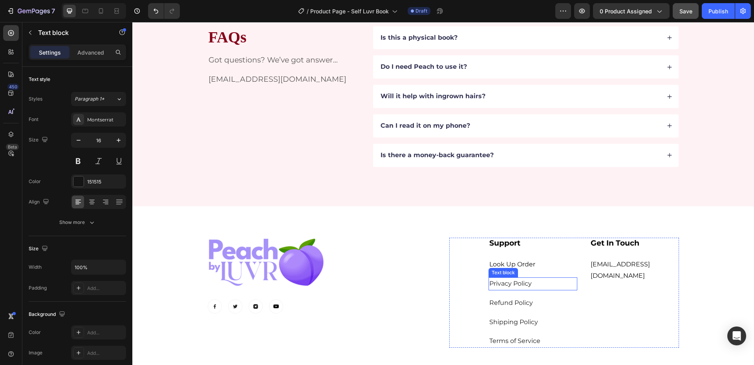
click at [503, 286] on span "Privacy Policy" at bounding box center [510, 283] width 42 height 7
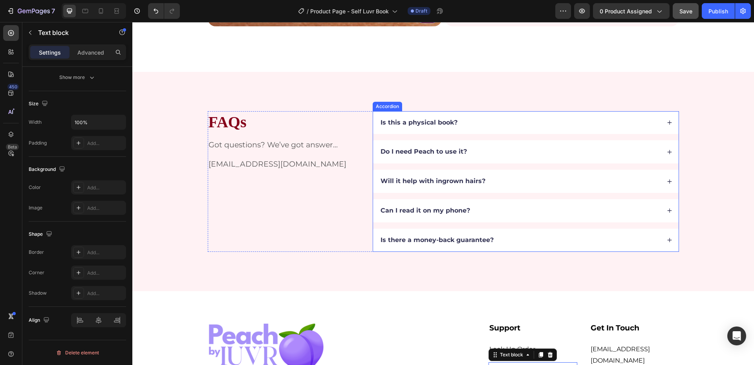
scroll to position [1780, 0]
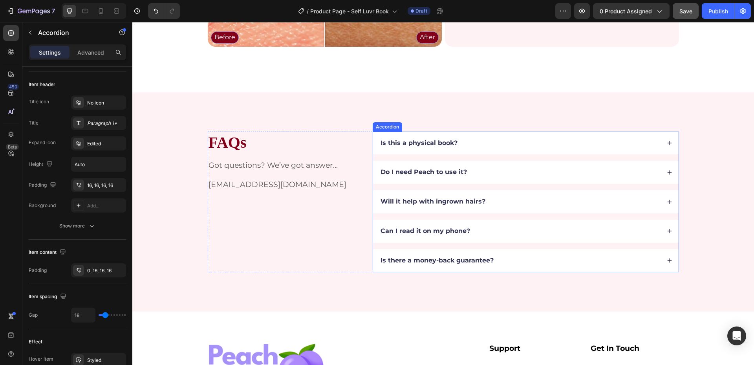
click at [471, 139] on div "Is this a physical book?" at bounding box center [519, 143] width 281 height 11
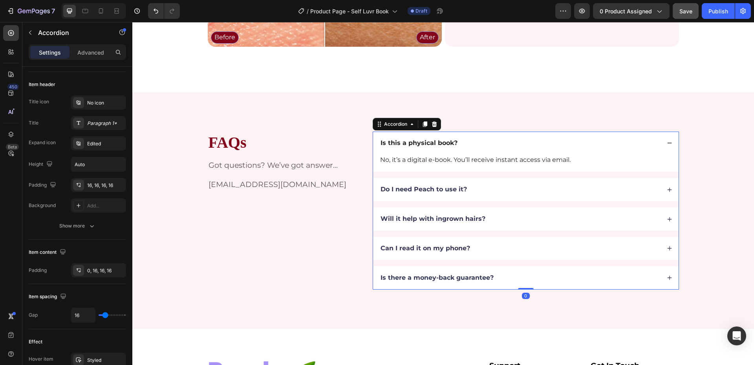
scroll to position [0, 0]
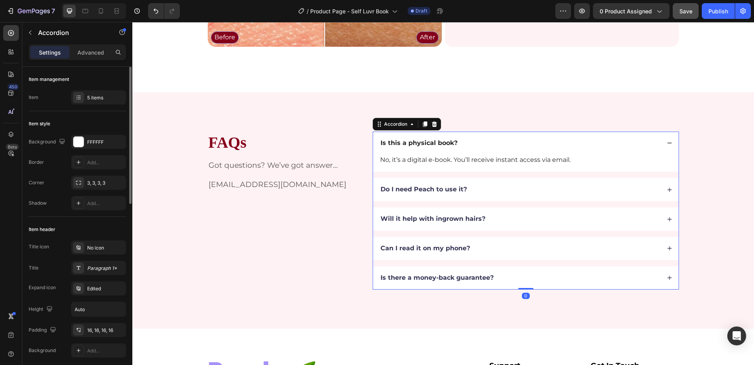
click at [471, 139] on div "Is this a physical book?" at bounding box center [519, 143] width 281 height 11
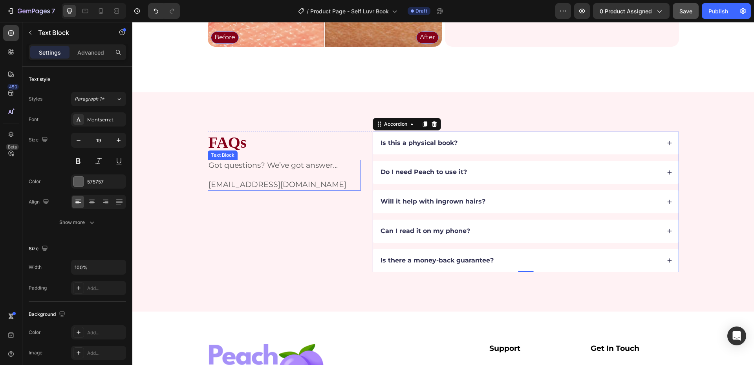
click at [329, 167] on p "Got questions? We’ve got answer..." at bounding box center [285, 166] width 152 height 10
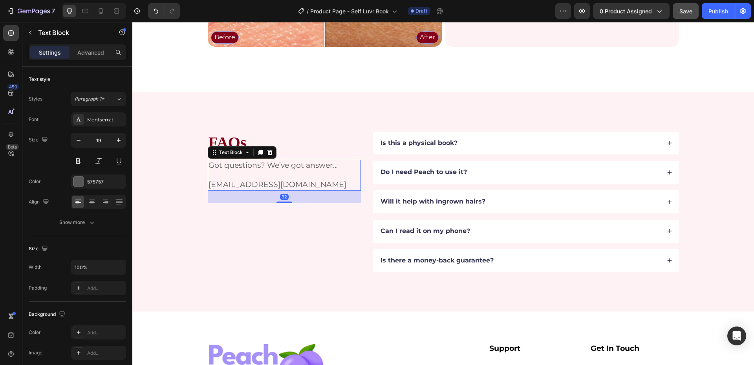
click at [330, 165] on p "Got questions? We’ve got answer..." at bounding box center [285, 166] width 152 height 10
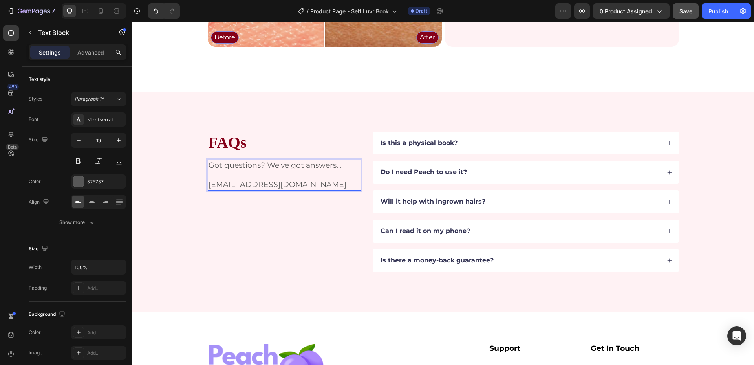
click at [345, 167] on p "Got questions? We’ve got answers..." at bounding box center [285, 166] width 152 height 10
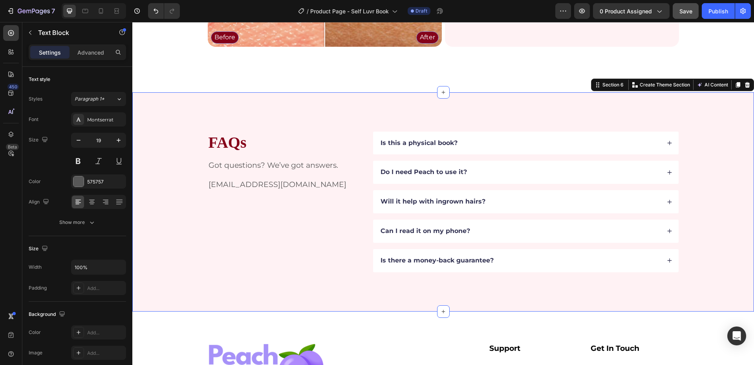
click at [570, 125] on div "FAQs Heading Got questions? We’ve got answers. support@tryluvr.com Text Block I…" at bounding box center [443, 201] width 622 height 219
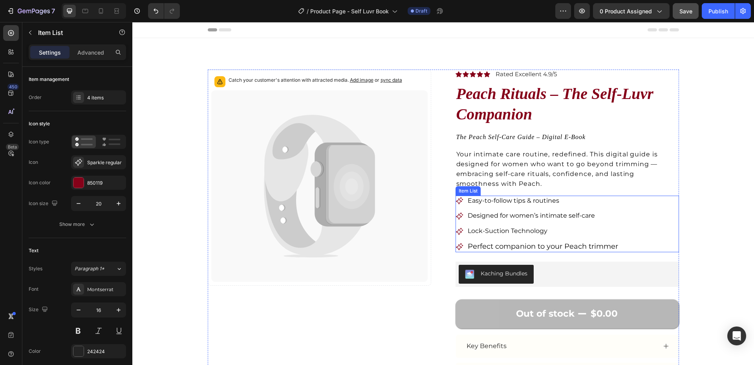
click at [528, 247] on span "Perfect companion to your Peach trimmer" at bounding box center [543, 246] width 150 height 9
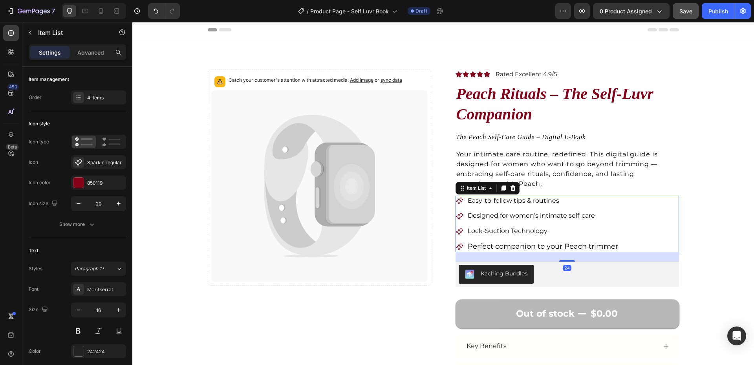
click at [525, 234] on span "Lock-Suction Technology" at bounding box center [508, 230] width 80 height 7
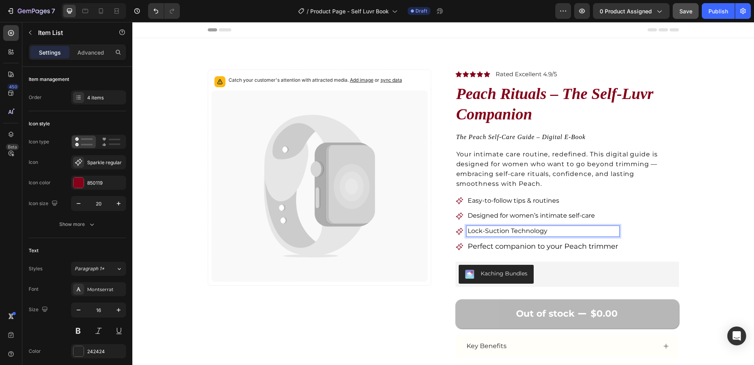
click at [493, 246] on span "Perfect companion to your Peach trimmer" at bounding box center [543, 246] width 150 height 9
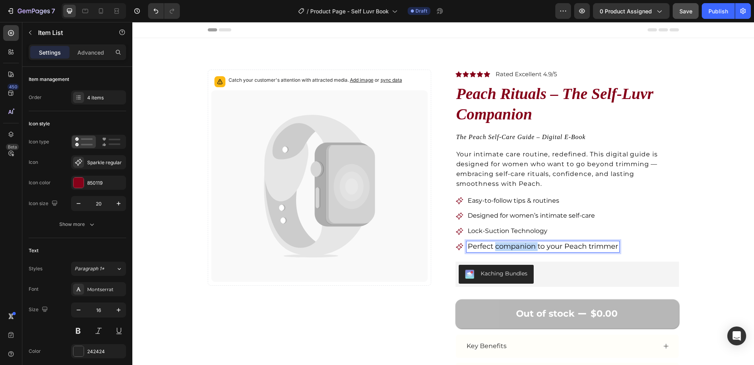
click at [493, 246] on span "Perfect companion to your Peach trimmer" at bounding box center [543, 246] width 150 height 9
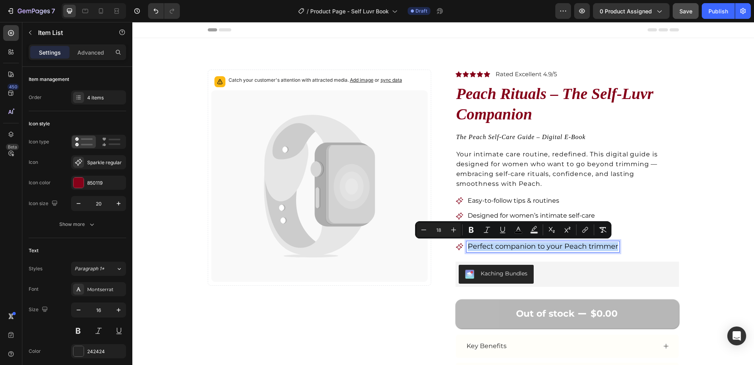
click at [493, 246] on span "Perfect companion to your Peach trimmer" at bounding box center [543, 246] width 150 height 9
click at [452, 230] on icon "Editor contextual toolbar" at bounding box center [450, 229] width 5 height 0
type input "16"
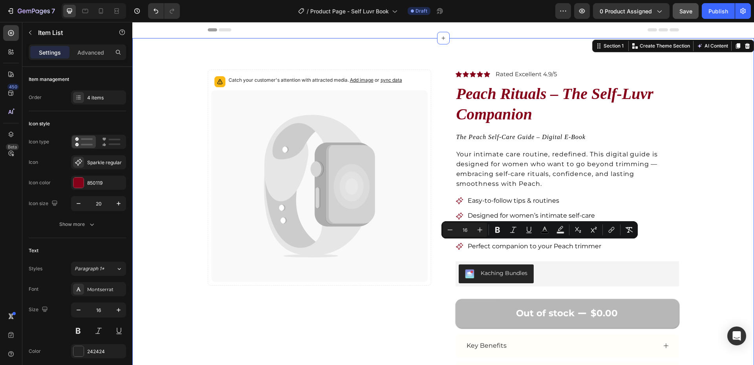
click at [687, 198] on div "Catch your customer's attention with attracted media. Add image or sync data Pr…" at bounding box center [443, 256] width 559 height 373
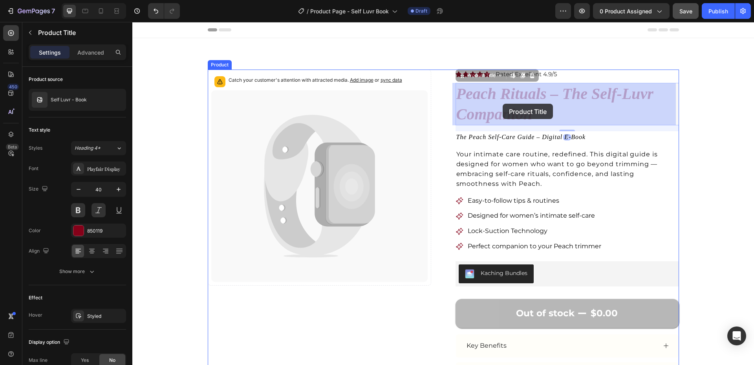
drag, startPoint x: 453, startPoint y: 96, endPoint x: 496, endPoint y: 102, distance: 43.2
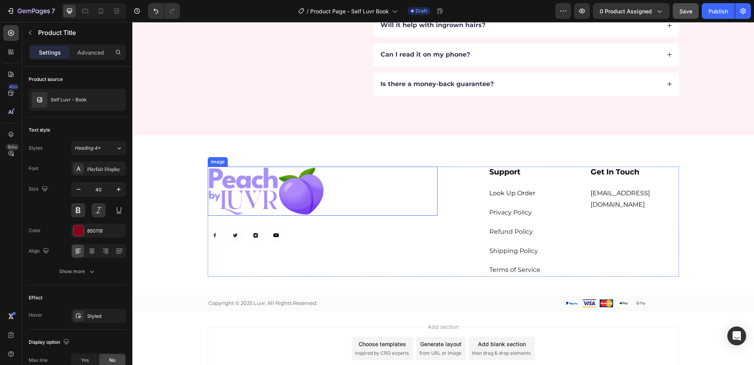
scroll to position [2016, 0]
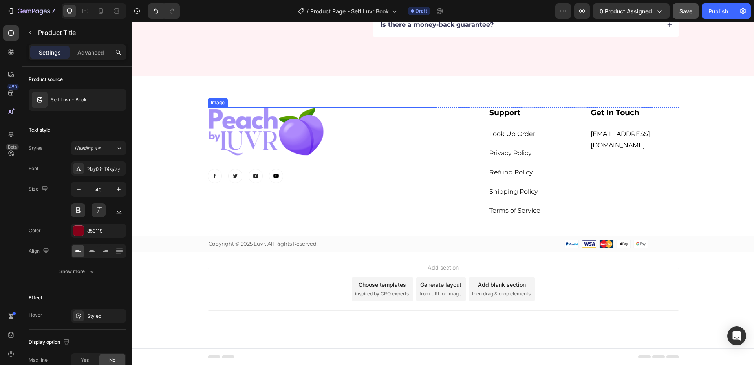
click at [248, 128] on img at bounding box center [267, 131] width 118 height 49
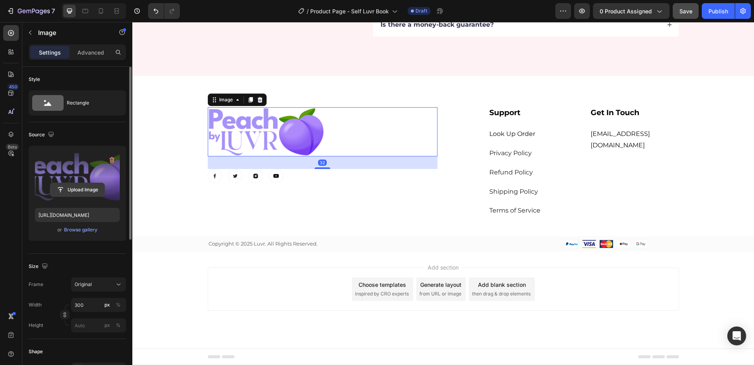
click at [84, 192] on input "file" at bounding box center [77, 189] width 54 height 13
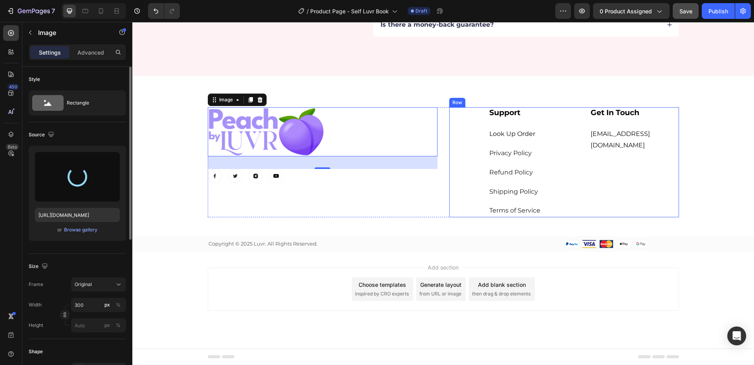
type input "https://cdn.shopify.com/s/files/1/0721/4720/6343/files/gempages_579896476411364…"
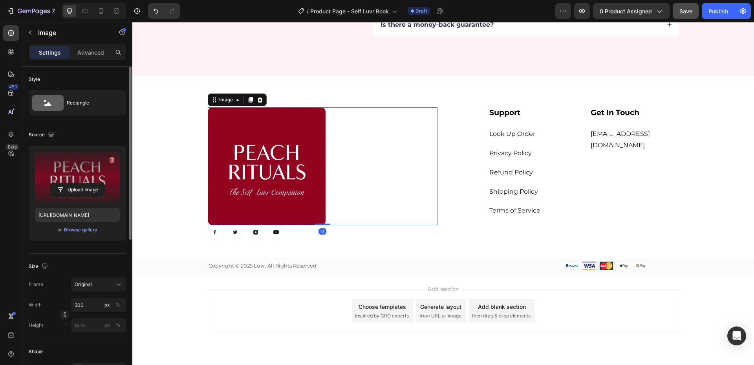
drag, startPoint x: 322, startPoint y: 236, endPoint x: 330, endPoint y: 205, distance: 31.2
click at [326, 209] on div "Image 0" at bounding box center [323, 166] width 230 height 118
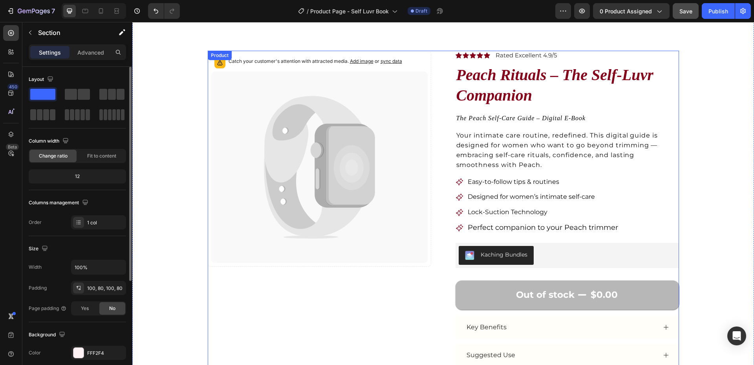
scroll to position [0, 0]
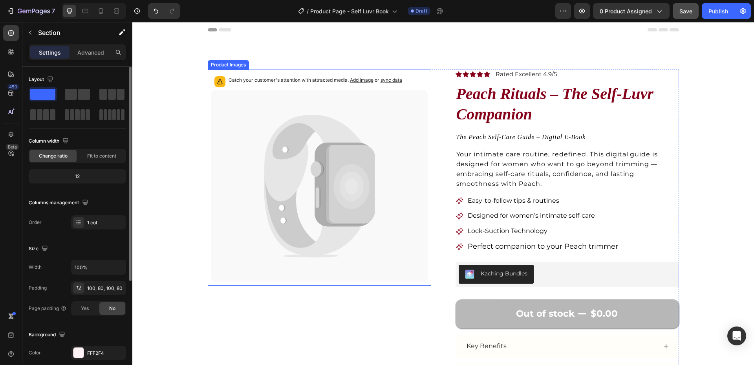
click at [368, 173] on icon at bounding box center [350, 184] width 49 height 79
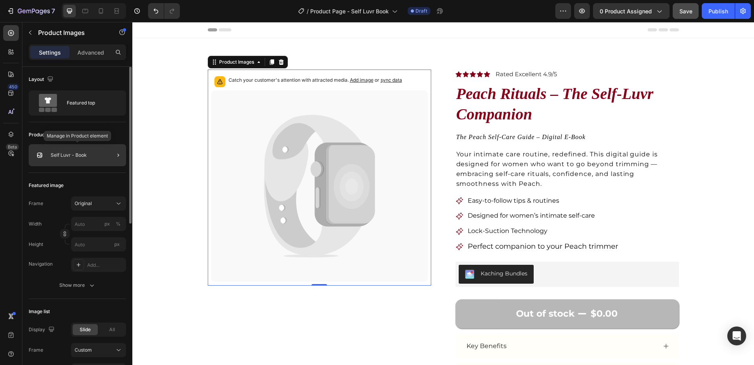
click at [93, 158] on div "Self Luvr - Book" at bounding box center [77, 155] width 97 height 22
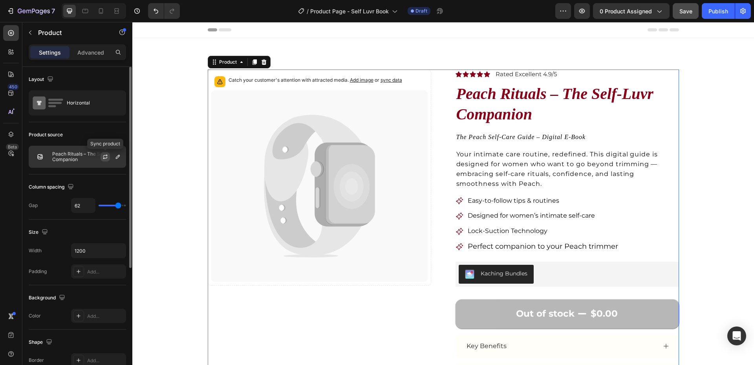
click at [104, 159] on icon "button" at bounding box center [105, 158] width 4 height 2
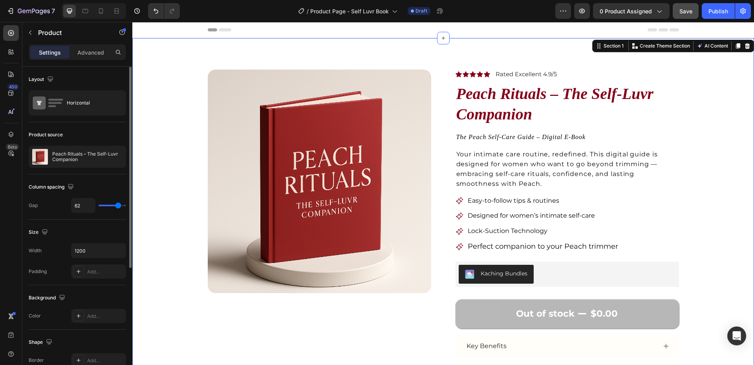
click at [707, 156] on div "Product Images Icon Icon Icon Icon Icon Icon List Rated Excellent 4.9/5 Text Bl…" at bounding box center [443, 257] width 559 height 374
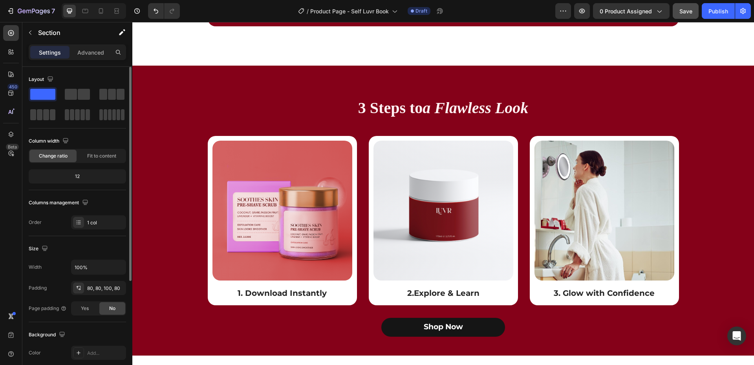
scroll to position [1100, 0]
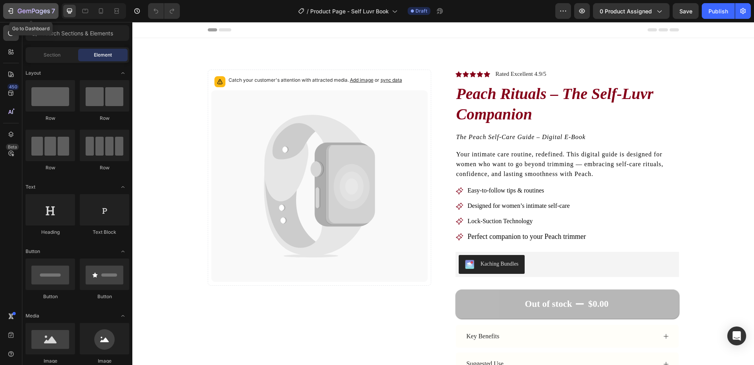
click at [46, 8] on div "7" at bounding box center [36, 10] width 37 height 9
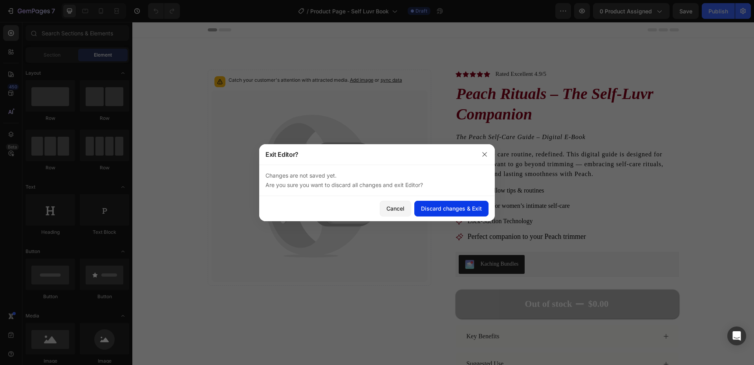
click at [450, 210] on div "Discard changes & Exit" at bounding box center [451, 208] width 61 height 8
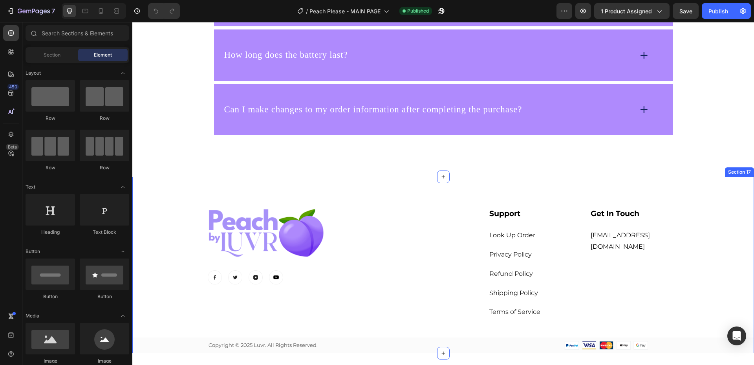
scroll to position [4207, 0]
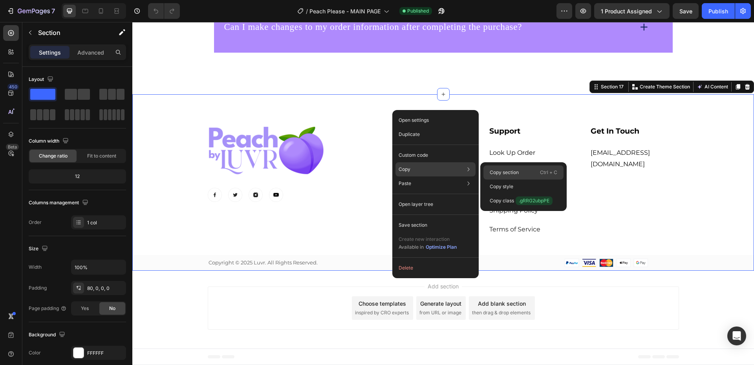
click at [494, 172] on p "Copy section" at bounding box center [504, 172] width 29 height 7
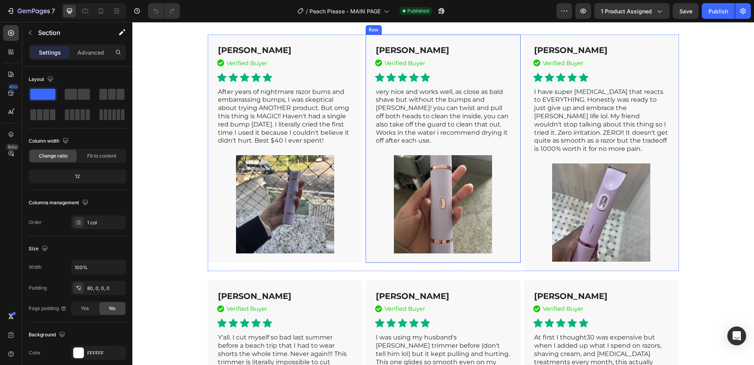
scroll to position [2936, 0]
